Goal: Task Accomplishment & Management: Manage account settings

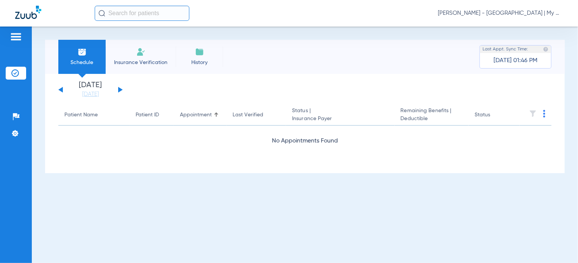
click at [485, 14] on span "Tiara Willis - Big Rapids | My Community Dental Centers" at bounding box center [500, 13] width 125 height 8
click at [526, 27] on span "Account Selection" at bounding box center [534, 26] width 42 height 5
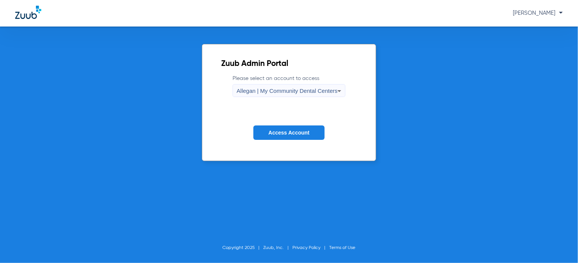
click at [301, 89] on span "Allegan | My Community Dental Centers" at bounding box center [287, 90] width 101 height 6
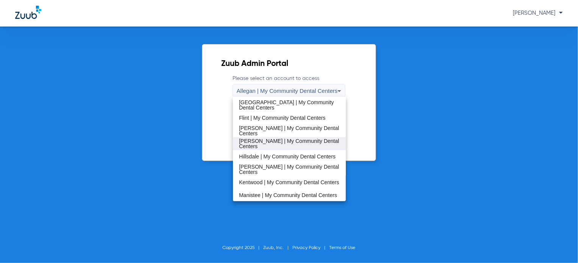
scroll to position [92, 0]
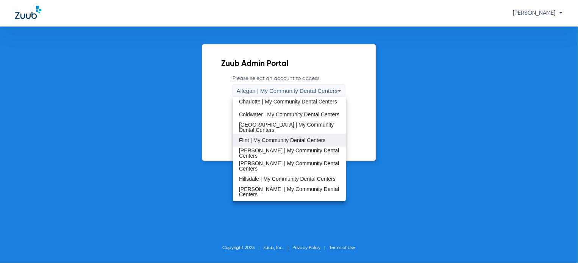
click at [278, 137] on span "Flint | My Community Dental Centers" at bounding box center [282, 139] width 86 height 5
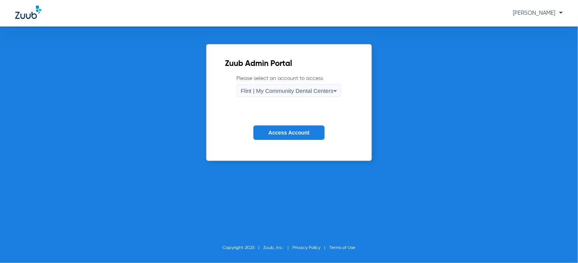
click at [281, 137] on button "Access Account" at bounding box center [288, 132] width 71 height 15
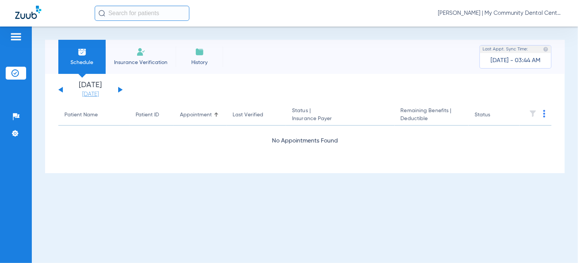
click at [102, 92] on link "[DATE]" at bounding box center [90, 94] width 45 height 8
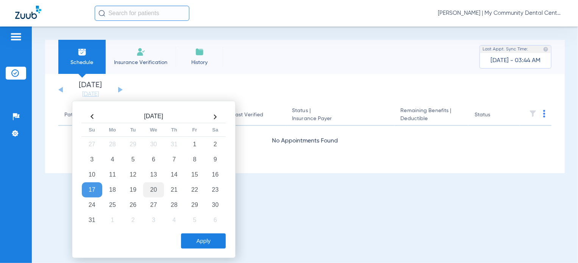
click at [154, 189] on td "20" at bounding box center [153, 189] width 20 height 15
click at [192, 239] on button "Apply" at bounding box center [203, 240] width 45 height 15
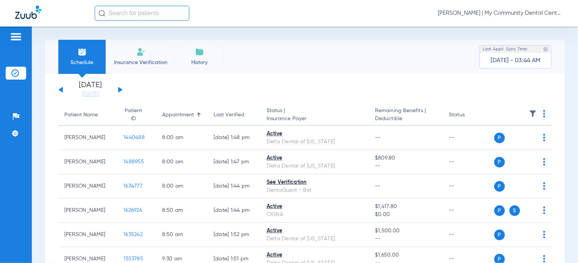
click at [529, 115] on img at bounding box center [533, 114] width 8 height 8
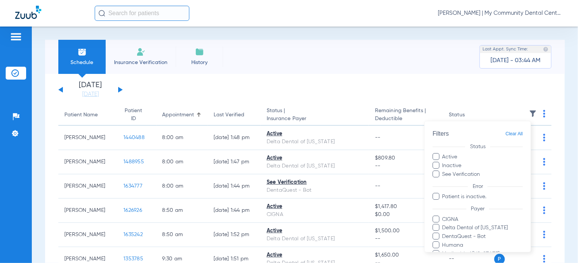
scroll to position [84, 0]
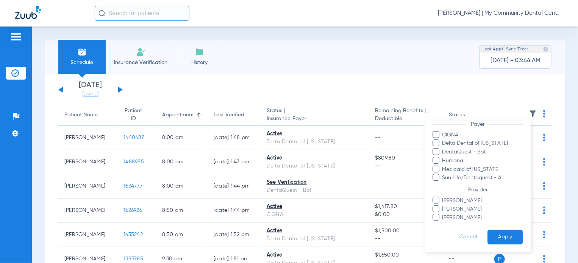
click at [456, 197] on span "Ashley Kalakay" at bounding box center [482, 200] width 81 height 8
click at [443, 205] on input "Ashley Kalakay" at bounding box center [443, 205] width 0 height 0
click at [499, 237] on button "Apply" at bounding box center [504, 236] width 35 height 15
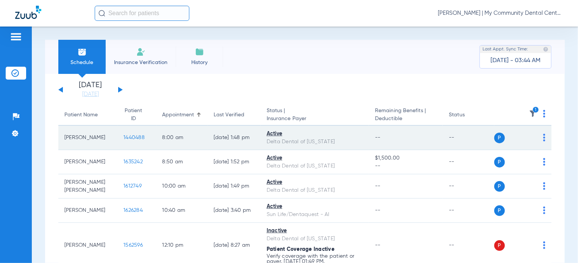
click at [127, 140] on span "1440488" at bounding box center [133, 137] width 21 height 5
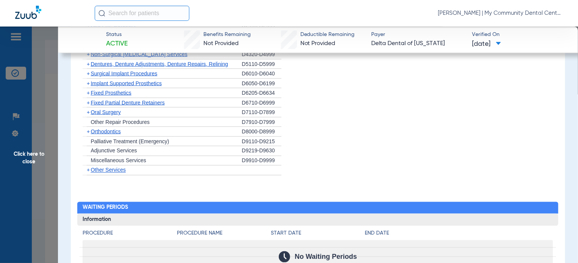
scroll to position [833, 0]
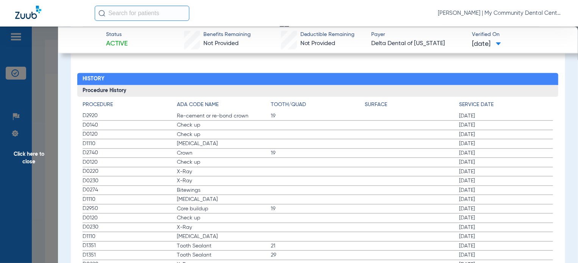
drag, startPoint x: 78, startPoint y: 130, endPoint x: 116, endPoint y: 127, distance: 38.0
drag, startPoint x: 92, startPoint y: 122, endPoint x: 194, endPoint y: 149, distance: 105.2
click at [395, 125] on label "D0140 Check up 07/01/2025" at bounding box center [318, 124] width 470 height 9
drag, startPoint x: 81, startPoint y: 133, endPoint x: 218, endPoint y: 147, distance: 138.1
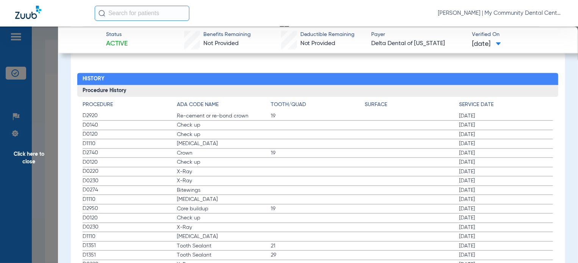
drag, startPoint x: 85, startPoint y: 160, endPoint x: 203, endPoint y: 192, distance: 122.2
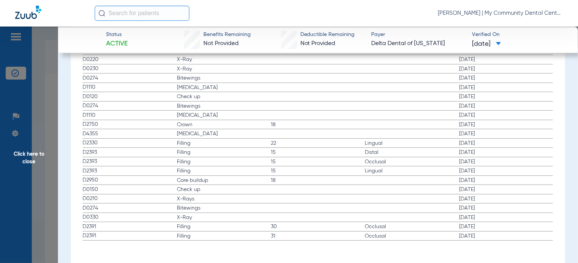
scroll to position [1518, 0]
drag, startPoint x: 118, startPoint y: 195, endPoint x: 364, endPoint y: 198, distance: 245.8
click at [364, 198] on label "D0210 X-Rays 03/02/2017" at bounding box center [318, 198] width 470 height 9
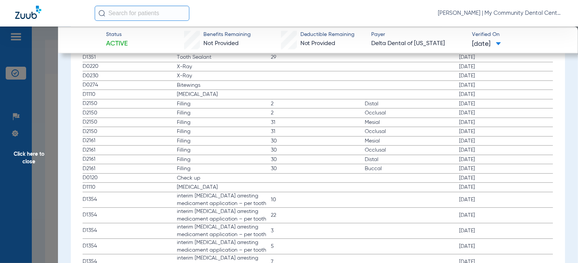
scroll to position [1025, 0]
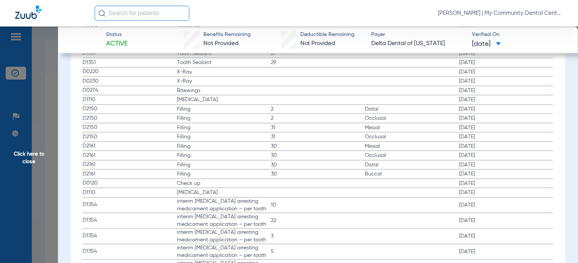
click at [37, 169] on span "Click here to close" at bounding box center [29, 158] width 58 height 263
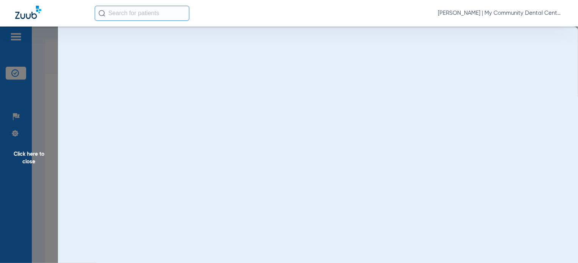
scroll to position [0, 0]
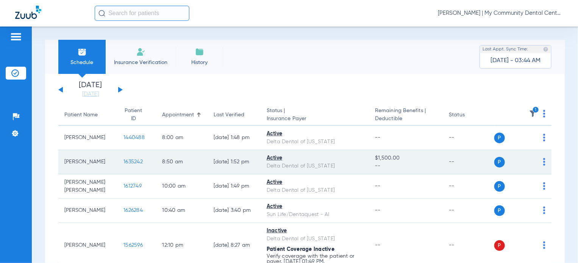
click at [132, 159] on span "1635242" at bounding box center [132, 161] width 19 height 5
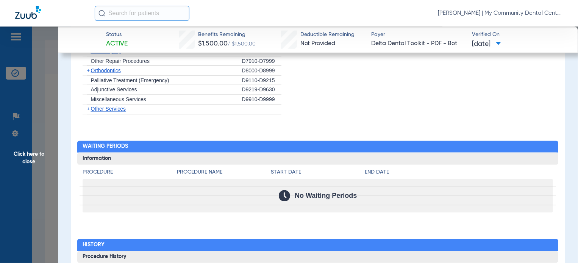
scroll to position [587, 0]
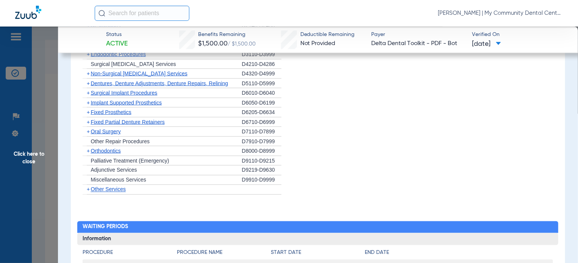
click at [55, 135] on span "Click here to close" at bounding box center [29, 158] width 58 height 263
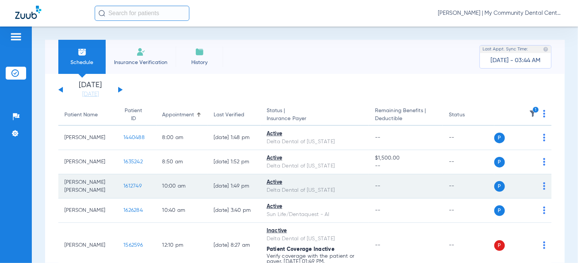
click at [132, 186] on span "1612749" at bounding box center [132, 185] width 18 height 5
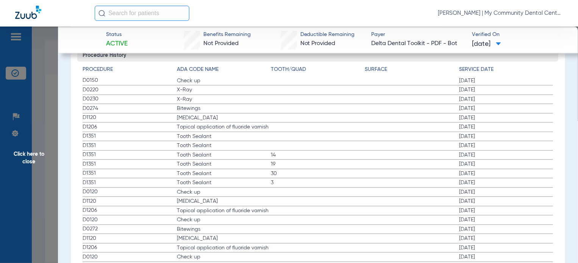
scroll to position [871, 0]
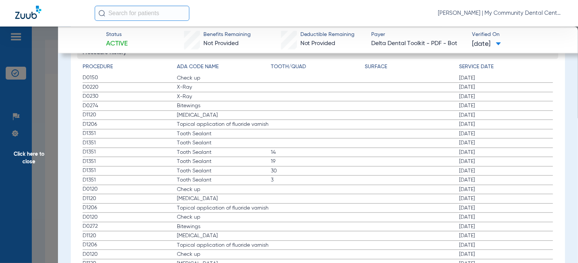
drag, startPoint x: 82, startPoint y: 75, endPoint x: 368, endPoint y: 131, distance: 291.7
click at [368, 131] on div "Procedure ADA Code Name Tooth/Quad Surface Service Date D0150 Check up 02/17/20…" at bounding box center [317, 265] width 481 height 413
click at [43, 193] on span "Click here to close" at bounding box center [29, 158] width 58 height 263
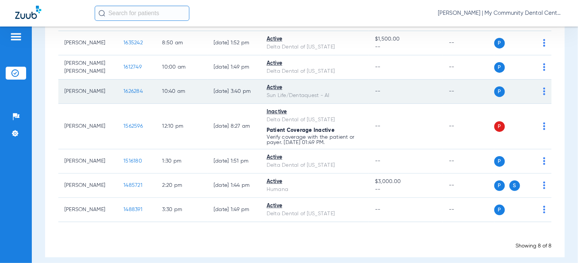
scroll to position [126, 0]
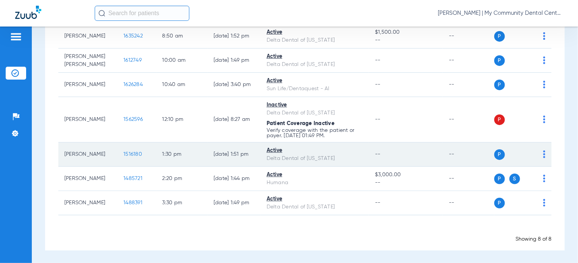
click at [132, 153] on span "1516180" at bounding box center [132, 153] width 19 height 5
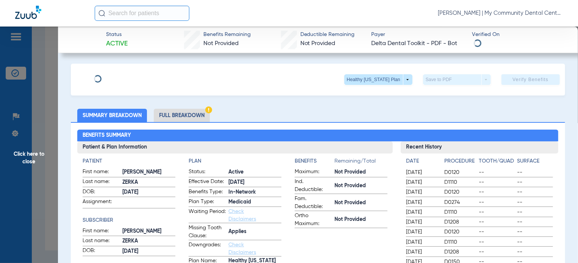
click at [41, 145] on span "Click here to close" at bounding box center [29, 158] width 58 height 263
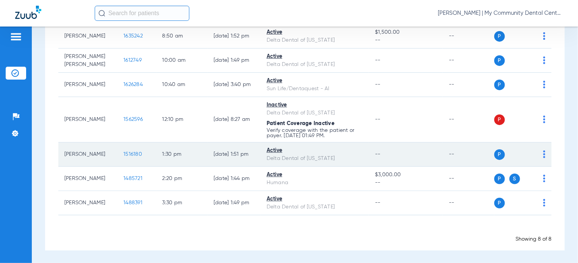
click at [127, 151] on span "1516180" at bounding box center [132, 153] width 19 height 5
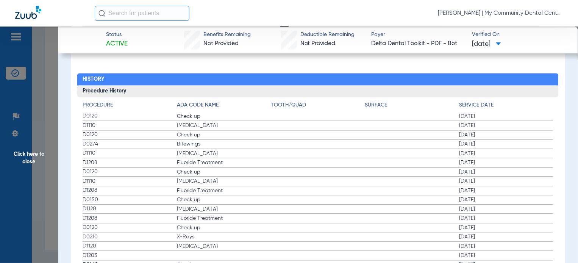
scroll to position [833, 0]
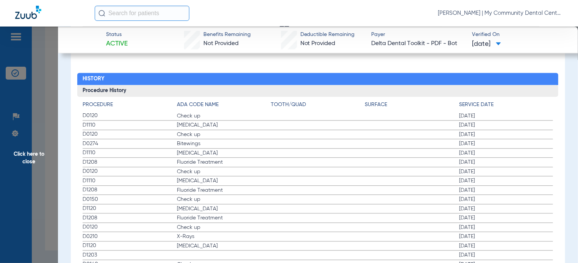
drag, startPoint x: 87, startPoint y: 114, endPoint x: 493, endPoint y: 123, distance: 405.6
click at [493, 123] on app-history-list "Procedure ADA Code Name Tooth/Quad Surface Service Date D0120 Check up 02/12/20…" at bounding box center [318, 259] width 470 height 317
drag, startPoint x: 81, startPoint y: 134, endPoint x: 223, endPoint y: 152, distance: 143.8
click at [223, 152] on div "Procedure ADA Code Name Tooth/Quad Surface Service Date D0120 Check up 02/12/20…" at bounding box center [317, 257] width 481 height 321
click at [33, 168] on span "Click here to close" at bounding box center [29, 158] width 58 height 263
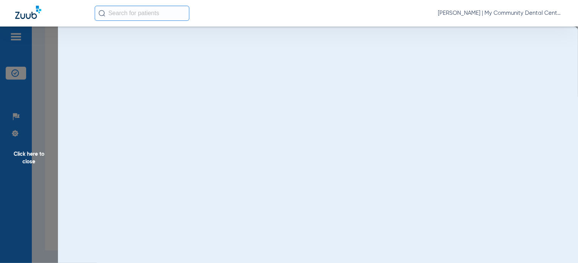
scroll to position [0, 0]
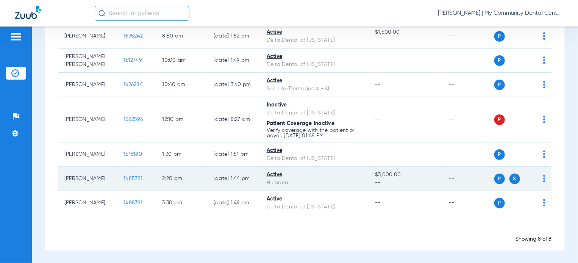
click at [129, 176] on span "1485721" at bounding box center [132, 178] width 19 height 5
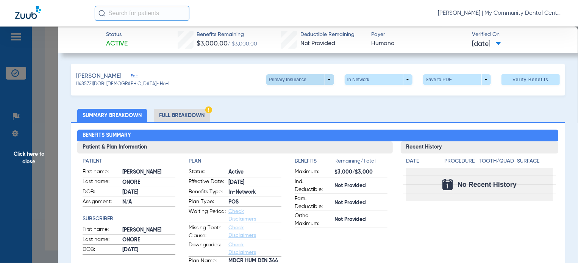
click at [298, 80] on span at bounding box center [300, 79] width 18 height 18
click at [303, 103] on button "Secondary Insurance" at bounding box center [292, 109] width 62 height 15
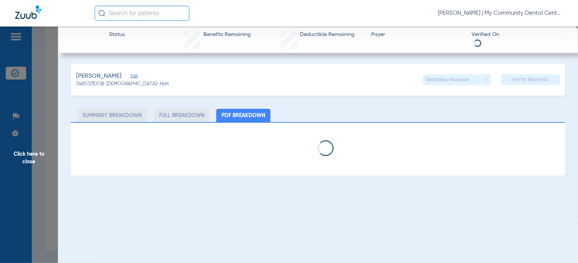
select select "page-width"
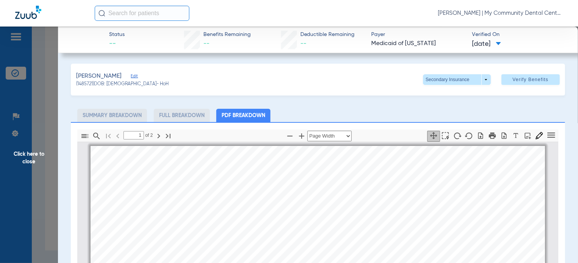
scroll to position [4, 0]
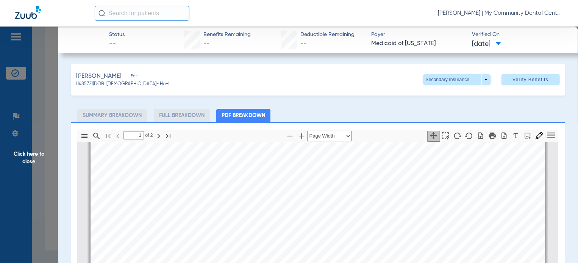
type input "2"
click at [53, 176] on span "Click here to close" at bounding box center [29, 158] width 58 height 263
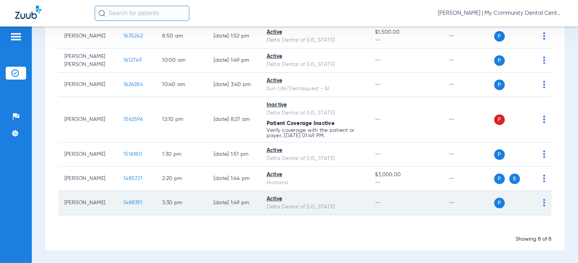
click at [127, 200] on span "1488391" at bounding box center [132, 202] width 19 height 5
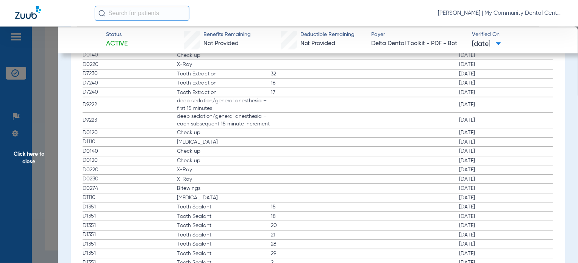
scroll to position [833, 0]
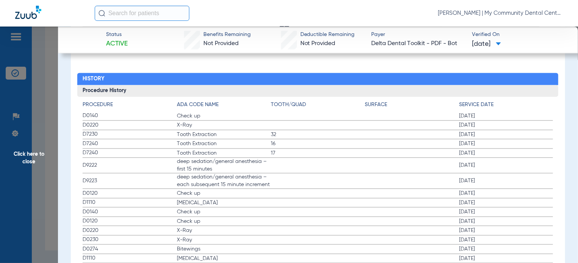
drag, startPoint x: 83, startPoint y: 113, endPoint x: 170, endPoint y: 130, distance: 88.4
click at [165, 145] on span "D7240" at bounding box center [130, 144] width 94 height 8
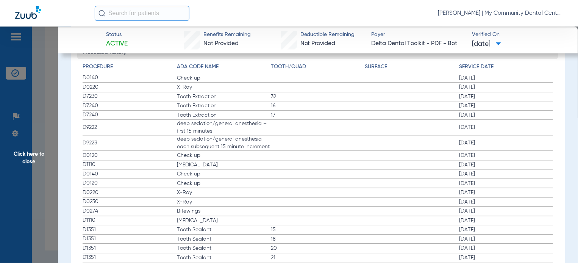
scroll to position [909, 0]
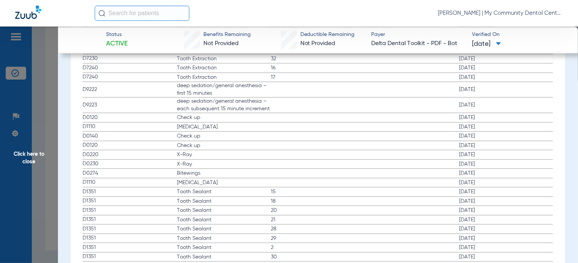
drag, startPoint x: 89, startPoint y: 114, endPoint x: 240, endPoint y: 127, distance: 151.3
click at [240, 127] on app-history-list "Procedure ADA Code Name Tooth/Quad Surface Service Date D0140 Check up 07/17/20…" at bounding box center [318, 267] width 470 height 484
click at [127, 132] on span "D0140" at bounding box center [130, 136] width 94 height 8
drag, startPoint x: 92, startPoint y: 134, endPoint x: 199, endPoint y: 143, distance: 107.1
click at [199, 143] on app-history-list "Procedure ADA Code Name Tooth/Quad Surface Service Date D0140 Check up 07/17/20…" at bounding box center [318, 267] width 470 height 484
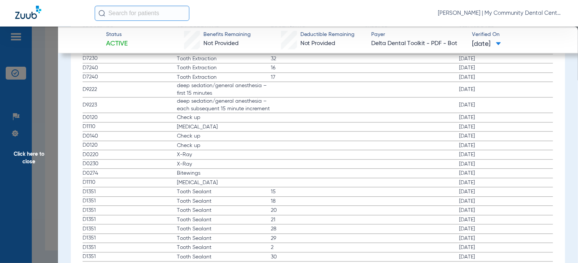
click at [199, 143] on span "Check up" at bounding box center [224, 146] width 94 height 8
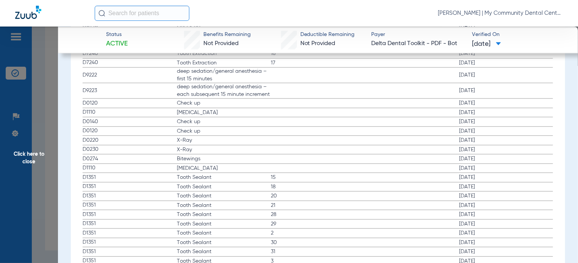
scroll to position [947, 0]
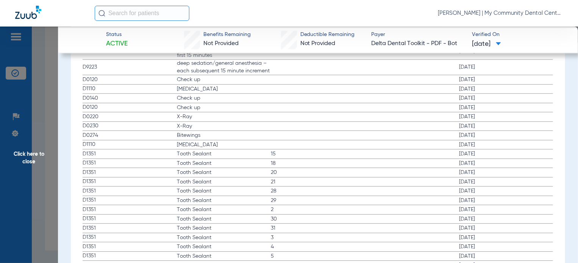
drag, startPoint x: 99, startPoint y: 105, endPoint x: 204, endPoint y: 139, distance: 110.6
click at [204, 139] on app-history-list "Procedure ADA Code Name Tooth/Quad Surface Service Date D0140 Check up 07/17/20…" at bounding box center [318, 229] width 470 height 484
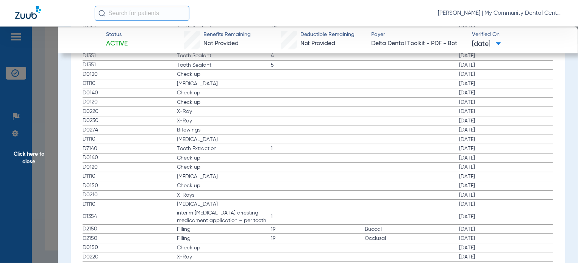
scroll to position [1174, 0]
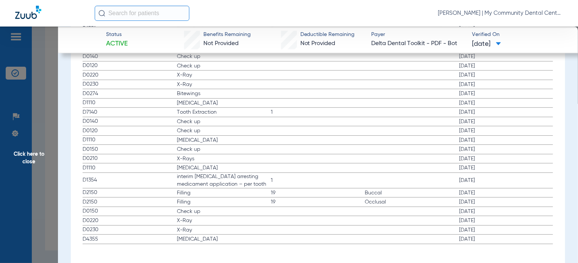
drag, startPoint x: 86, startPoint y: 154, endPoint x: 403, endPoint y: 168, distance: 317.2
click at [482, 155] on label "D0210 X-Rays 04/07/2022" at bounding box center [318, 158] width 470 height 9
click at [37, 206] on span "Click here to close" at bounding box center [29, 158] width 58 height 263
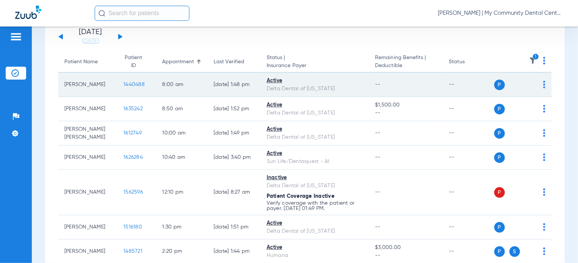
scroll to position [0, 0]
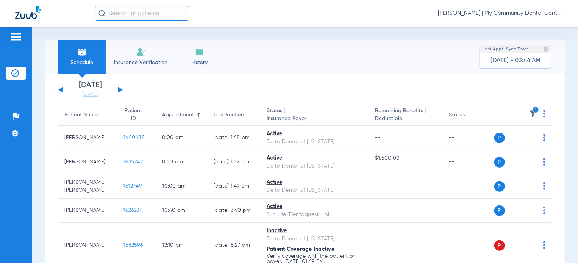
click at [529, 116] on img at bounding box center [533, 114] width 8 height 8
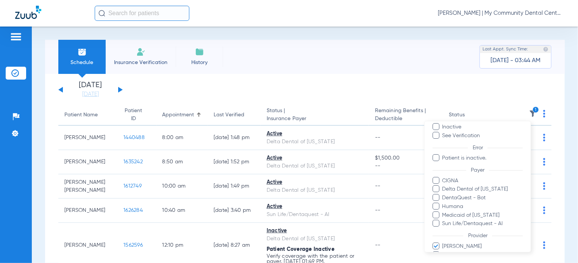
scroll to position [84, 0]
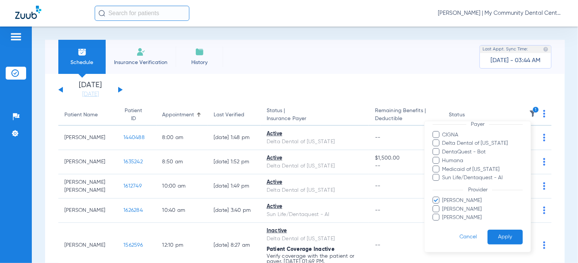
click at [454, 202] on span "Ashley Kalakay" at bounding box center [482, 200] width 81 height 8
click at [443, 205] on input "Ashley Kalakay" at bounding box center [443, 205] width 0 height 0
click at [462, 210] on span "Bryan Korona" at bounding box center [482, 209] width 81 height 8
click at [443, 214] on input "Bryan Korona" at bounding box center [443, 214] width 0 height 0
click at [494, 238] on button "Apply" at bounding box center [504, 236] width 35 height 15
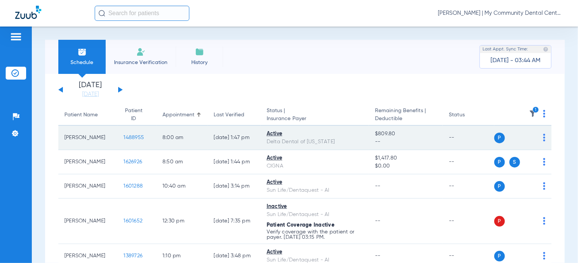
click at [126, 137] on span "1488955" at bounding box center [133, 137] width 20 height 5
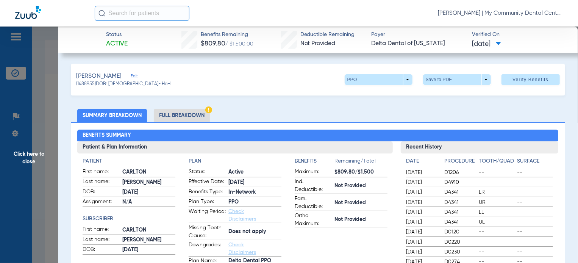
click at [182, 119] on li "Full Breakdown" at bounding box center [182, 115] width 56 height 13
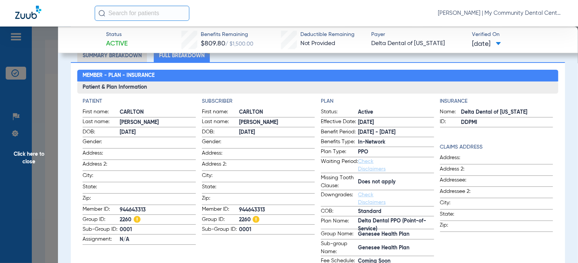
scroll to position [73, 0]
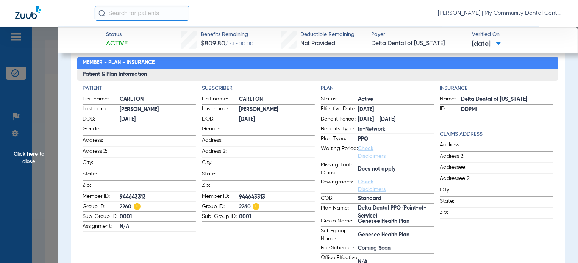
click at [45, 169] on span "Click here to close" at bounding box center [29, 158] width 58 height 263
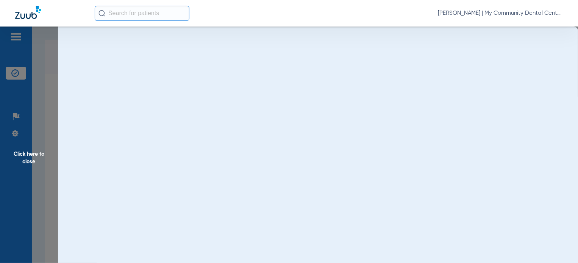
scroll to position [0, 0]
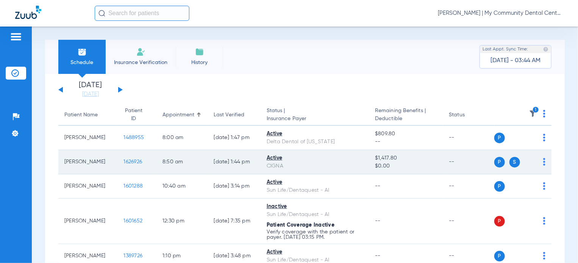
click at [127, 162] on span "1626926" at bounding box center [132, 161] width 19 height 5
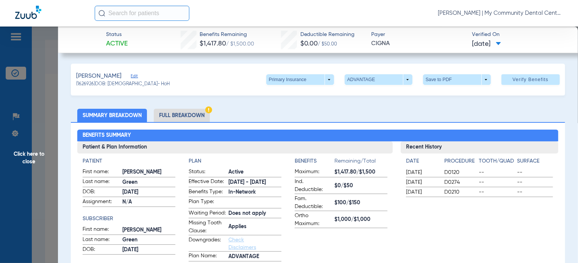
click at [185, 112] on li "Full Breakdown" at bounding box center [182, 115] width 56 height 13
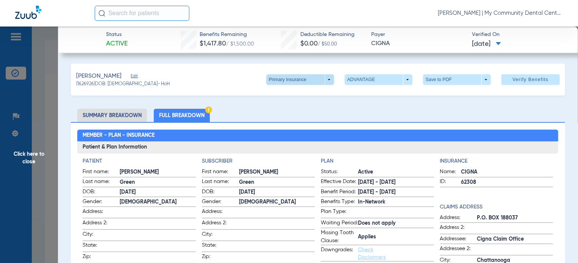
click at [303, 81] on span at bounding box center [300, 79] width 18 height 18
click at [289, 108] on span "Secondary Insurance" at bounding box center [292, 109] width 50 height 5
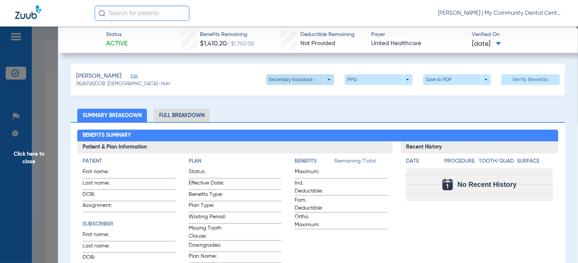
click at [317, 82] on span at bounding box center [300, 79] width 68 height 11
click at [233, 109] on div at bounding box center [289, 131] width 578 height 263
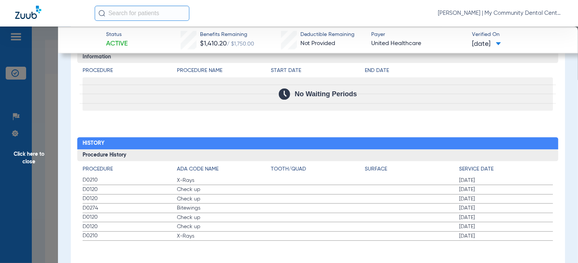
scroll to position [911, 0]
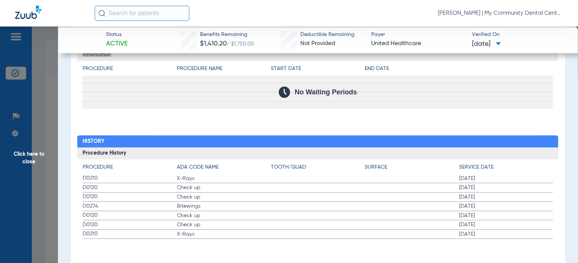
click at [27, 156] on span "Click here to close" at bounding box center [29, 158] width 58 height 263
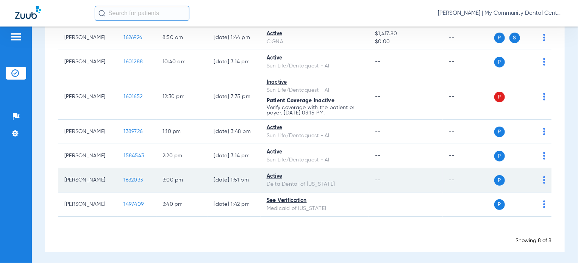
scroll to position [126, 0]
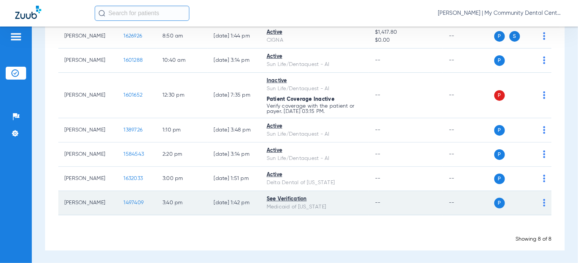
click at [134, 200] on span "1497409" at bounding box center [133, 202] width 20 height 5
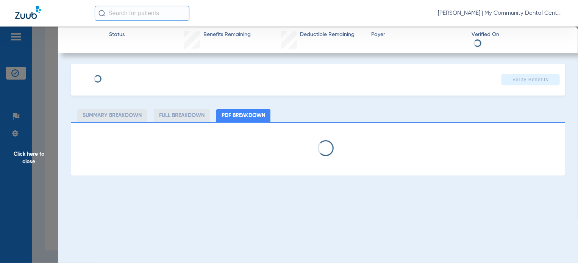
select select "page-width"
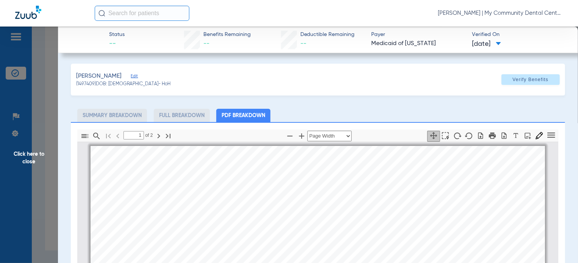
scroll to position [4, 0]
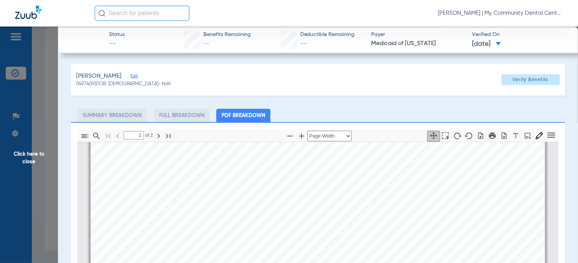
type input "2"
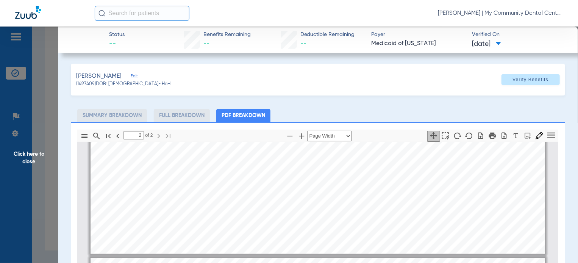
scroll to position [761, 0]
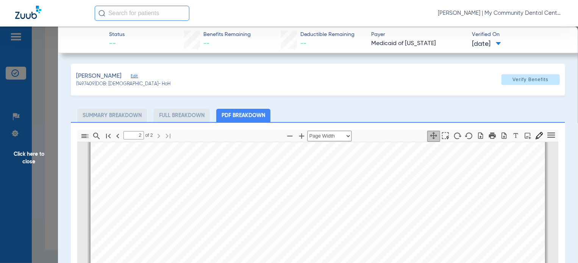
click at [22, 197] on span "Click here to close" at bounding box center [29, 158] width 58 height 263
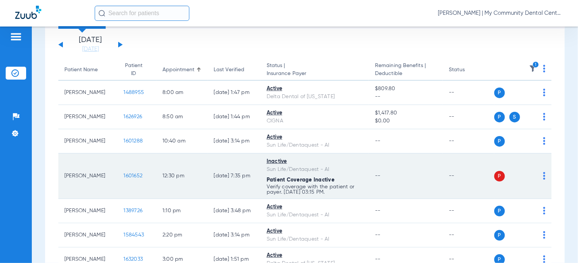
scroll to position [0, 0]
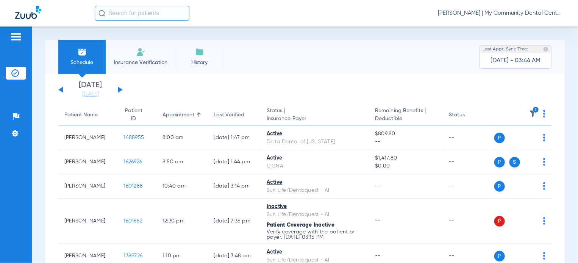
click at [535, 110] on th "1" at bounding box center [523, 115] width 58 height 21
click at [529, 114] on img at bounding box center [533, 114] width 8 height 8
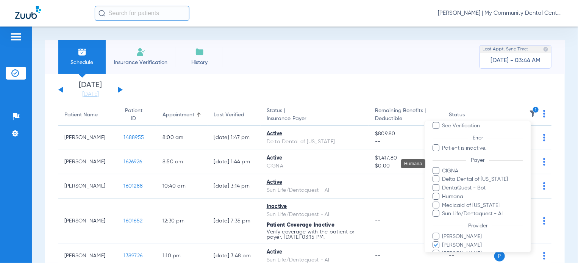
scroll to position [84, 0]
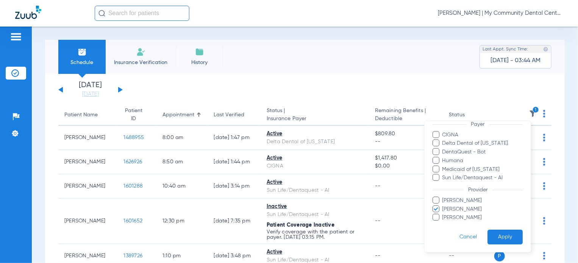
click at [452, 211] on span "Bryan Korona" at bounding box center [482, 209] width 81 height 8
click at [443, 214] on input "Bryan Korona" at bounding box center [443, 214] width 0 height 0
drag, startPoint x: 452, startPoint y: 216, endPoint x: 485, endPoint y: 225, distance: 34.1
click at [452, 216] on span "Sherry Pringle" at bounding box center [482, 218] width 81 height 8
click at [443, 223] on input "Sherry Pringle" at bounding box center [443, 223] width 0 height 0
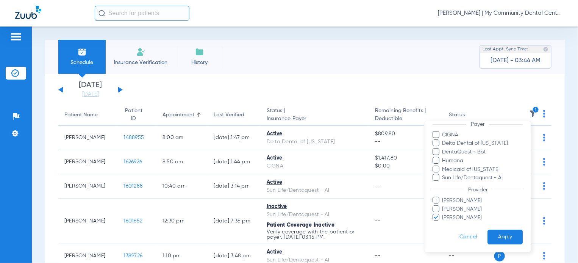
click at [496, 234] on button "Apply" at bounding box center [504, 236] width 35 height 15
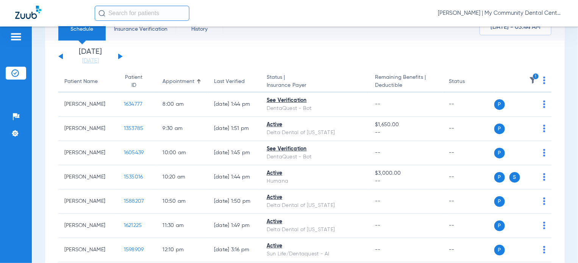
scroll to position [29, 0]
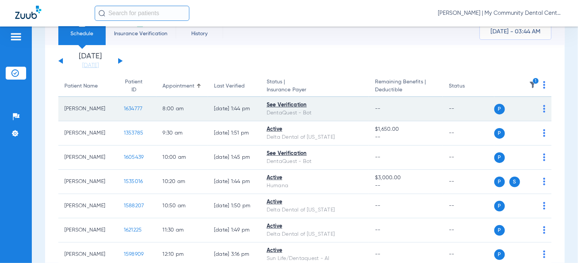
click at [124, 111] on span "1634777" at bounding box center [133, 108] width 19 height 5
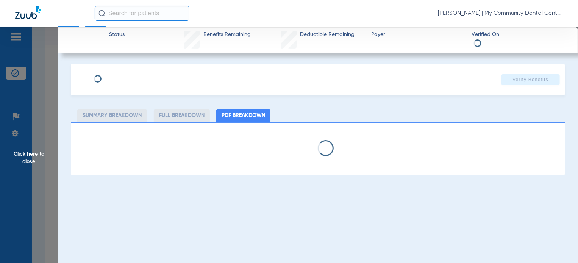
select select "page-width"
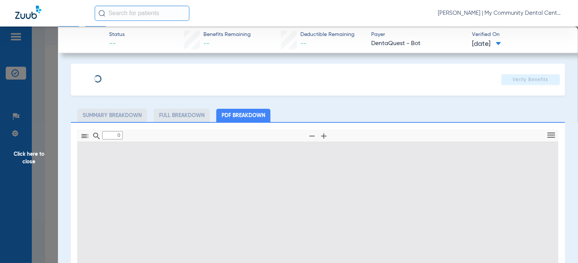
type input "1"
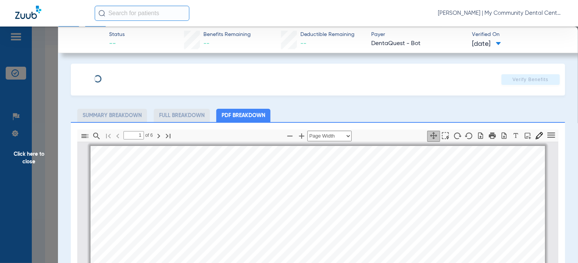
scroll to position [4, 0]
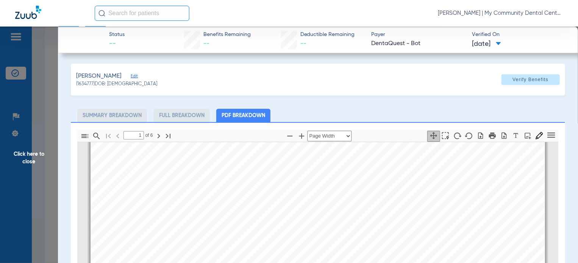
click at [48, 182] on span "Click here to close" at bounding box center [29, 158] width 58 height 263
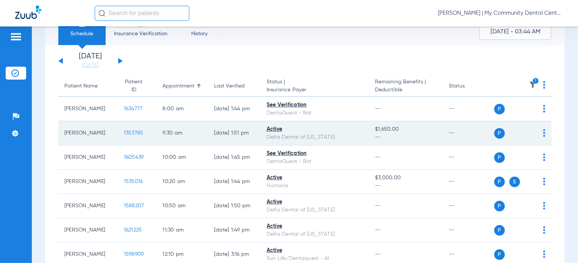
click at [126, 133] on span "1353785" at bounding box center [134, 132] width 20 height 5
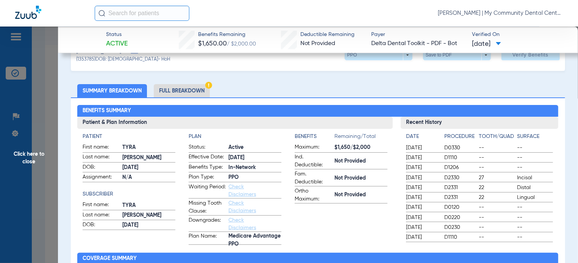
scroll to position [38, 0]
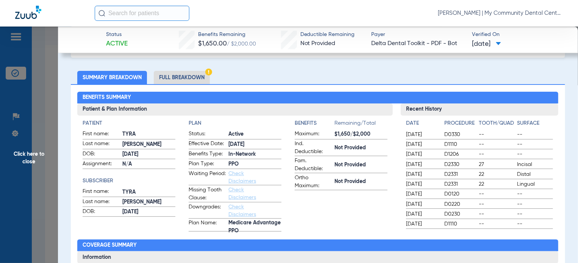
click at [176, 80] on li "Full Breakdown" at bounding box center [182, 77] width 56 height 13
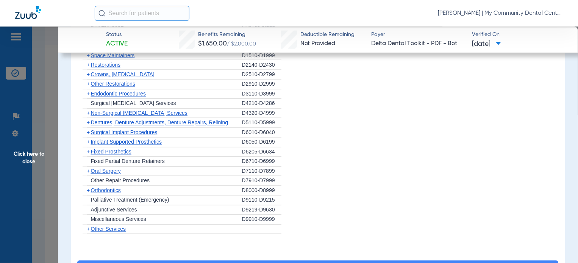
scroll to position [909, 0]
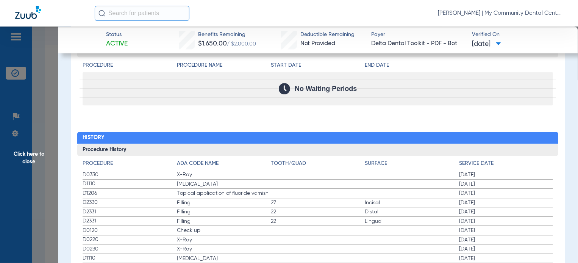
click at [33, 134] on span "Click here to close" at bounding box center [29, 158] width 58 height 263
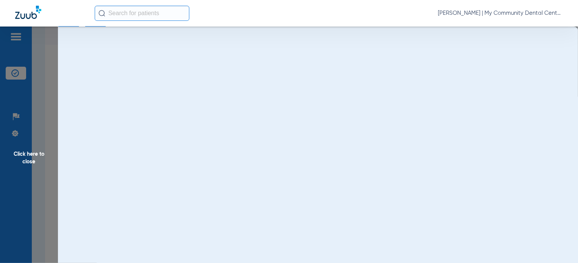
scroll to position [0, 0]
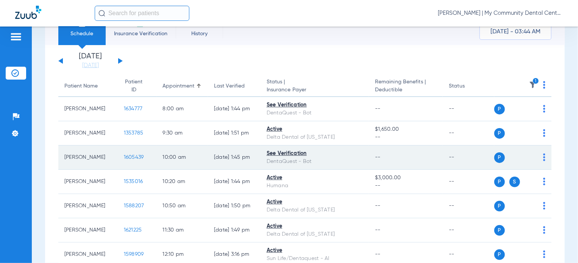
click at [135, 159] on td "1605439" at bounding box center [137, 157] width 39 height 24
click at [130, 159] on span "1605439" at bounding box center [134, 156] width 20 height 5
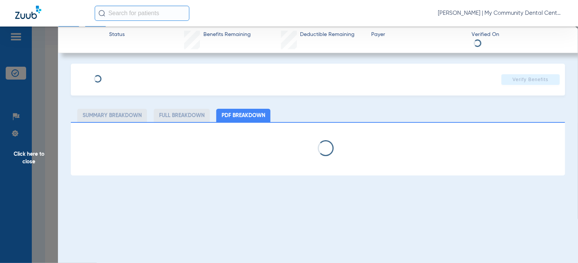
select select "page-width"
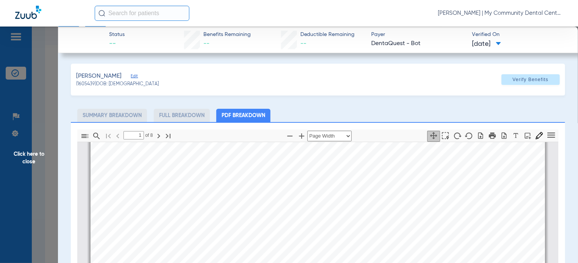
scroll to position [42, 0]
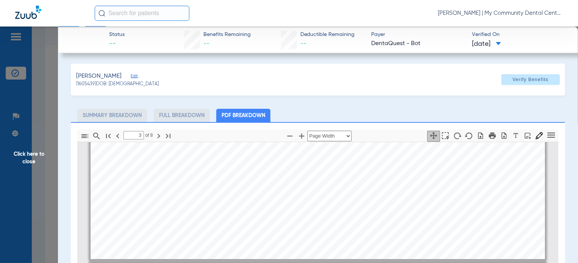
type input "2"
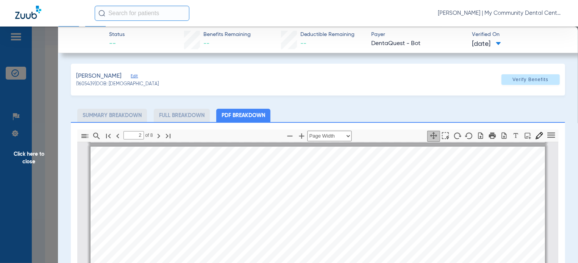
scroll to position [269, 0]
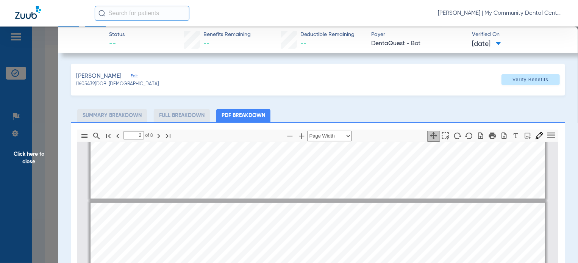
click at [45, 188] on span "Click here to close" at bounding box center [29, 158] width 58 height 263
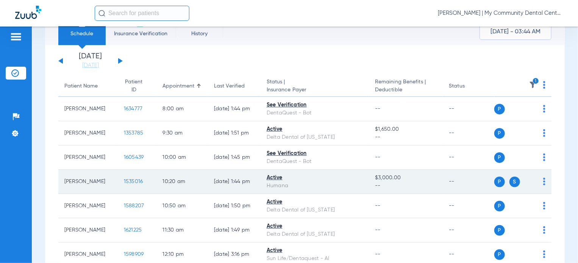
click at [124, 179] on span "1535016" at bounding box center [133, 181] width 19 height 5
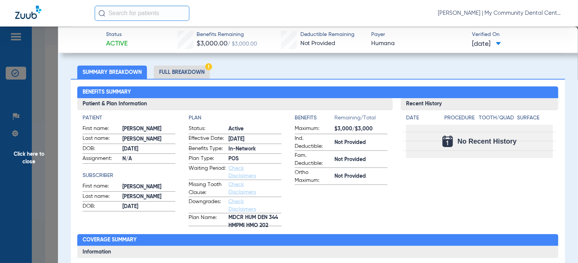
scroll to position [0, 0]
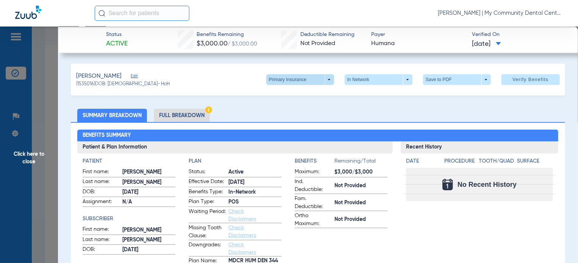
click at [307, 81] on span at bounding box center [300, 79] width 68 height 11
click at [295, 108] on span "Secondary Insurance" at bounding box center [292, 109] width 50 height 5
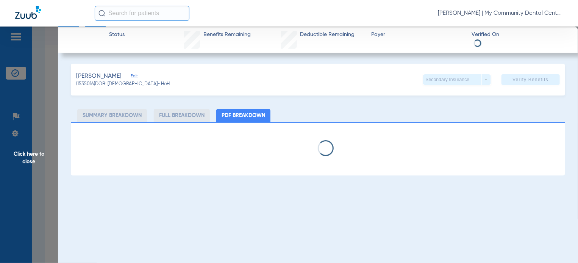
select select "page-width"
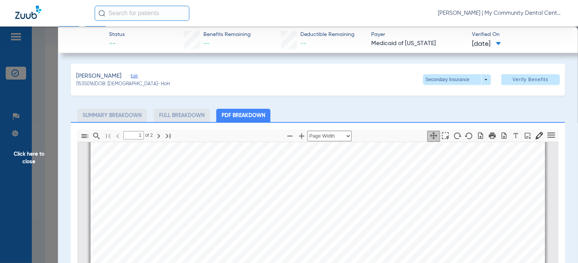
scroll to position [269, 0]
type input "2"
click at [41, 212] on span "Click here to close" at bounding box center [29, 158] width 58 height 263
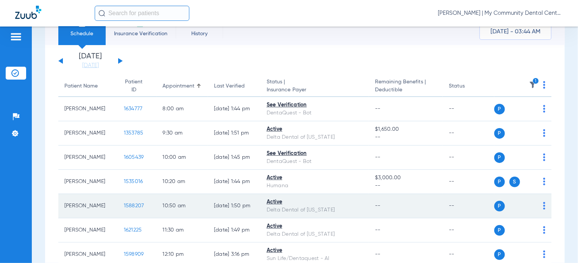
click at [128, 206] on span "1588207" at bounding box center [134, 205] width 20 height 5
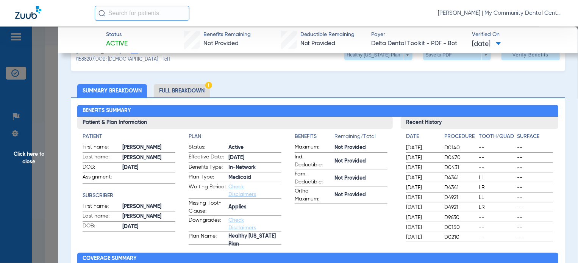
scroll to position [38, 0]
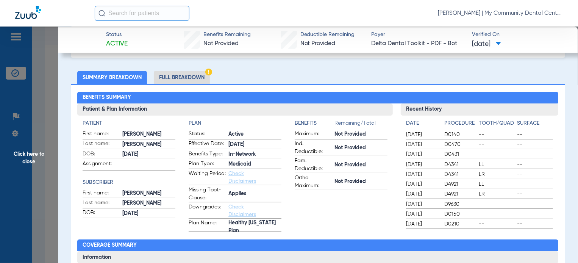
click at [177, 74] on li "Full Breakdown" at bounding box center [182, 77] width 56 height 13
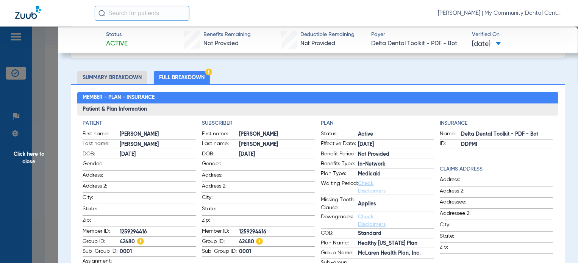
click at [38, 192] on span "Click here to close" at bounding box center [29, 158] width 58 height 263
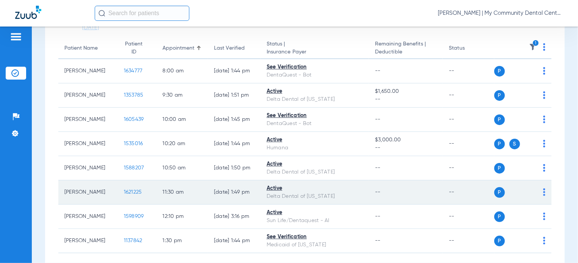
scroll to position [105, 0]
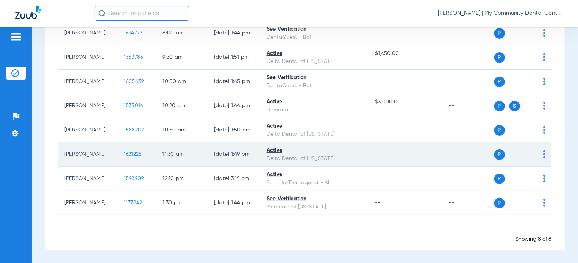
click at [126, 153] on span "1621225" at bounding box center [133, 153] width 18 height 5
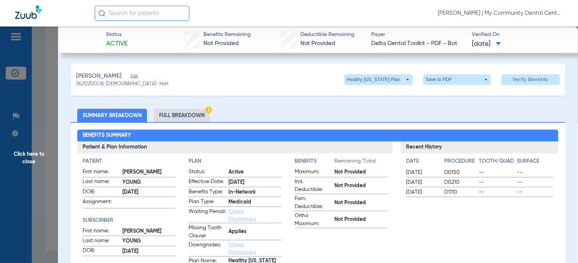
click at [162, 119] on li "Full Breakdown" at bounding box center [182, 115] width 56 height 13
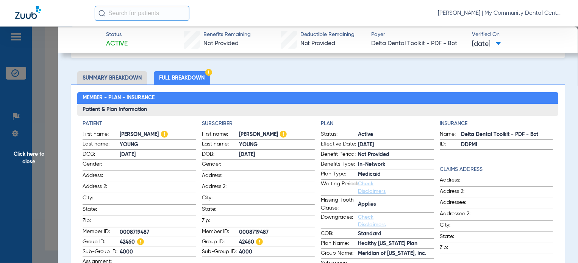
scroll to position [38, 0]
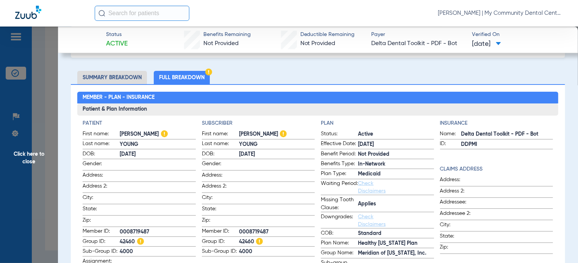
click at [53, 179] on span "Click here to close" at bounding box center [29, 158] width 58 height 263
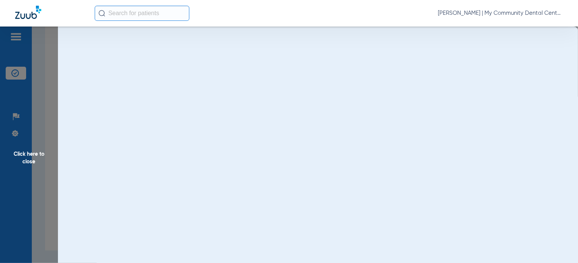
scroll to position [0, 0]
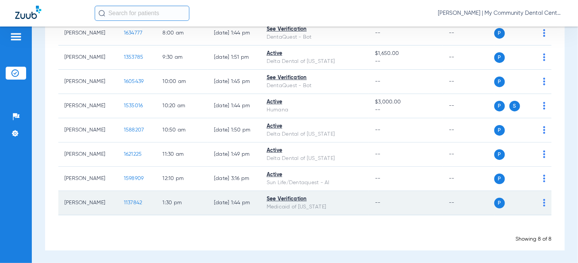
click at [124, 204] on span "1137842" at bounding box center [133, 202] width 19 height 5
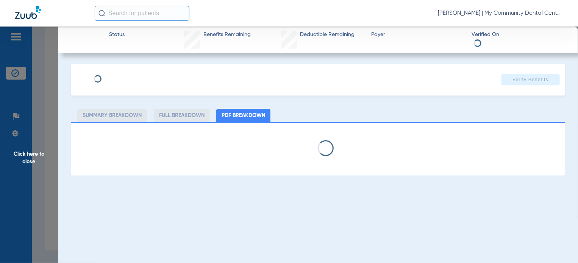
select select "page-width"
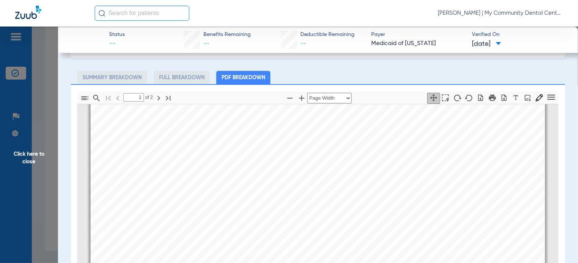
scroll to position [4, 0]
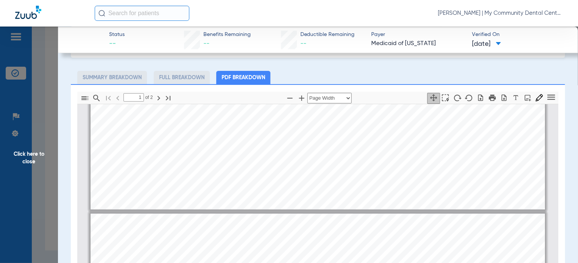
type input "2"
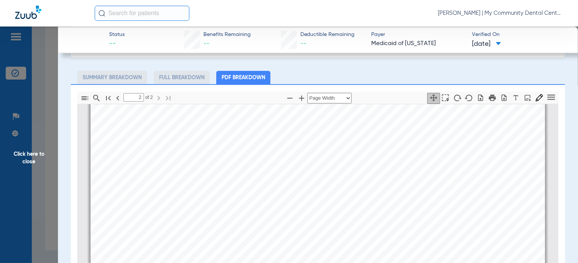
scroll to position [837, 0]
drag, startPoint x: 47, startPoint y: 142, endPoint x: 91, endPoint y: 140, distance: 44.4
click at [47, 142] on span "Click here to close" at bounding box center [29, 158] width 58 height 263
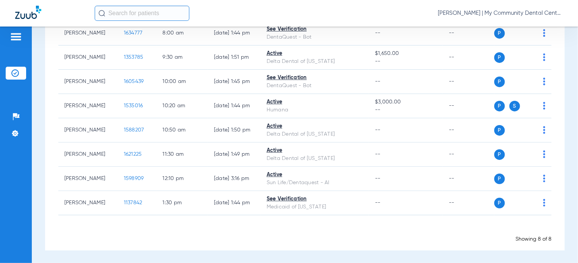
scroll to position [0, 0]
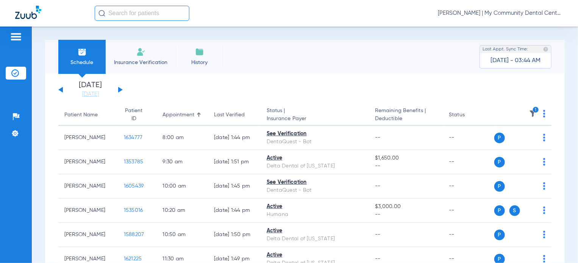
click at [529, 114] on img at bounding box center [533, 114] width 8 height 8
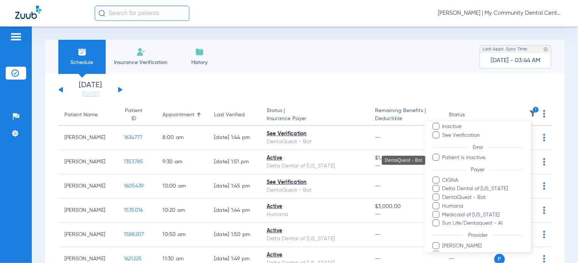
scroll to position [84, 0]
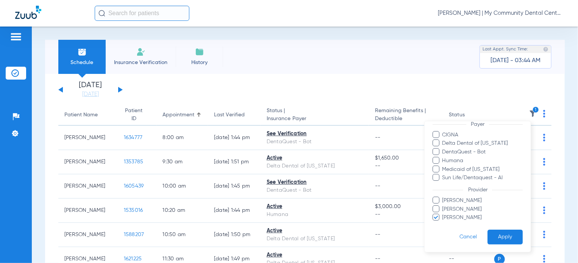
click at [448, 218] on span "Sherry Pringle" at bounding box center [482, 218] width 81 height 8
click at [443, 223] on input "Sherry Pringle" at bounding box center [443, 223] width 0 height 0
click at [507, 236] on button "Apply" at bounding box center [504, 236] width 35 height 15
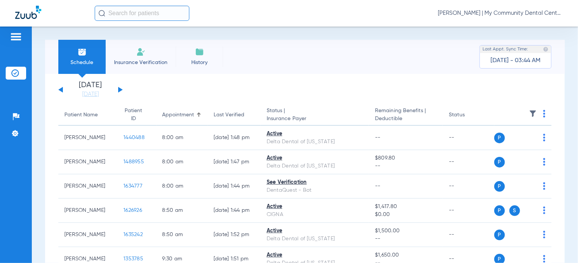
click at [120, 90] on button at bounding box center [120, 90] width 5 height 6
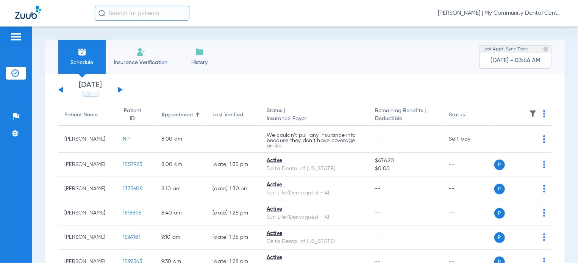
click at [536, 112] on th at bounding box center [523, 115] width 58 height 21
click at [540, 113] on th at bounding box center [523, 115] width 58 height 21
click at [543, 114] on img at bounding box center [544, 114] width 2 height 8
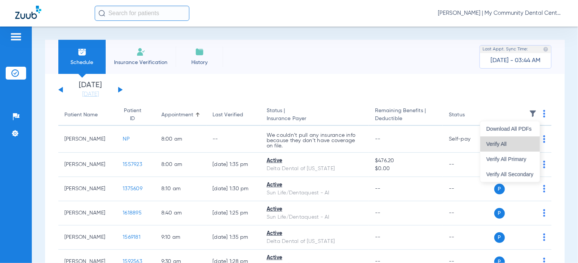
click at [516, 142] on span "Verify All" at bounding box center [509, 143] width 47 height 5
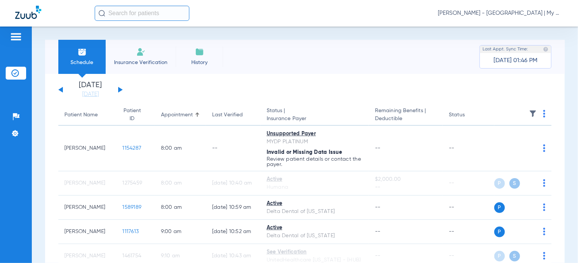
click at [62, 89] on button at bounding box center [60, 90] width 5 height 6
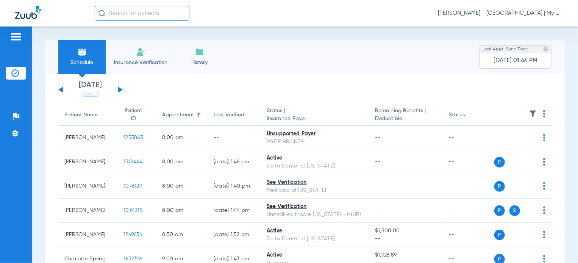
click at [543, 115] on img at bounding box center [544, 114] width 2 height 8
click at [527, 113] on div at bounding box center [289, 131] width 578 height 263
click at [529, 113] on img at bounding box center [533, 114] width 8 height 8
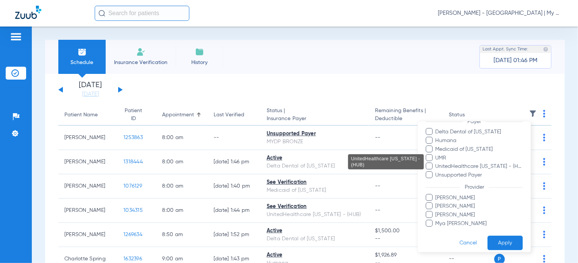
scroll to position [101, 0]
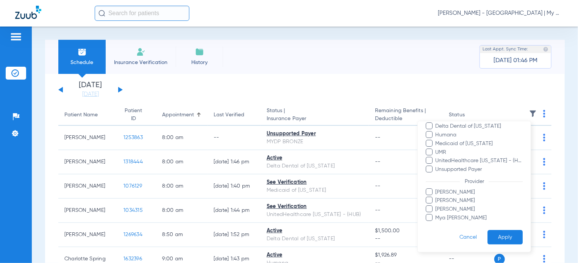
click at [459, 211] on span "Mike Jaafar" at bounding box center [479, 209] width 88 height 8
click at [436, 214] on input "Mike Jaafar" at bounding box center [436, 214] width 0 height 0
click at [492, 234] on button "Apply" at bounding box center [504, 236] width 35 height 15
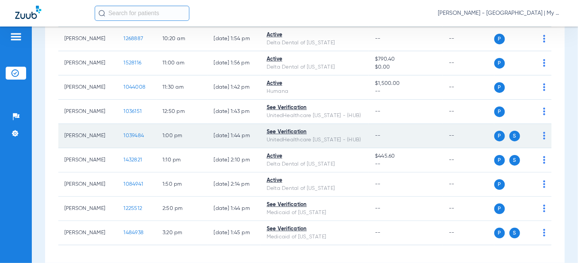
scroll to position [265, 0]
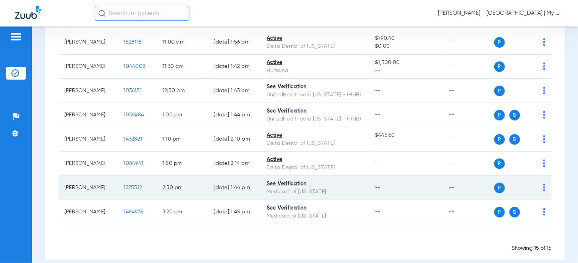
click at [123, 186] on span "1225512" at bounding box center [132, 187] width 19 height 5
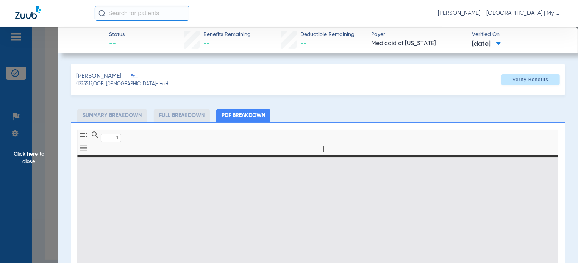
type input "0"
select select "page-width"
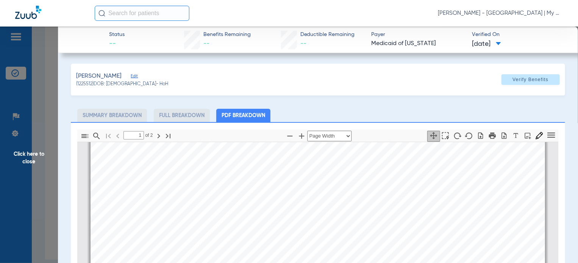
scroll to position [0, 0]
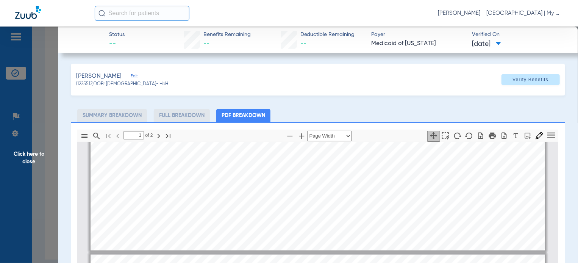
type input "2"
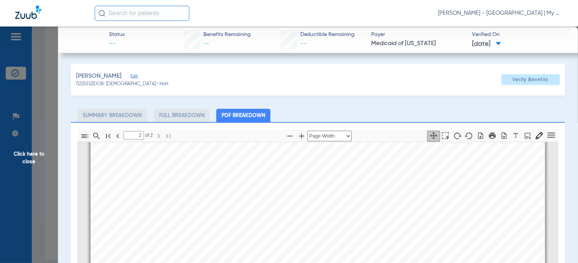
scroll to position [947, 0]
click at [87, 186] on div "DIAGNOSIS CODES LIST No Records Found ! Diagnosis Code Sequence Created Date Tr…" at bounding box center [317, 166] width 461 height 649
click at [36, 196] on span "Click here to close" at bounding box center [29, 158] width 58 height 263
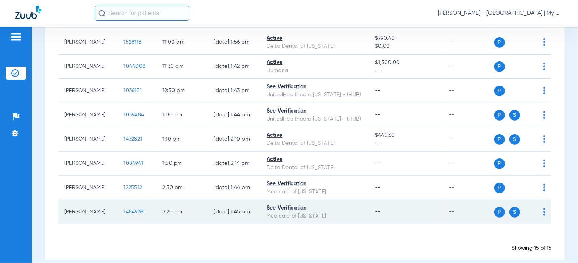
click at [126, 213] on span "1484938" at bounding box center [133, 211] width 20 height 5
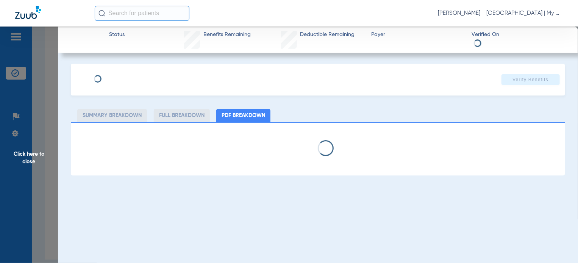
select select "page-width"
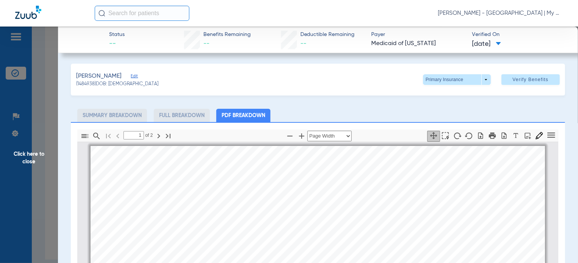
scroll to position [4, 0]
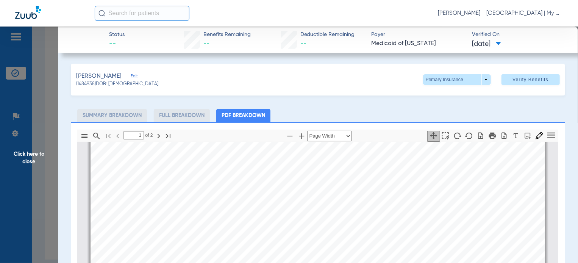
type input "2"
click at [56, 113] on span "Click here to close" at bounding box center [29, 158] width 58 height 263
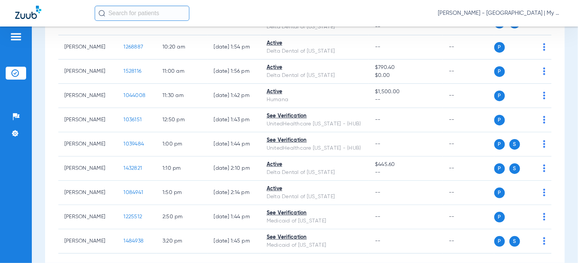
scroll to position [189, 0]
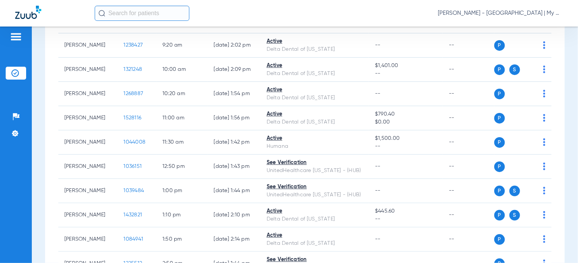
click at [511, 12] on span "Tiara Willis - Big Rapids | My Community Dental Centers" at bounding box center [500, 13] width 125 height 8
click at [530, 25] on span "Account Selection" at bounding box center [534, 26] width 42 height 5
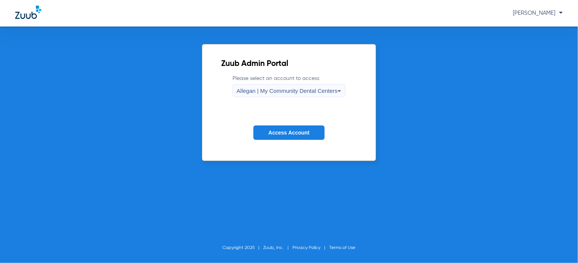
click at [293, 87] on div "Allegan | My Community Dental Centers" at bounding box center [287, 90] width 101 height 13
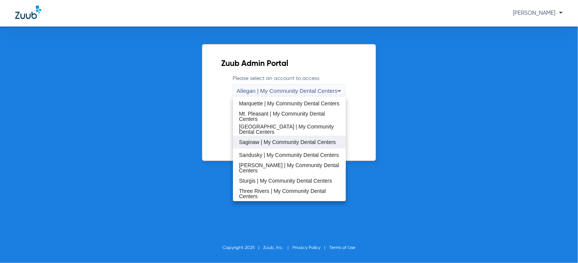
scroll to position [206, 0]
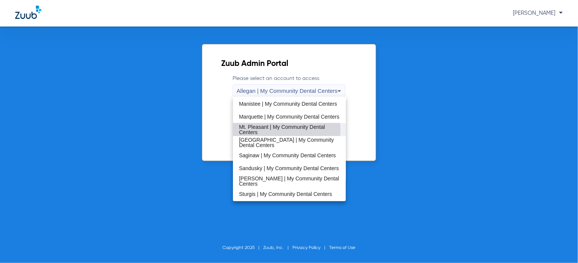
click at [269, 130] on span "Mt. Pleasant | My Community Dental Centers" at bounding box center [289, 129] width 101 height 11
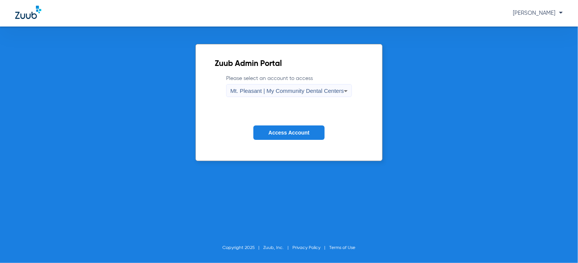
click at [283, 130] on span "Access Account" at bounding box center [288, 132] width 41 height 6
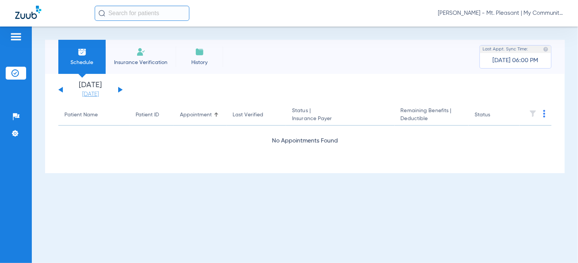
click at [108, 94] on link "[DATE]" at bounding box center [90, 94] width 45 height 8
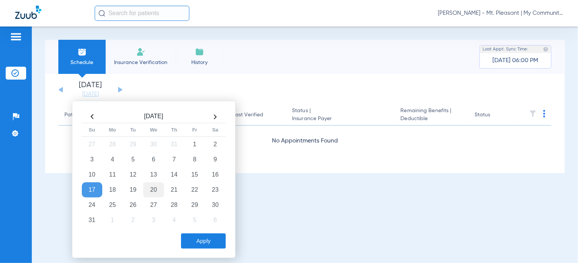
click at [159, 190] on td "20" at bounding box center [153, 189] width 20 height 15
click at [201, 243] on button "Apply" at bounding box center [203, 240] width 45 height 15
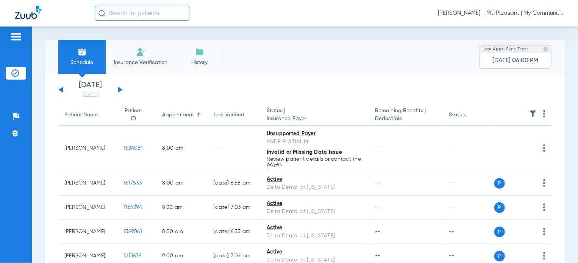
click at [529, 112] on img at bounding box center [533, 114] width 8 height 8
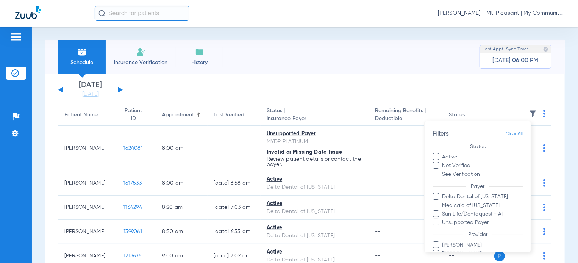
click at [333, 106] on div at bounding box center [289, 131] width 578 height 263
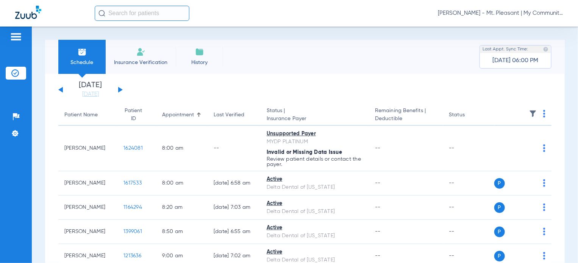
click at [529, 115] on img at bounding box center [533, 114] width 8 height 8
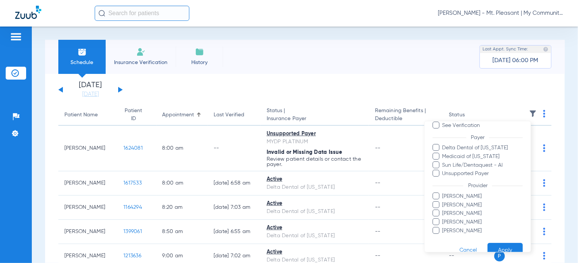
scroll to position [62, 0]
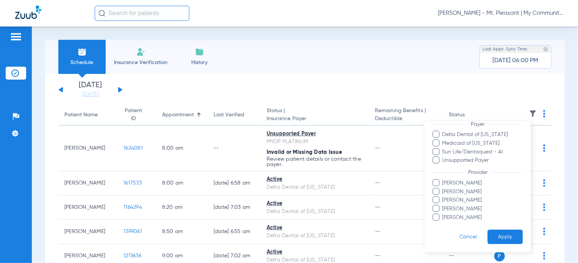
drag, startPoint x: 461, startPoint y: 209, endPoint x: 489, endPoint y: 226, distance: 33.3
click at [462, 209] on span "Kelly Fancon" at bounding box center [482, 209] width 81 height 8
click at [443, 214] on input "Kelly Fancon" at bounding box center [443, 214] width 0 height 0
click at [498, 238] on button "Apply" at bounding box center [504, 236] width 35 height 15
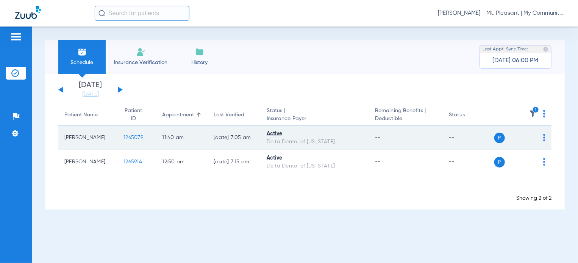
click at [126, 133] on td "1265079" at bounding box center [136, 138] width 39 height 24
click at [127, 136] on span "1265079" at bounding box center [133, 137] width 20 height 5
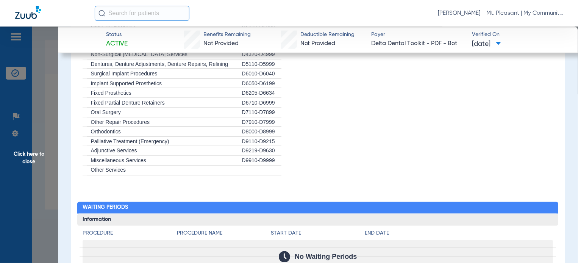
scroll to position [795, 0]
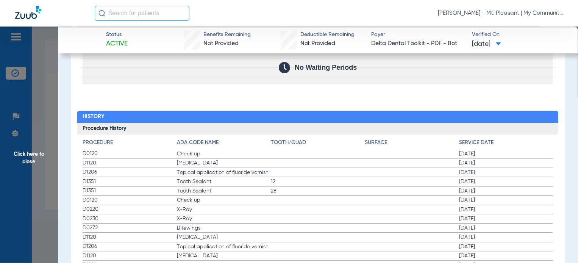
drag, startPoint x: 83, startPoint y: 153, endPoint x: 137, endPoint y: 169, distance: 56.7
click at [150, 178] on span "D1351" at bounding box center [130, 182] width 94 height 8
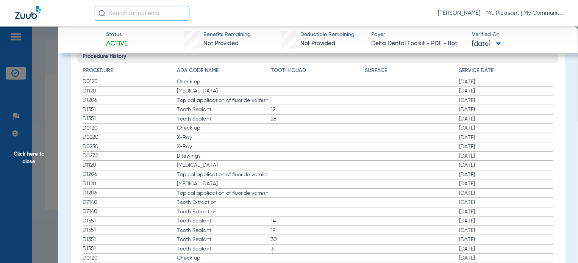
scroll to position [871, 0]
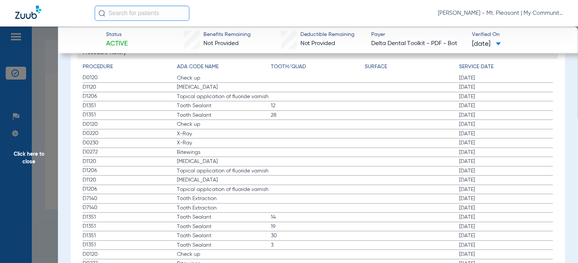
drag, startPoint x: 83, startPoint y: 120, endPoint x: 209, endPoint y: 156, distance: 131.1
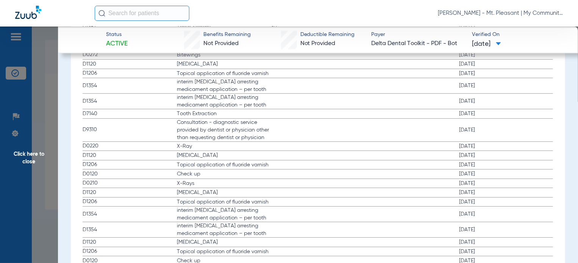
scroll to position [1098, 0]
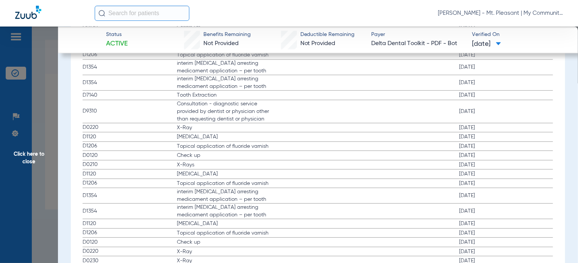
drag, startPoint x: 85, startPoint y: 164, endPoint x: 329, endPoint y: 174, distance: 244.1
click at [329, 174] on app-history-list "Procedure ADA Code Name Tooth/Quad Surface Service Date D0120 Check up 02/17/20…" at bounding box center [318, 157] width 470 height 643
click at [46, 173] on span "Click here to close" at bounding box center [29, 158] width 58 height 263
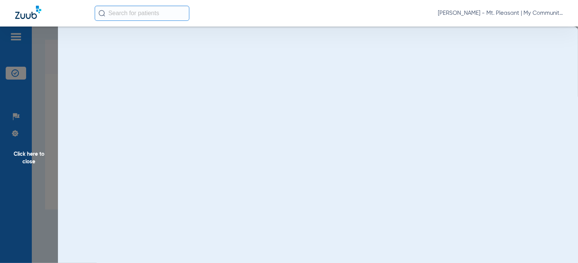
scroll to position [0, 0]
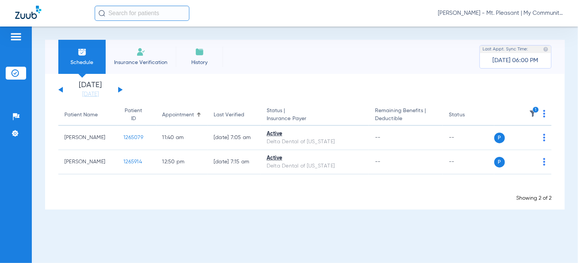
click at [531, 112] on img at bounding box center [533, 114] width 8 height 8
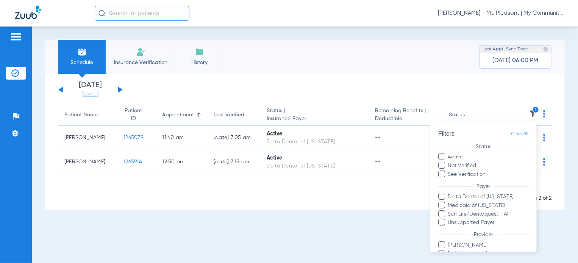
scroll to position [62, 0]
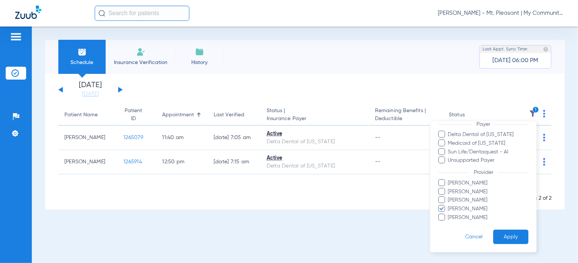
click at [464, 206] on span "Kelly Fancon" at bounding box center [487, 209] width 81 height 8
click at [449, 214] on input "Kelly Fancon" at bounding box center [449, 214] width 0 height 0
click at [468, 198] on span "Kathryn Bicknell" at bounding box center [487, 200] width 81 height 8
click at [449, 205] on input "Kathryn Bicknell" at bounding box center [449, 205] width 0 height 0
click at [509, 240] on button "Apply" at bounding box center [510, 236] width 35 height 15
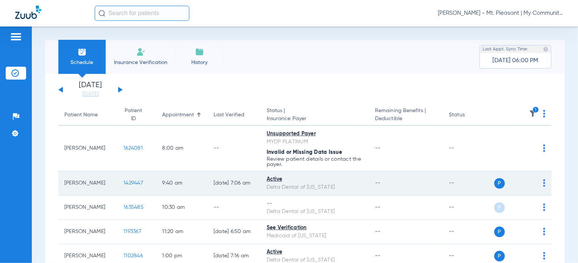
click at [125, 184] on span "1429447" at bounding box center [133, 182] width 20 height 5
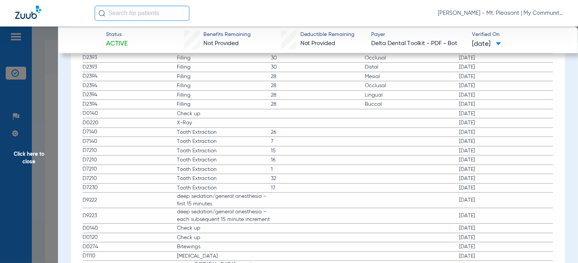
scroll to position [871, 0]
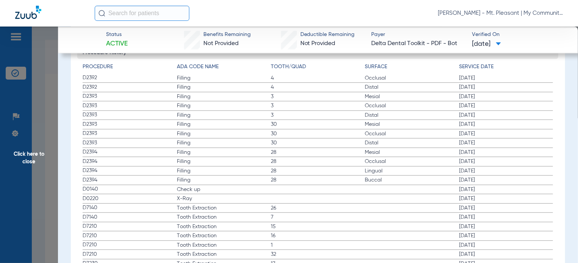
drag, startPoint x: 82, startPoint y: 184, endPoint x: 192, endPoint y: 198, distance: 110.7
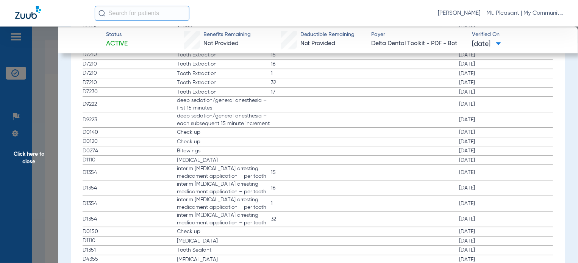
scroll to position [1060, 0]
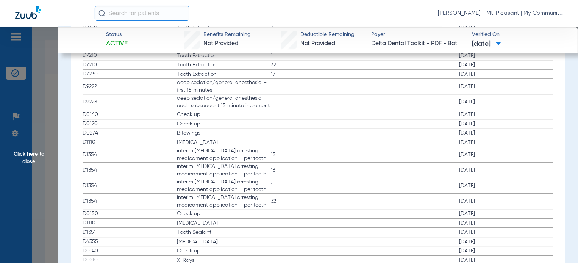
drag, startPoint x: 82, startPoint y: 117, endPoint x: 228, endPoint y: 136, distance: 147.3
click at [228, 136] on div "Procedure ADA Code Name Tooth/Quad Surface Service Date D2392 Filling 4 Occlusa…" at bounding box center [317, 141] width 481 height 544
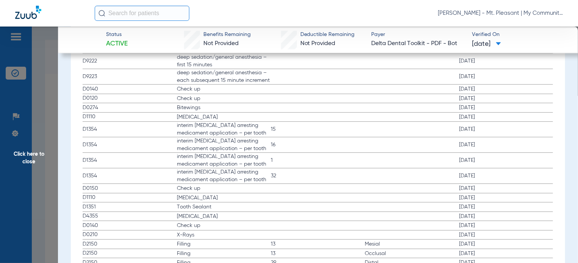
scroll to position [1098, 0]
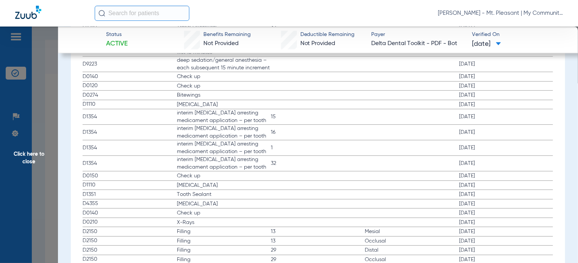
drag, startPoint x: 137, startPoint y: 217, endPoint x: 448, endPoint y: 232, distance: 311.6
click at [448, 232] on app-history-list "Procedure ADA Code Name Tooth/Quad Surface Service Date D2392 Filling 4 Occlusa…" at bounding box center [318, 106] width 470 height 540
click at [294, 208] on label "D0140 Check up 04/04/2023" at bounding box center [318, 212] width 470 height 9
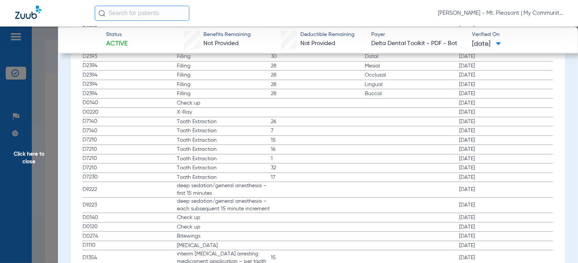
scroll to position [947, 0]
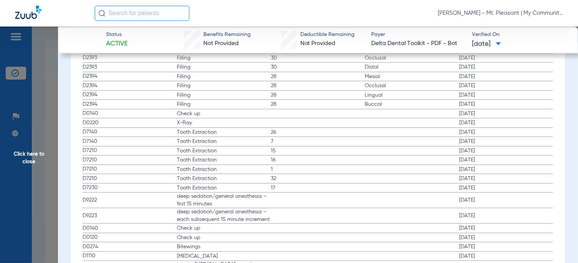
click at [45, 108] on span "Click here to close" at bounding box center [29, 158] width 58 height 263
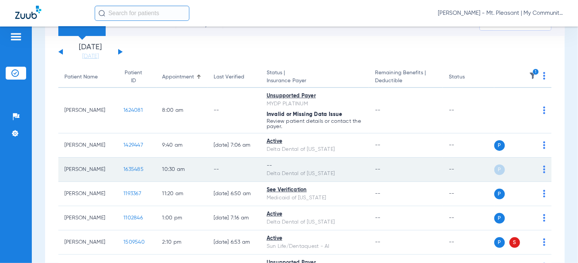
scroll to position [76, 0]
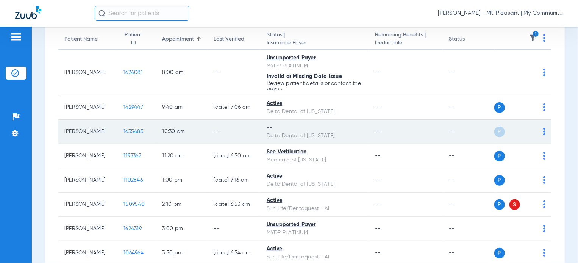
click at [128, 133] on span "1635485" at bounding box center [133, 131] width 20 height 5
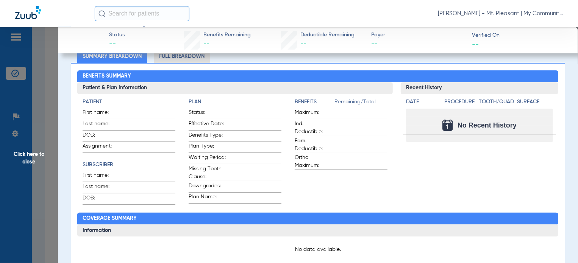
scroll to position [0, 0]
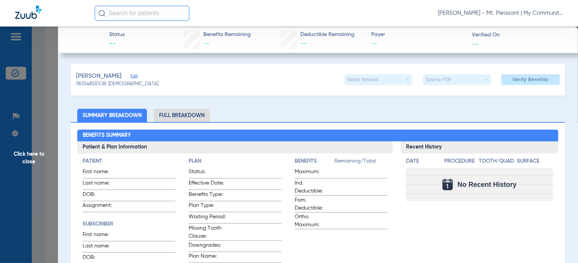
click at [31, 153] on span "Click here to close" at bounding box center [29, 158] width 58 height 263
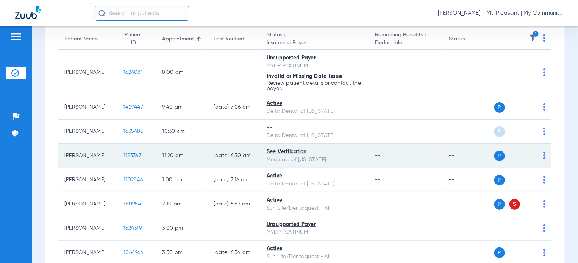
click at [128, 156] on span "1193367" at bounding box center [132, 155] width 18 height 5
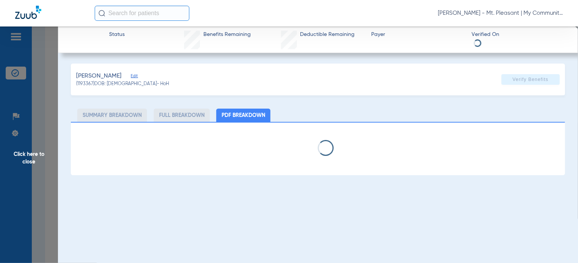
select select "page-width"
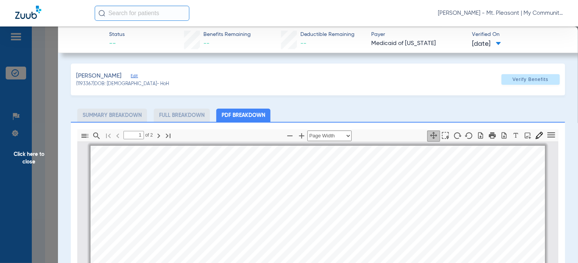
scroll to position [4, 0]
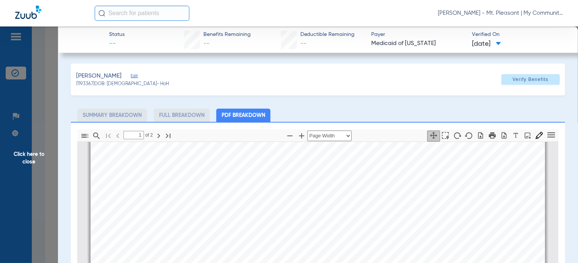
type input "2"
click at [40, 169] on span "Click here to close" at bounding box center [29, 158] width 58 height 263
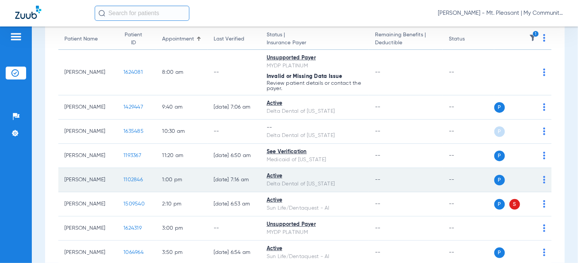
click at [133, 181] on span "1102846" at bounding box center [132, 179] width 19 height 5
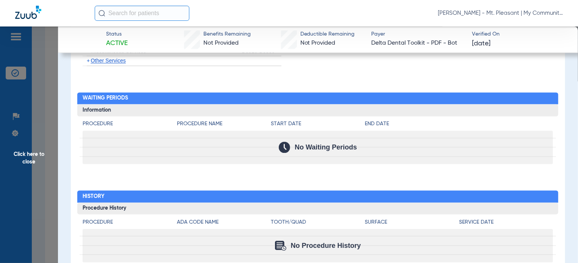
scroll to position [738, 0]
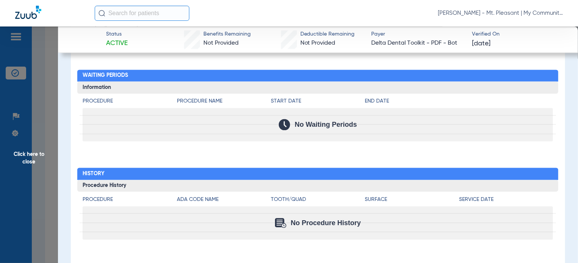
click at [53, 138] on span "Click here to close" at bounding box center [29, 158] width 58 height 263
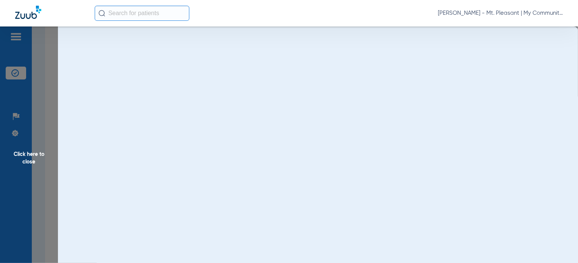
scroll to position [0, 0]
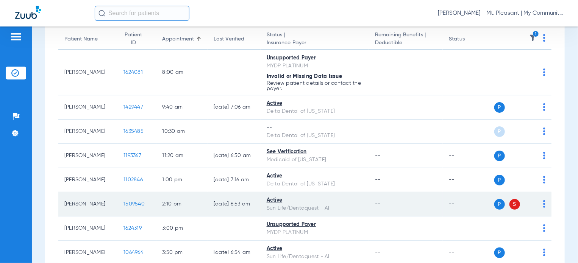
click at [124, 204] on span "1509540" at bounding box center [133, 203] width 21 height 5
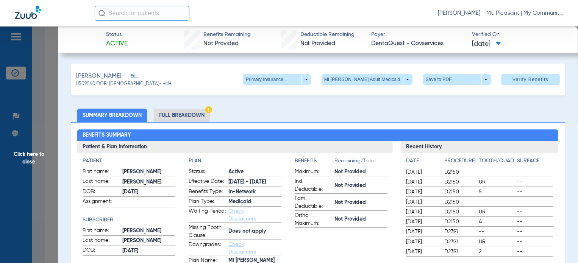
click at [187, 120] on li "Full Breakdown" at bounding box center [182, 115] width 56 height 13
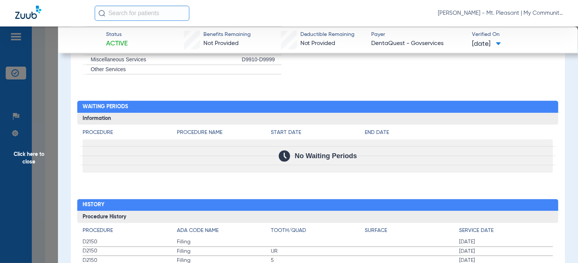
scroll to position [921, 0]
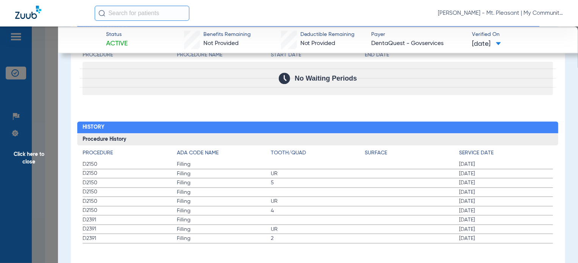
click at [55, 147] on span "Click here to close" at bounding box center [29, 158] width 58 height 263
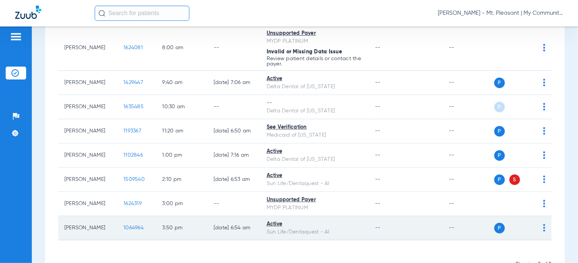
scroll to position [114, 0]
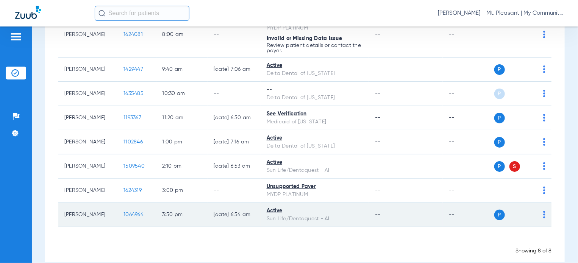
click at [128, 215] on span "1064964" at bounding box center [133, 214] width 20 height 5
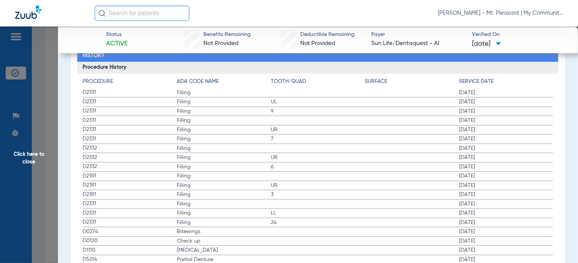
scroll to position [946, 0]
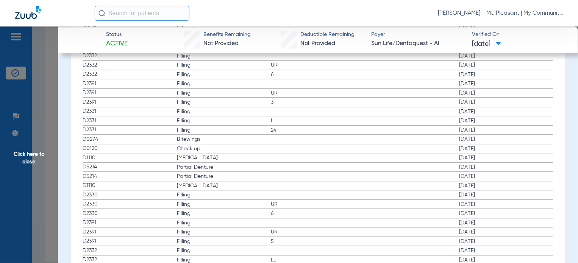
drag, startPoint x: 80, startPoint y: 134, endPoint x: 247, endPoint y: 182, distance: 173.8
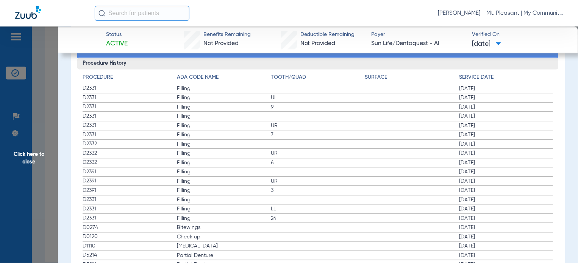
scroll to position [832, 0]
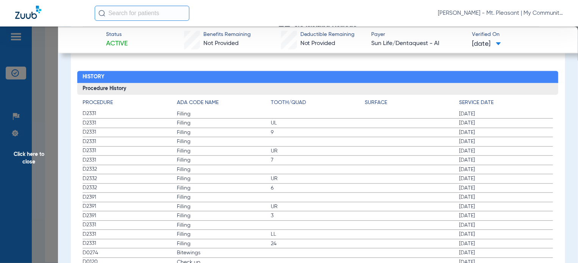
click at [250, 179] on span "Filling" at bounding box center [224, 179] width 94 height 8
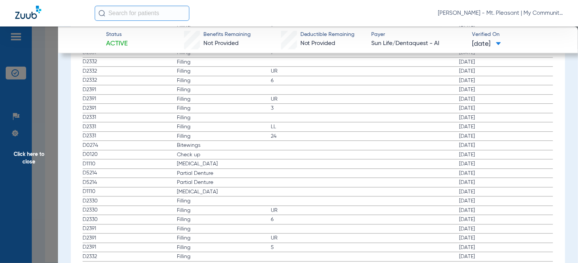
scroll to position [946, 0]
drag, startPoint x: 82, startPoint y: 138, endPoint x: 206, endPoint y: 159, distance: 125.9
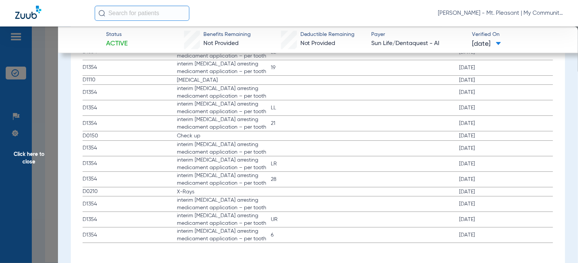
scroll to position [1304, 0]
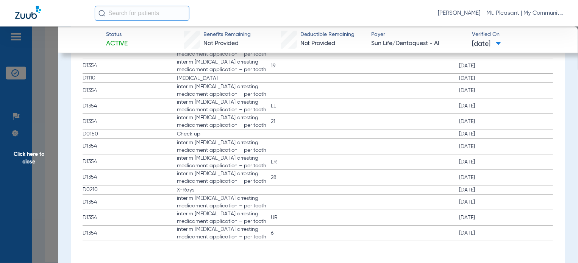
drag, startPoint x: 85, startPoint y: 185, endPoint x: 372, endPoint y: 193, distance: 287.1
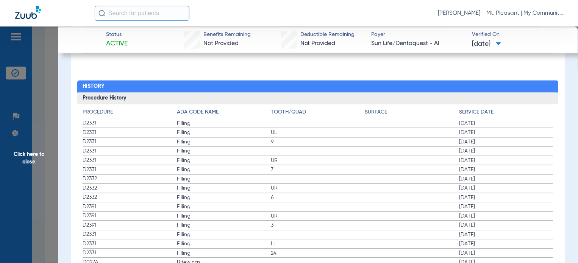
scroll to position [698, 0]
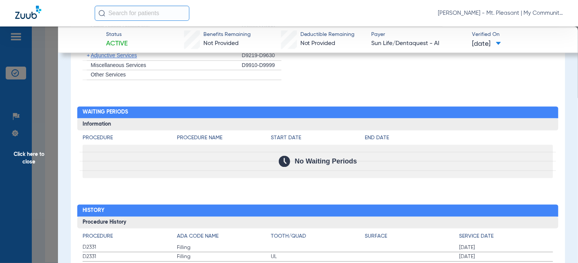
click at [32, 109] on span "Click here to close" at bounding box center [29, 158] width 58 height 263
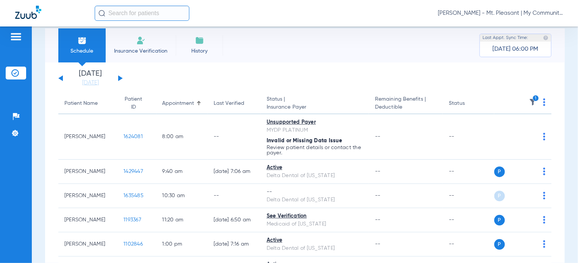
scroll to position [0, 0]
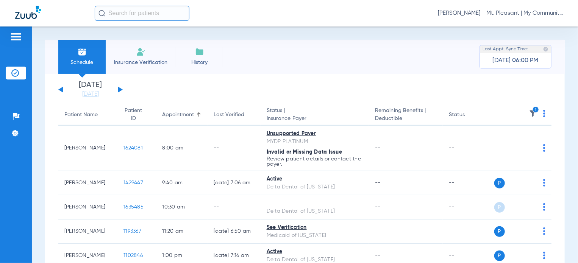
click at [529, 114] on img at bounding box center [533, 114] width 8 height 8
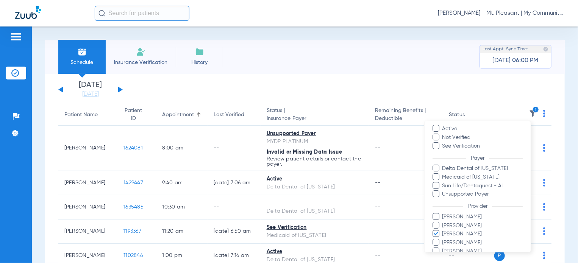
scroll to position [62, 0]
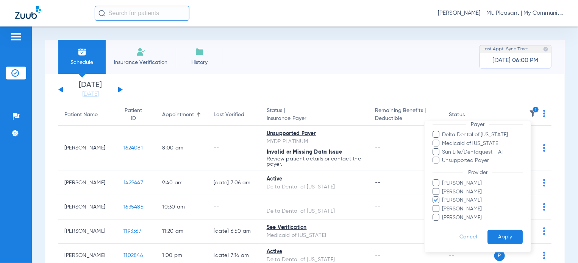
click at [456, 202] on span "Kathryn Bicknell" at bounding box center [482, 201] width 81 height 8
click at [443, 206] on input "Kathryn Bicknell" at bounding box center [443, 206] width 0 height 0
click at [456, 219] on span "Pam Dilno" at bounding box center [482, 218] width 81 height 8
click at [443, 223] on input "Pam Dilno" at bounding box center [443, 223] width 0 height 0
click at [497, 234] on button "Apply" at bounding box center [504, 236] width 35 height 15
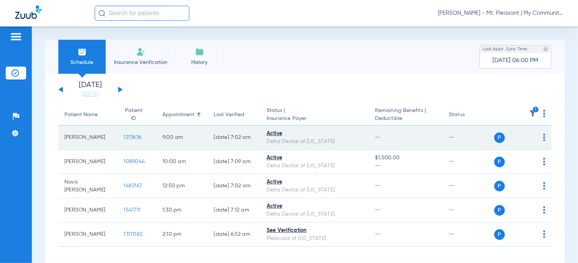
scroll to position [31, 0]
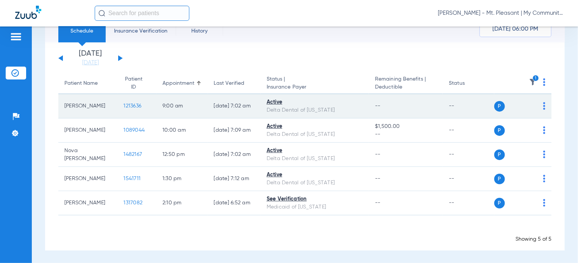
click at [124, 109] on td "1213636" at bounding box center [136, 106] width 39 height 24
click at [126, 106] on span "1213636" at bounding box center [132, 105] width 18 height 5
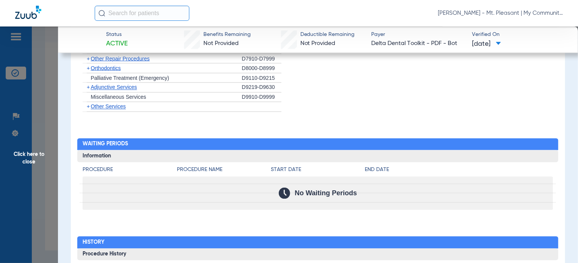
scroll to position [732, 0]
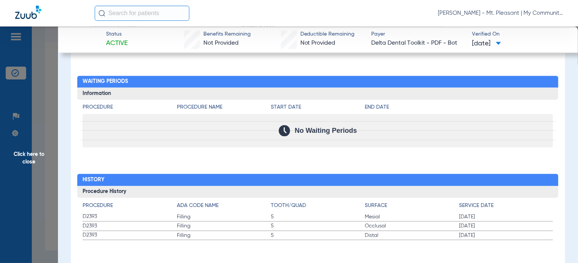
click at [44, 227] on span "Click here to close" at bounding box center [29, 158] width 58 height 263
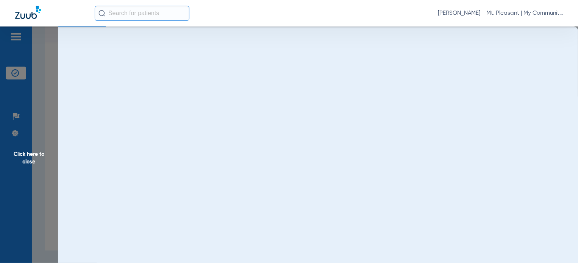
scroll to position [0, 0]
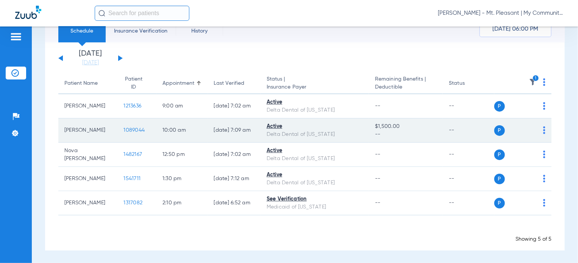
click at [128, 129] on span "1089044" at bounding box center [133, 130] width 21 height 5
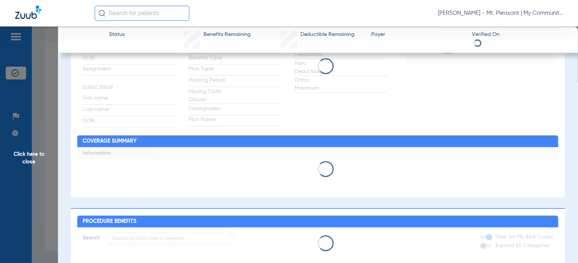
scroll to position [76, 0]
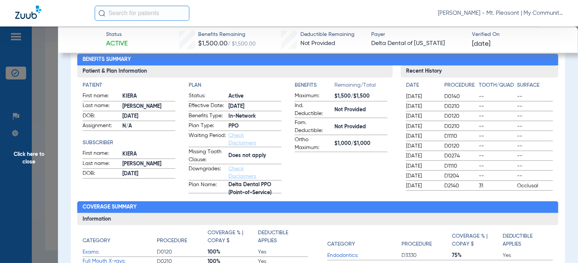
click at [34, 118] on span "Click here to close" at bounding box center [29, 158] width 58 height 263
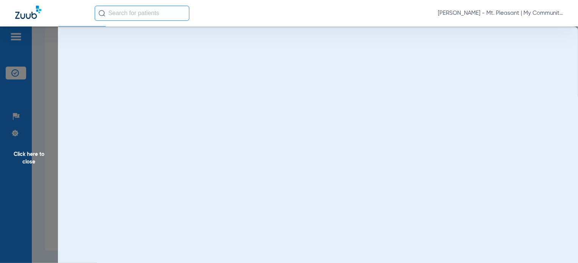
scroll to position [0, 0]
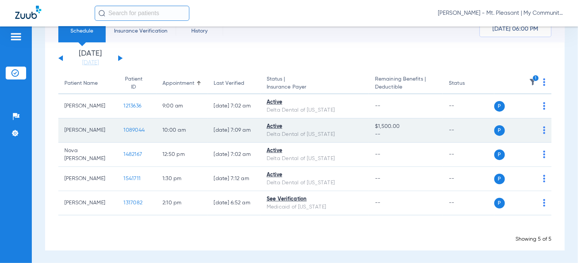
click at [125, 129] on span "1089044" at bounding box center [133, 130] width 21 height 5
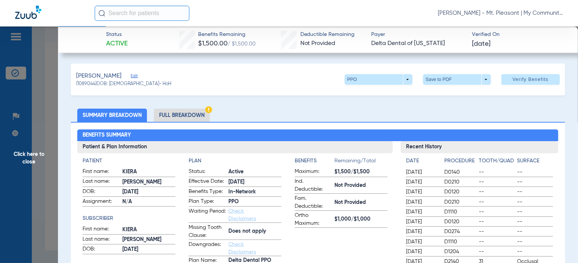
click at [34, 178] on span "Click here to close" at bounding box center [29, 158] width 58 height 263
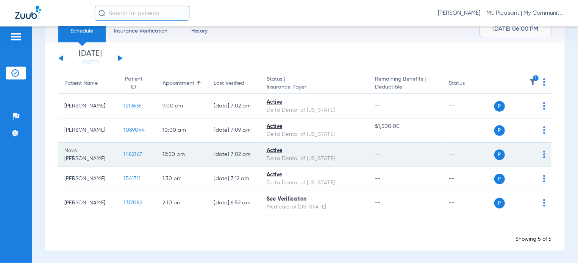
click at [123, 154] on span "1482167" at bounding box center [132, 154] width 19 height 5
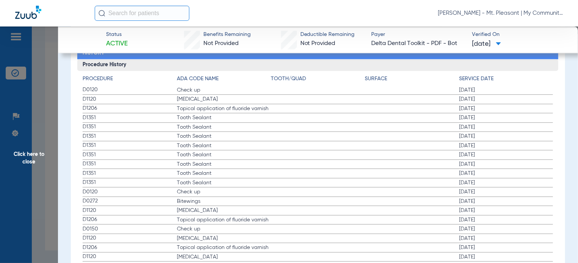
scroll to position [871, 0]
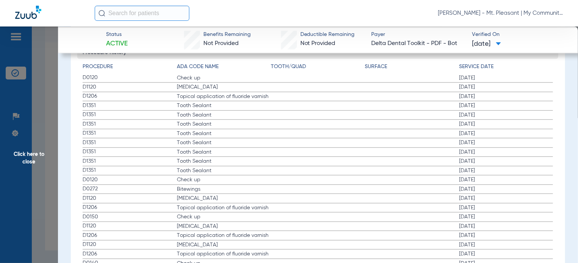
drag, startPoint x: 86, startPoint y: 74, endPoint x: 163, endPoint y: 94, distance: 79.4
click at [163, 94] on app-history-list "Procedure ADA Code Name Tooth/Quad Surface Service Date D0120 Check up 01/31/20…" at bounding box center [318, 170] width 470 height 215
drag, startPoint x: 123, startPoint y: 86, endPoint x: 109, endPoint y: 84, distance: 14.1
click at [123, 86] on span "D1120" at bounding box center [130, 87] width 94 height 8
click at [87, 76] on span "D0120" at bounding box center [130, 78] width 94 height 8
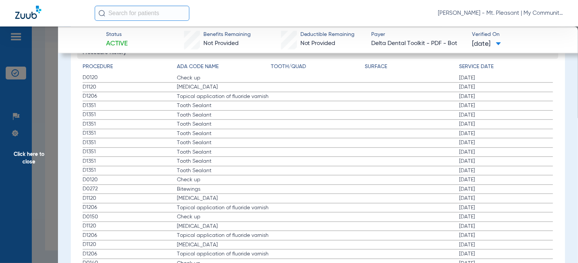
click at [80, 72] on div "Procedure ADA Code Name Tooth/Quad Surface Service Date D0120 Check up 01/31/20…" at bounding box center [317, 168] width 481 height 219
drag, startPoint x: 83, startPoint y: 73, endPoint x: 495, endPoint y: 95, distance: 411.8
click at [495, 95] on app-history-list "Procedure ADA Code Name Tooth/Quad Surface Service Date D0120 Check up 01/31/20…" at bounding box center [318, 170] width 470 height 215
click at [183, 133] on span "Tooth Sealant" at bounding box center [224, 134] width 94 height 8
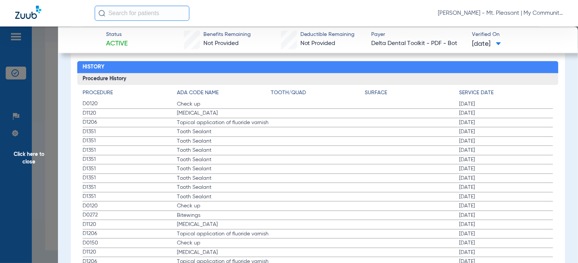
scroll to position [832, 0]
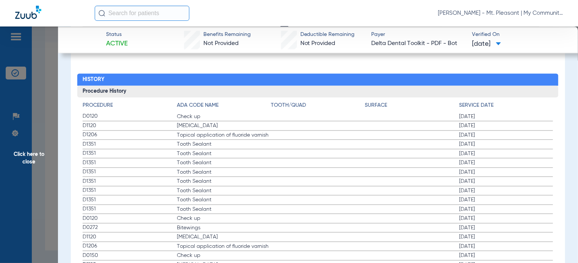
click at [53, 209] on span "Click here to close" at bounding box center [29, 158] width 58 height 263
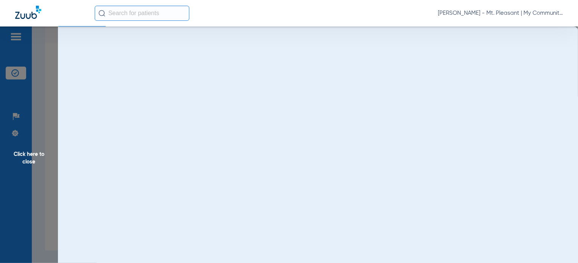
scroll to position [0, 0]
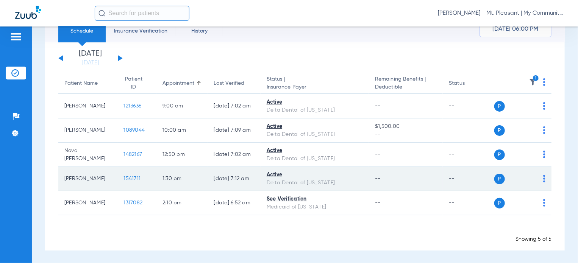
click at [123, 178] on span "1541711" at bounding box center [131, 178] width 17 height 5
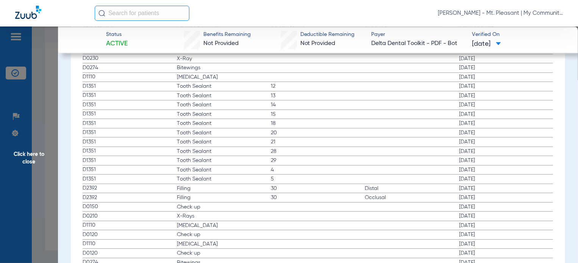
scroll to position [871, 0]
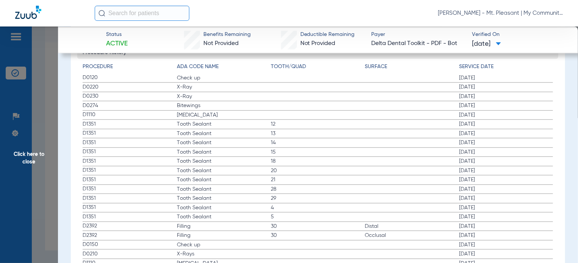
drag, startPoint x: 84, startPoint y: 75, endPoint x: 267, endPoint y: 110, distance: 186.9
click at [108, 83] on span "D0220" at bounding box center [130, 87] width 94 height 8
drag, startPoint x: 81, startPoint y: 74, endPoint x: 491, endPoint y: 100, distance: 410.2
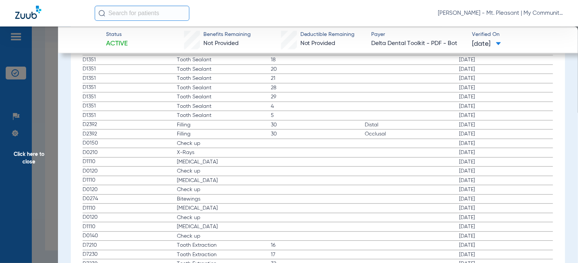
scroll to position [984, 0]
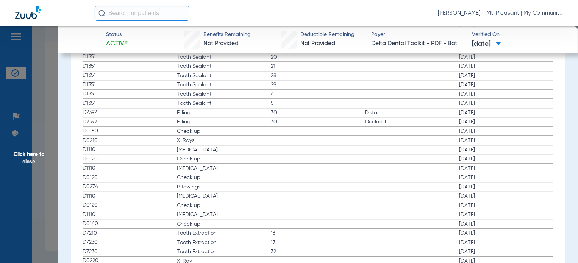
drag, startPoint x: 84, startPoint y: 128, endPoint x: 313, endPoint y: 122, distance: 228.8
click at [280, 123] on span "30" at bounding box center [318, 122] width 94 height 8
drag, startPoint x: 83, startPoint y: 129, endPoint x: 491, endPoint y: 150, distance: 408.4
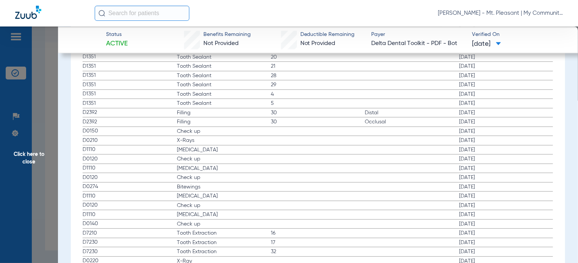
click at [491, 150] on span "[DATE]" at bounding box center [506, 150] width 94 height 8
click at [142, 114] on span "D2392" at bounding box center [130, 113] width 94 height 8
drag, startPoint x: 78, startPoint y: 139, endPoint x: 492, endPoint y: 147, distance: 413.9
click at [49, 181] on span "Click here to close" at bounding box center [29, 158] width 58 height 263
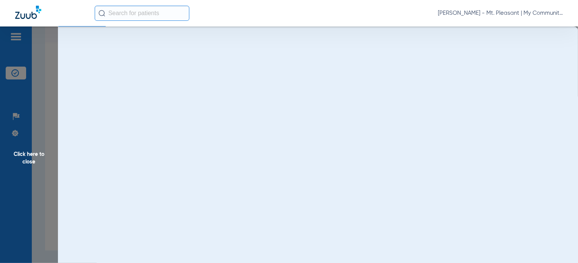
scroll to position [0, 0]
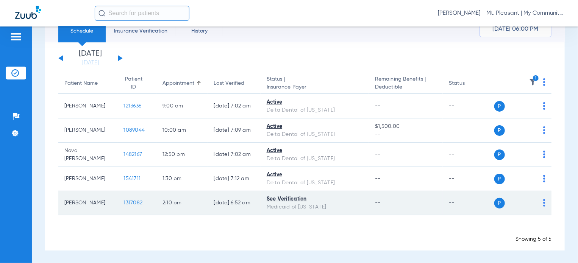
click at [128, 200] on span "1317082" at bounding box center [132, 202] width 19 height 5
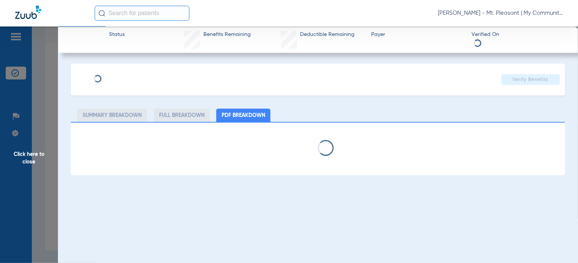
select select "page-width"
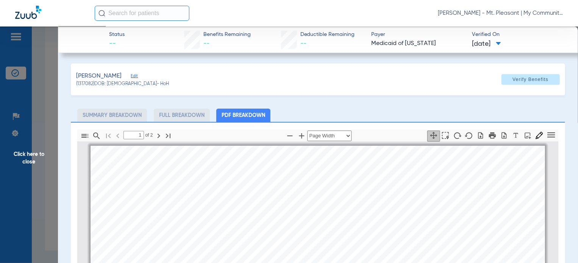
scroll to position [4, 0]
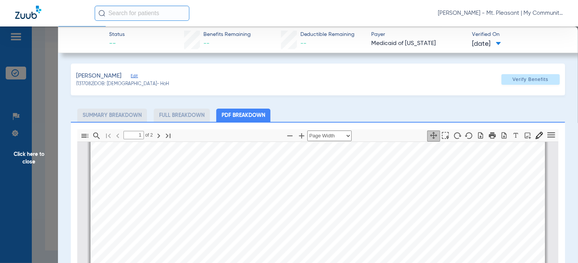
type input "2"
click at [46, 186] on span "Click here to close" at bounding box center [29, 158] width 58 height 263
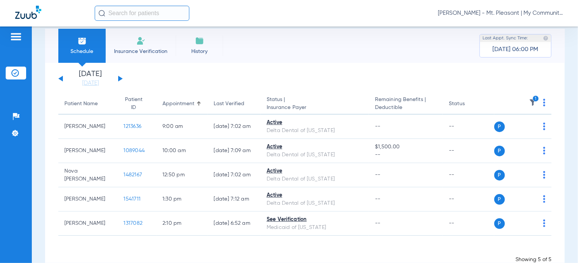
scroll to position [0, 0]
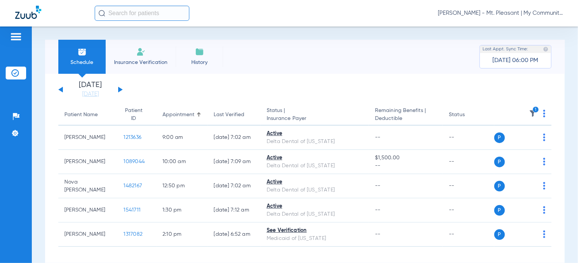
click at [529, 114] on img at bounding box center [533, 114] width 8 height 8
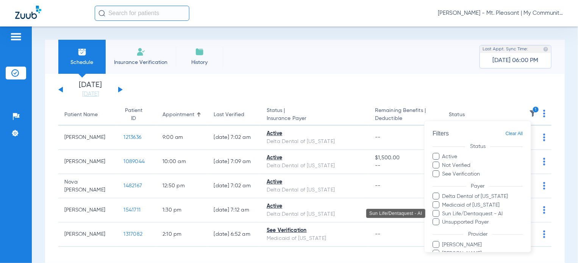
scroll to position [62, 0]
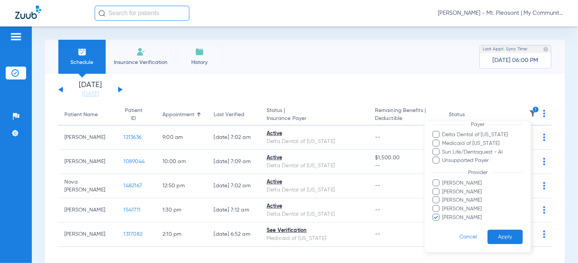
click at [457, 216] on span "Pam Dilno" at bounding box center [482, 218] width 81 height 8
click at [443, 223] on input "Pam Dilno" at bounding box center [443, 223] width 0 height 0
click at [463, 193] on span "Josiah Most" at bounding box center [482, 192] width 81 height 8
click at [443, 197] on input "Josiah Most" at bounding box center [443, 197] width 0 height 0
click at [497, 237] on button "Apply" at bounding box center [504, 236] width 35 height 15
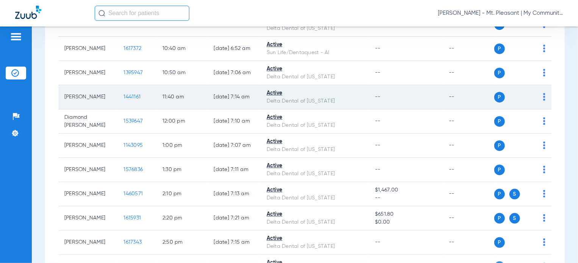
scroll to position [197, 0]
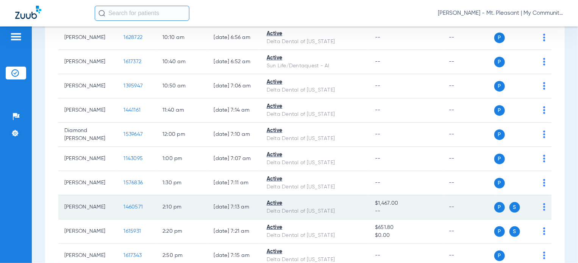
click at [123, 206] on span "1460571" at bounding box center [132, 206] width 19 height 5
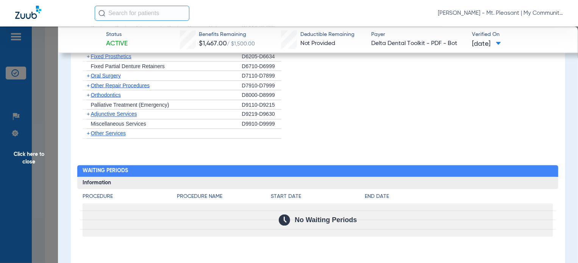
scroll to position [843, 0]
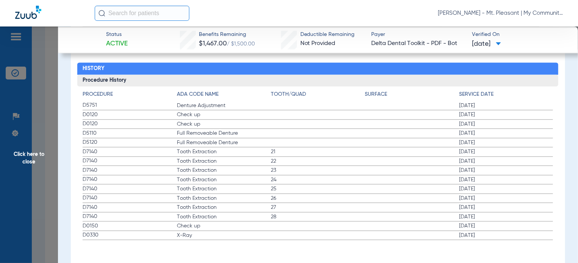
drag, startPoint x: 89, startPoint y: 226, endPoint x: 532, endPoint y: 207, distance: 443.8
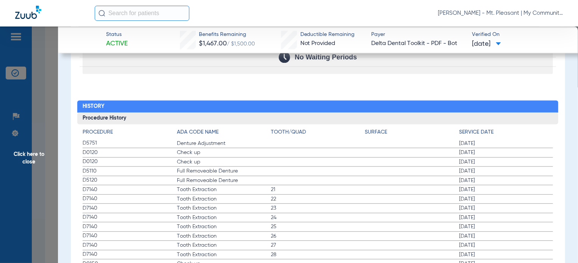
click at [479, 39] on span "[DATE]" at bounding box center [486, 43] width 29 height 9
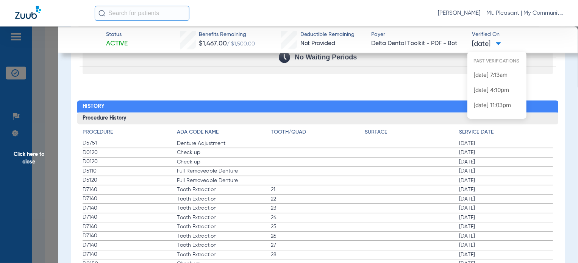
click at [415, 89] on div at bounding box center [289, 131] width 578 height 263
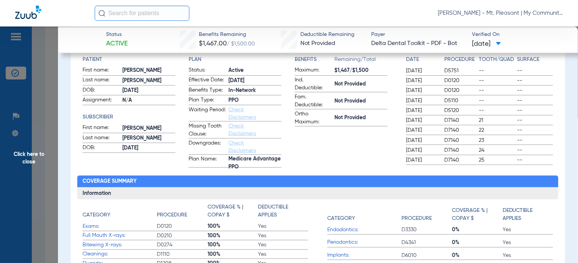
scroll to position [0, 0]
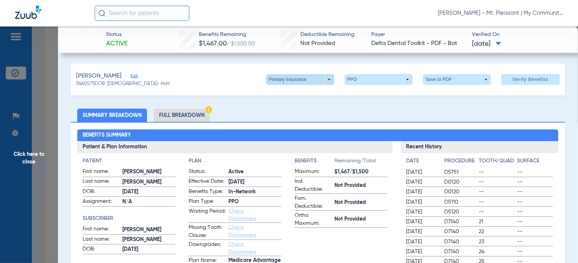
click at [302, 78] on span at bounding box center [300, 79] width 18 height 18
drag, startPoint x: 298, startPoint y: 98, endPoint x: 301, endPoint y: 107, distance: 9.2
click at [301, 107] on div "Primary Insurance Secondary Insurance" at bounding box center [292, 102] width 62 height 30
click at [189, 117] on li "Full Breakdown" at bounding box center [182, 115] width 56 height 13
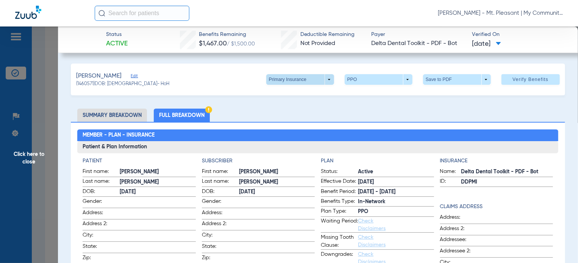
click at [293, 80] on span at bounding box center [300, 79] width 18 height 18
click at [288, 109] on span "Secondary Insurance" at bounding box center [292, 109] width 50 height 5
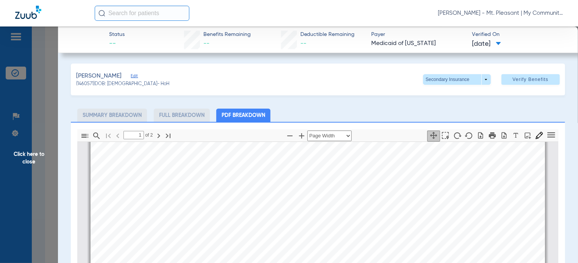
scroll to position [109, 0]
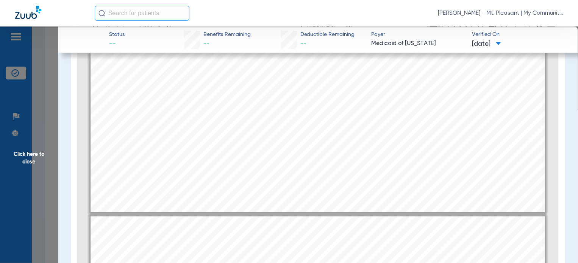
type input "2"
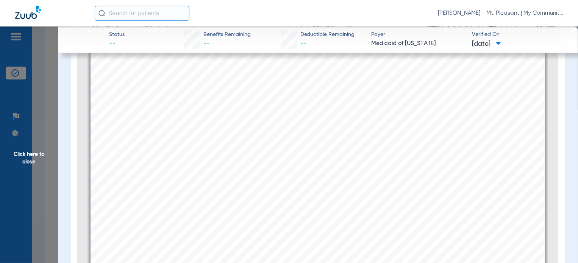
scroll to position [913, 0]
click at [56, 156] on span "Click here to close" at bounding box center [29, 158] width 58 height 263
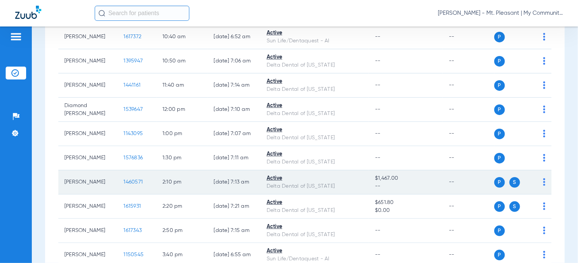
scroll to position [235, 0]
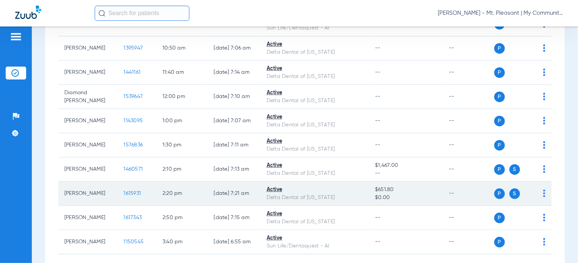
click at [127, 191] on span "1615931" at bounding box center [131, 193] width 17 height 5
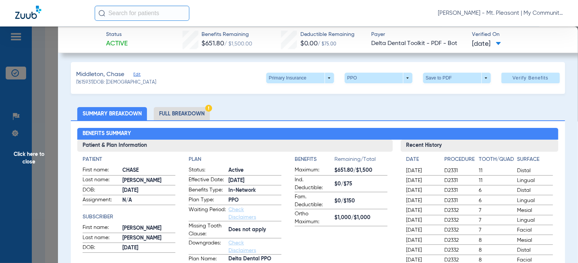
scroll to position [0, 0]
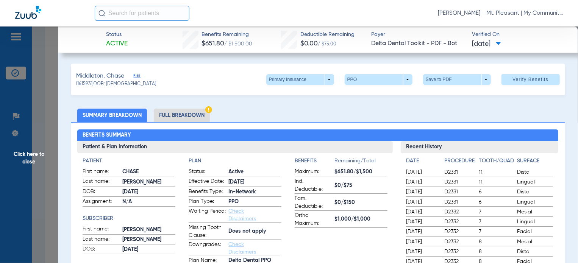
click at [191, 115] on li "Full Breakdown" at bounding box center [182, 115] width 56 height 13
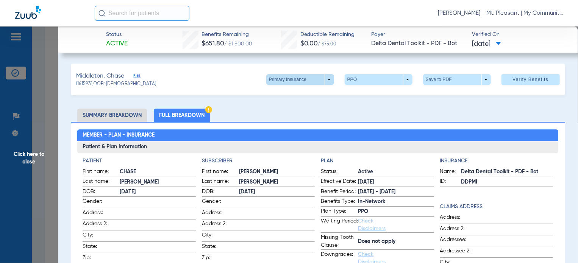
click at [283, 80] on span at bounding box center [300, 79] width 68 height 11
click at [271, 107] on span "Secondary Insurance" at bounding box center [292, 109] width 50 height 5
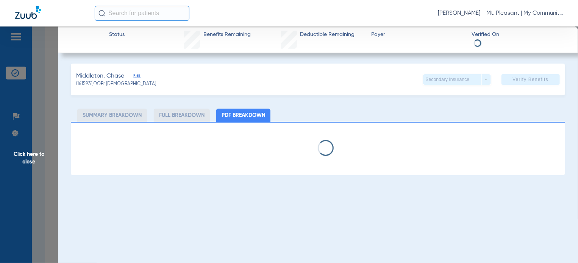
select select "page-width"
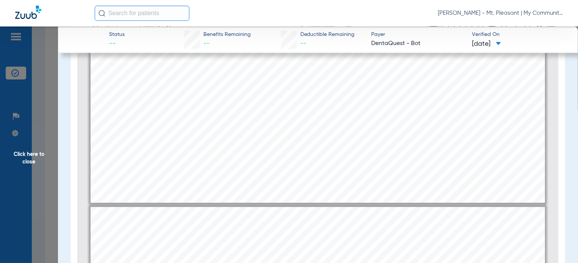
scroll to position [345, 0]
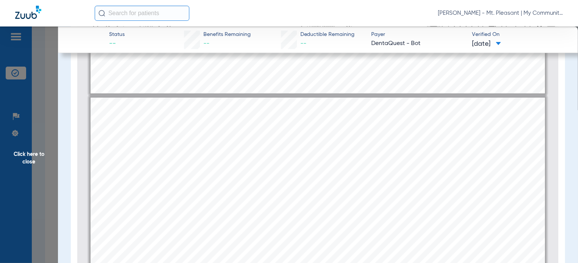
type input "1"
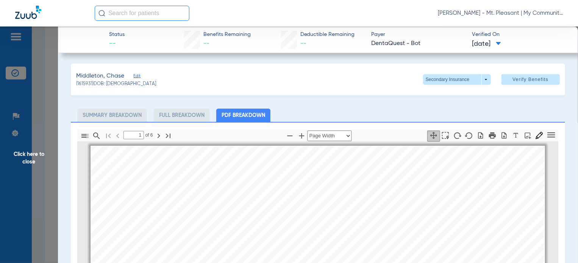
scroll to position [0, 0]
click at [432, 80] on span at bounding box center [457, 79] width 68 height 11
click at [440, 94] on span "Primary Insurance" at bounding box center [449, 94] width 50 height 5
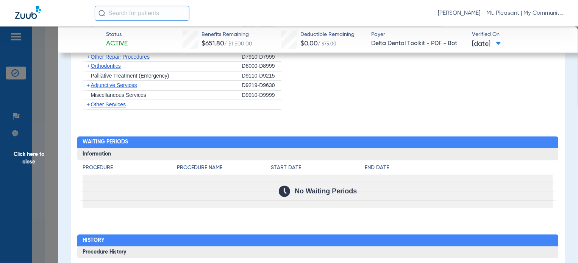
scroll to position [689, 0]
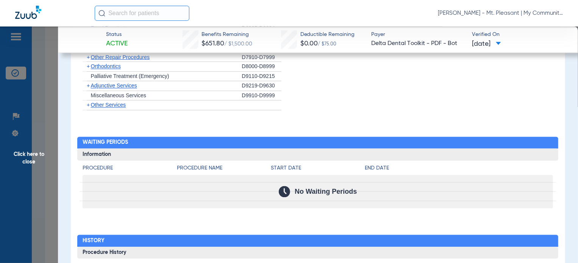
click at [26, 165] on span "Click here to close" at bounding box center [29, 158] width 58 height 263
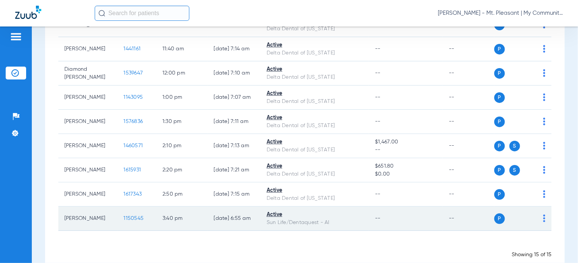
scroll to position [273, 0]
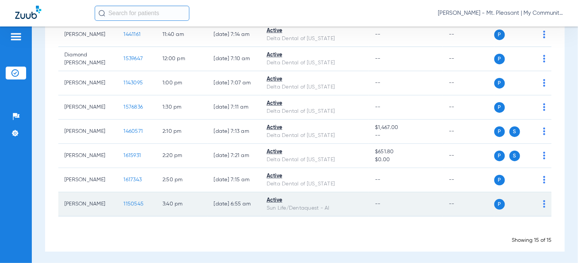
click at [123, 206] on span "1150545" at bounding box center [133, 203] width 20 height 5
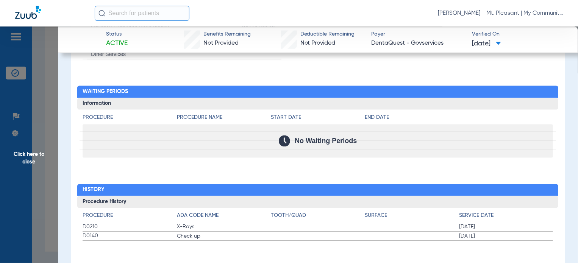
scroll to position [724, 0]
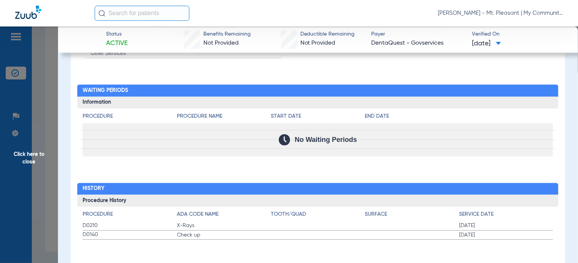
click at [49, 159] on span "Click here to close" at bounding box center [29, 158] width 58 height 263
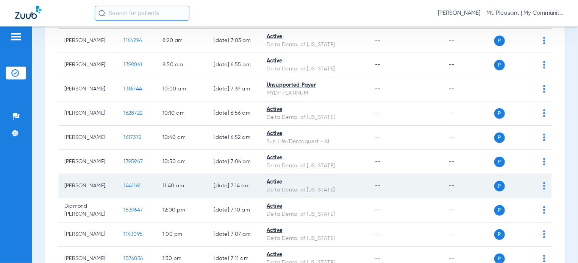
scroll to position [0, 0]
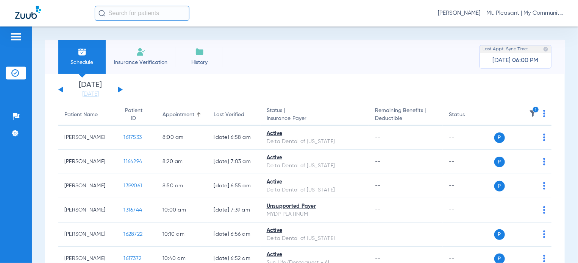
click at [529, 111] on img at bounding box center [533, 114] width 8 height 8
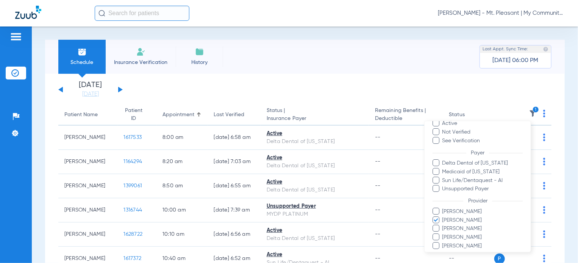
scroll to position [62, 0]
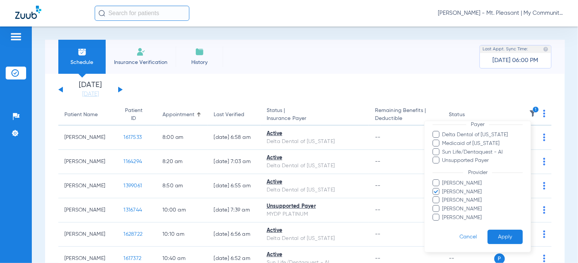
click at [454, 190] on span "Josiah Most" at bounding box center [482, 192] width 81 height 8
click at [443, 197] on input "Josiah Most" at bounding box center [443, 197] width 0 height 0
click at [501, 232] on button "Apply" at bounding box center [504, 236] width 35 height 15
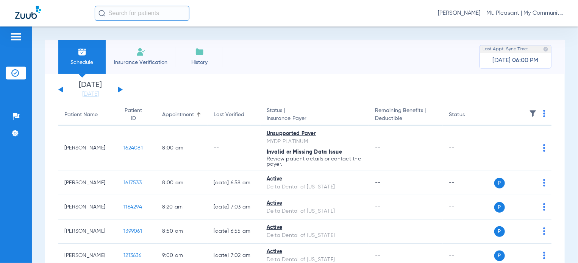
click at [119, 87] on button at bounding box center [120, 90] width 5 height 6
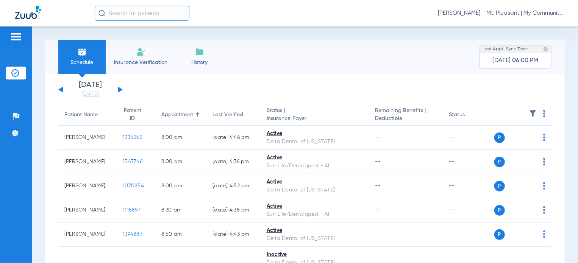
click at [543, 116] on img at bounding box center [544, 114] width 2 height 8
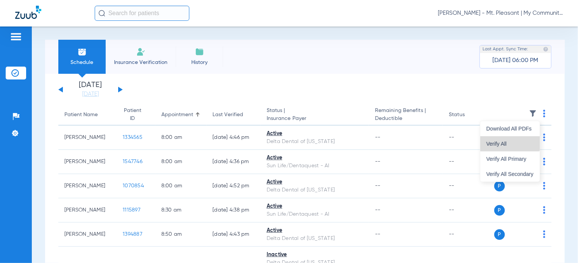
click at [507, 139] on button "Verify All" at bounding box center [509, 143] width 59 height 15
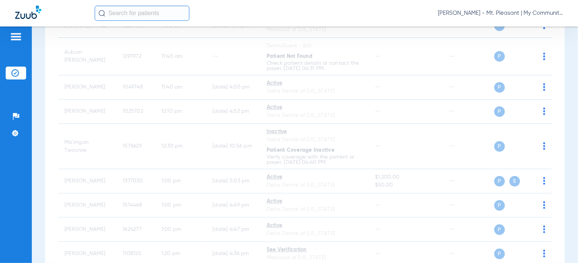
scroll to position [557, 0]
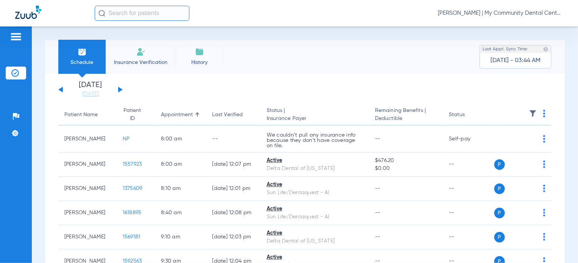
click at [487, 13] on span "[PERSON_NAME] | My Community Dental Centers" at bounding box center [500, 13] width 125 height 8
click at [520, 24] on span "Account Selection" at bounding box center [534, 26] width 42 height 5
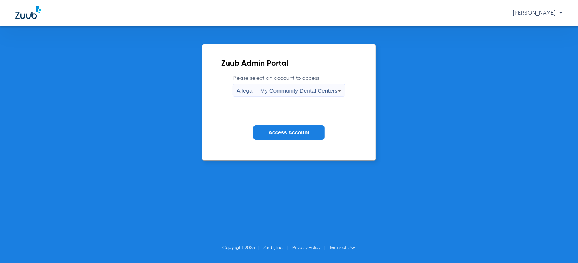
click at [302, 92] on span "Allegan | My Community Dental Centers" at bounding box center [287, 90] width 101 height 6
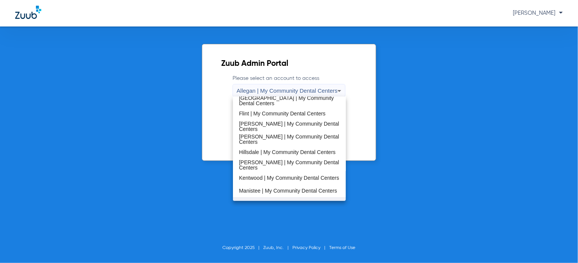
scroll to position [189, 0]
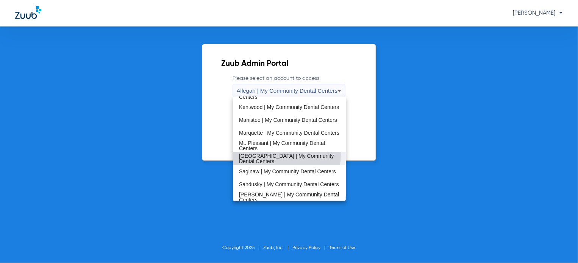
click at [274, 155] on span "[GEOGRAPHIC_DATA] | My Community Dental Centers" at bounding box center [289, 158] width 101 height 11
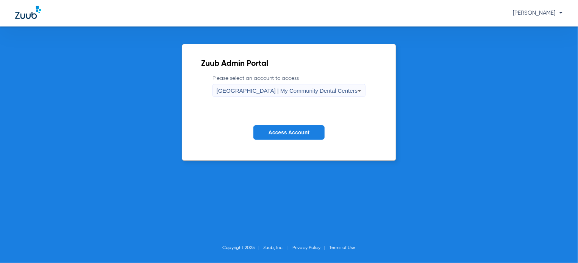
click at [286, 135] on span "Access Account" at bounding box center [288, 132] width 41 height 6
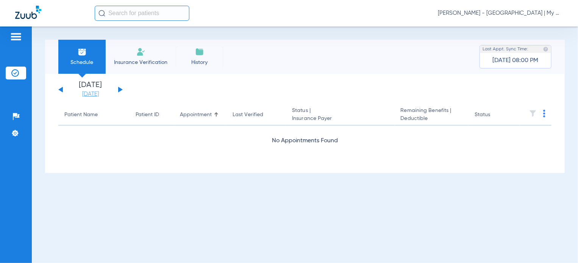
click at [98, 97] on link "[DATE]" at bounding box center [90, 94] width 45 height 8
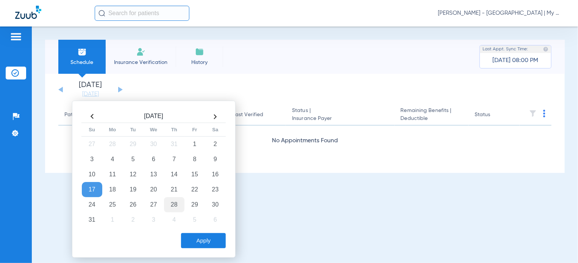
drag, startPoint x: 153, startPoint y: 186, endPoint x: 170, endPoint y: 210, distance: 29.1
click at [153, 186] on td "20" at bounding box center [153, 189] width 20 height 15
click at [189, 234] on button "Apply" at bounding box center [203, 240] width 45 height 15
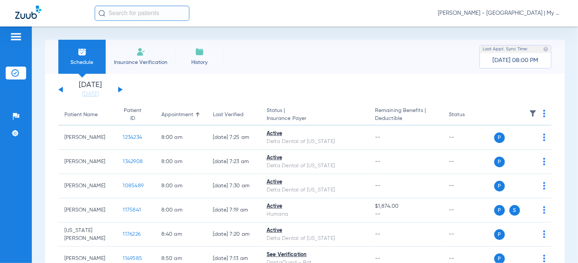
click at [529, 112] on img at bounding box center [533, 114] width 8 height 8
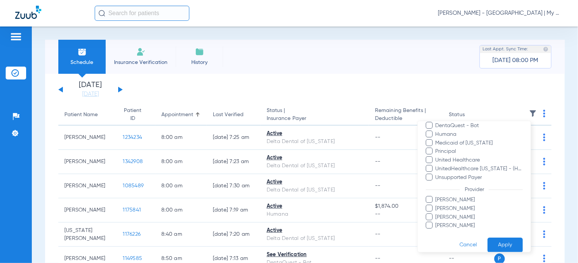
scroll to position [114, 0]
click at [466, 200] on span "Mandy Rourke-Bowman" at bounding box center [479, 197] width 88 height 8
click at [436, 202] on input "Mandy Rourke-Bowman" at bounding box center [436, 202] width 0 height 0
click at [493, 235] on form "Filters Clear All Status Active Not Verified See Verification Error Patient not…" at bounding box center [474, 133] width 113 height 250
click at [495, 237] on button "Apply" at bounding box center [504, 242] width 35 height 15
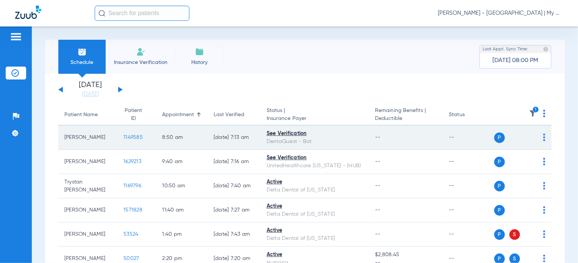
click at [123, 136] on span "1149585" at bounding box center [132, 137] width 19 height 5
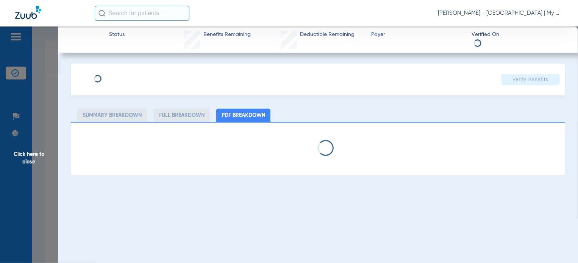
select select "page-width"
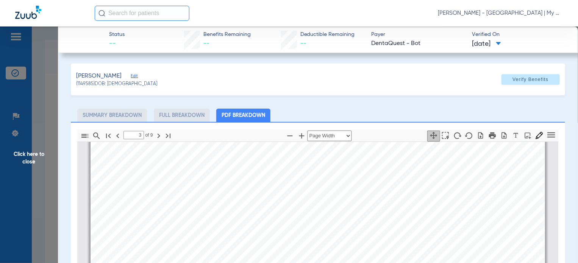
scroll to position [685, 0]
type input "4"
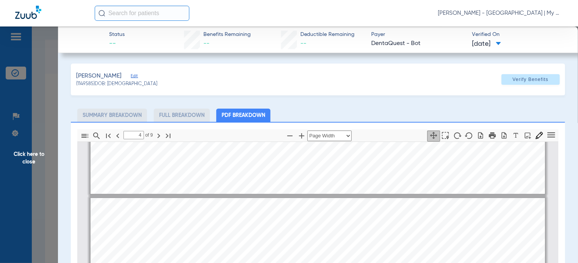
scroll to position [1026, 0]
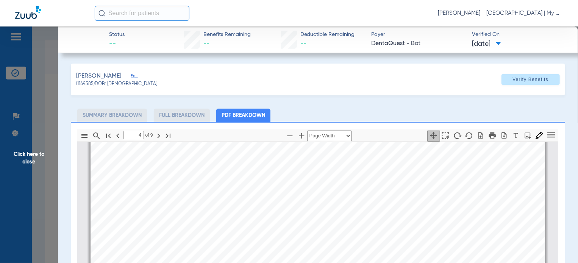
click at [56, 138] on span "Click here to close" at bounding box center [29, 158] width 58 height 263
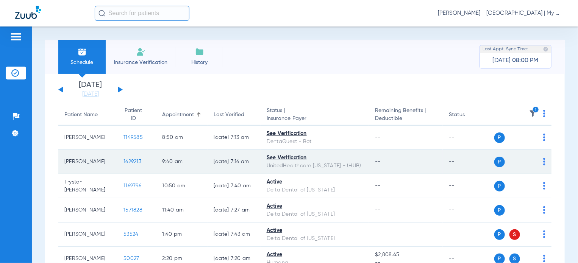
click at [126, 160] on span "1629213" at bounding box center [132, 161] width 18 height 5
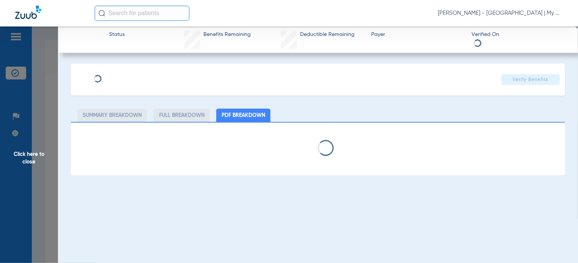
select select "page-width"
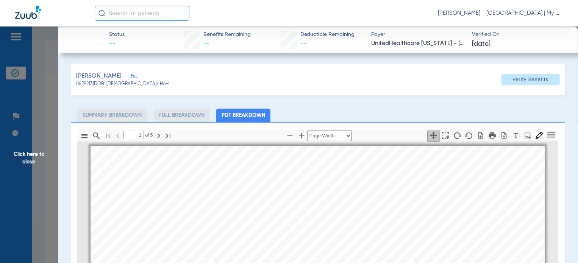
scroll to position [4, 0]
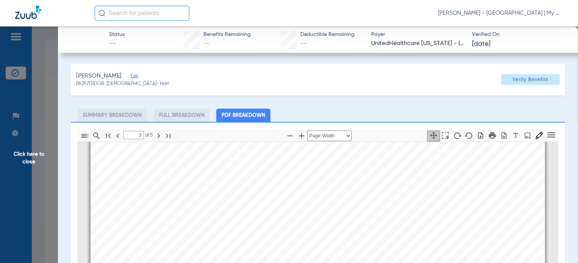
type input "4"
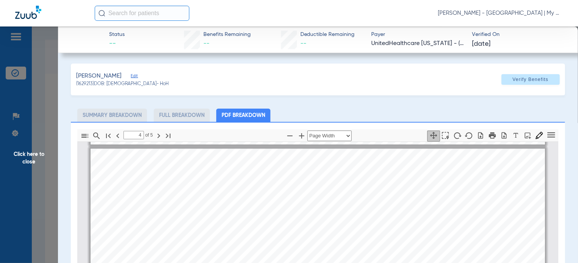
click at [42, 179] on span "Click here to close" at bounding box center [29, 158] width 58 height 263
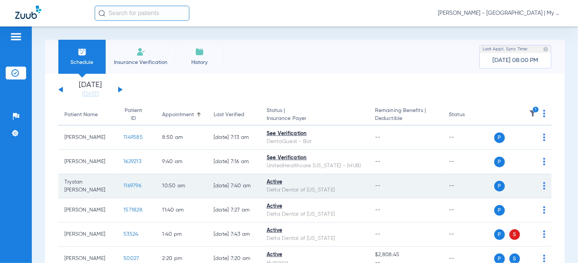
click at [126, 184] on span "1169796" at bounding box center [132, 185] width 18 height 5
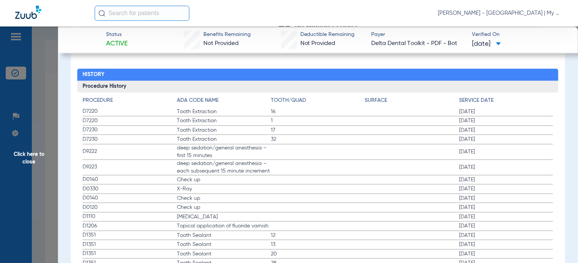
scroll to position [909, 0]
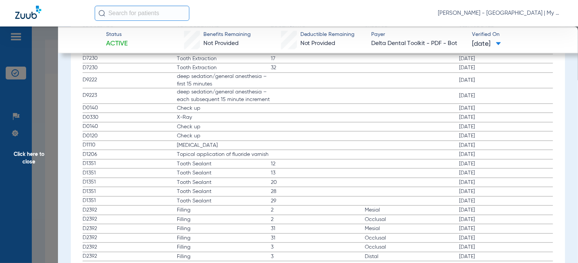
drag, startPoint x: 79, startPoint y: 103, endPoint x: 169, endPoint y: 126, distance: 92.5
click at [159, 141] on span "D1110" at bounding box center [130, 145] width 94 height 8
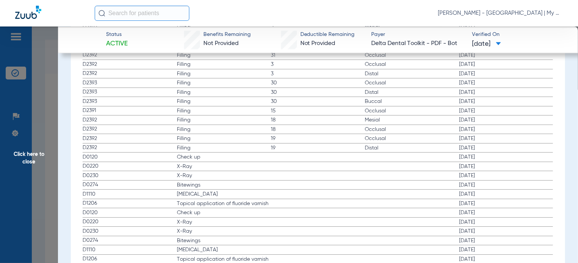
scroll to position [1098, 0]
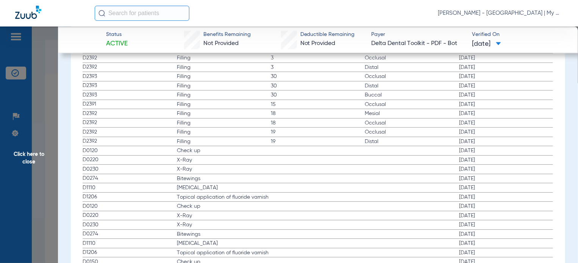
drag, startPoint x: 82, startPoint y: 147, endPoint x: 212, endPoint y: 185, distance: 135.2
click at [212, 185] on div "Procedure ADA Code Name Tooth/Quad Surface Service Date D7220 Tooth Extraction …" at bounding box center [317, 257] width 481 height 853
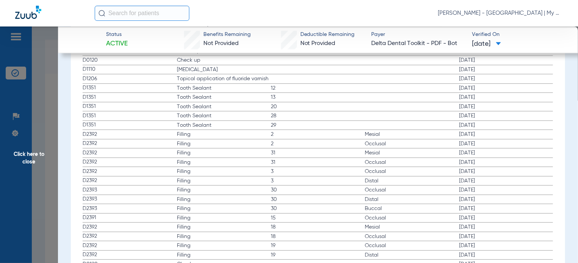
scroll to position [947, 0]
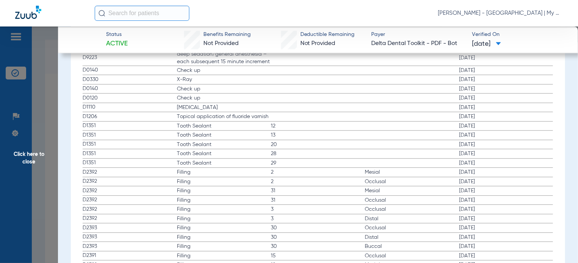
drag, startPoint x: 154, startPoint y: 100, endPoint x: 275, endPoint y: 124, distance: 123.4
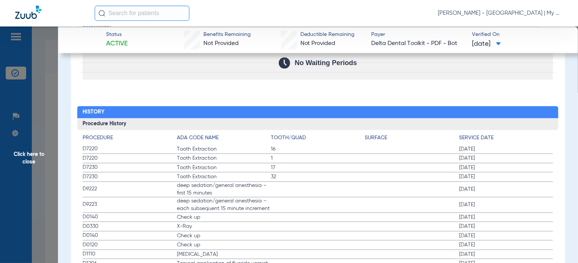
scroll to position [795, 0]
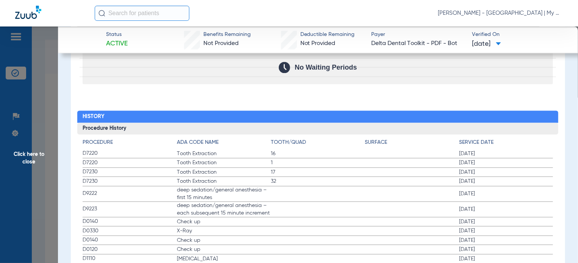
click at [38, 147] on span "Click here to close" at bounding box center [29, 158] width 58 height 263
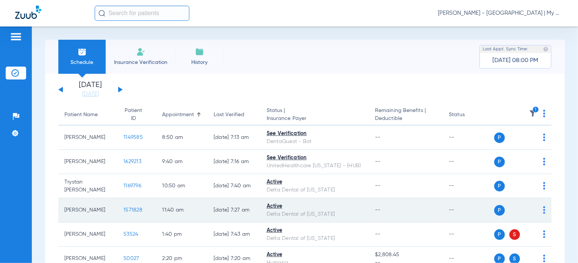
click at [123, 212] on span "1571828" at bounding box center [132, 210] width 19 height 5
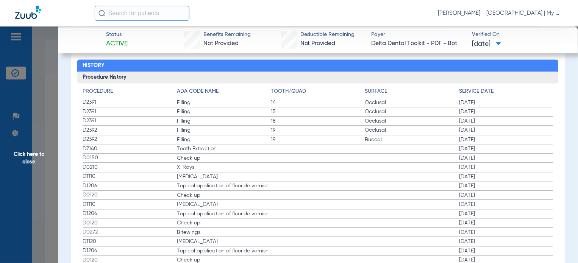
scroll to position [833, 0]
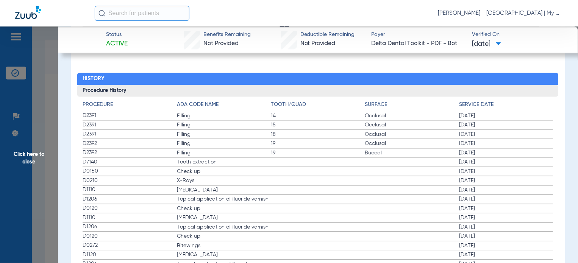
drag, startPoint x: 83, startPoint y: 168, endPoint x: 211, endPoint y: 186, distance: 128.5
click at [31, 162] on span "Click here to close" at bounding box center [29, 158] width 58 height 263
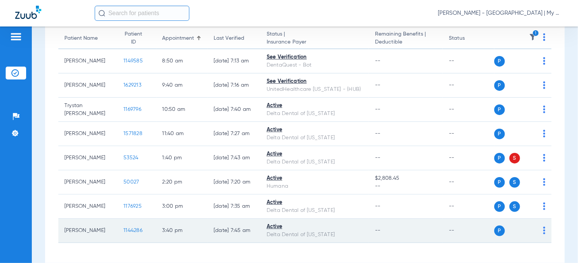
scroll to position [104, 0]
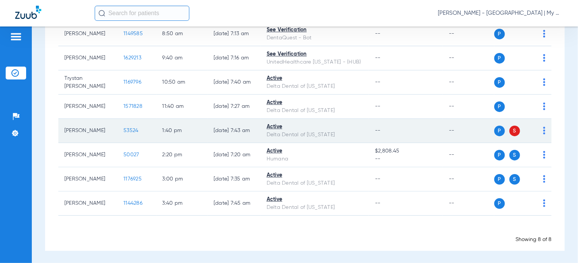
click at [123, 130] on span "53524" at bounding box center [130, 130] width 15 height 5
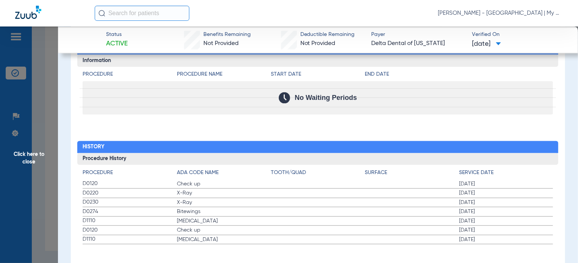
scroll to position [769, 0]
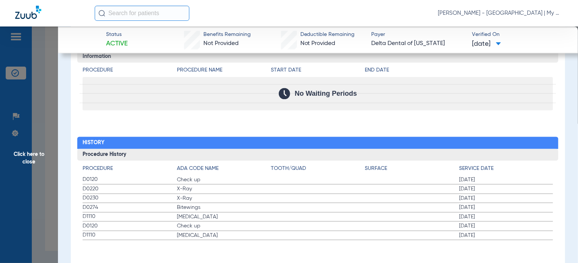
drag, startPoint x: 98, startPoint y: 183, endPoint x: 226, endPoint y: 221, distance: 133.1
click at [226, 221] on div "Procedure ADA Code Name Tooth/Quad Surface Service Date D0120 Check up 01/15/20…" at bounding box center [317, 201] width 481 height 80
click at [55, 186] on span "Click here to close" at bounding box center [29, 158] width 58 height 263
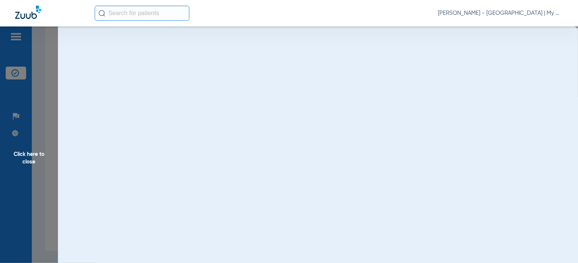
scroll to position [0, 0]
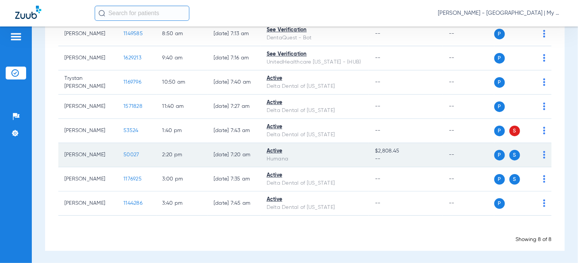
click at [509, 155] on span "S" at bounding box center [514, 155] width 11 height 11
click at [123, 153] on span "50027" at bounding box center [131, 154] width 16 height 5
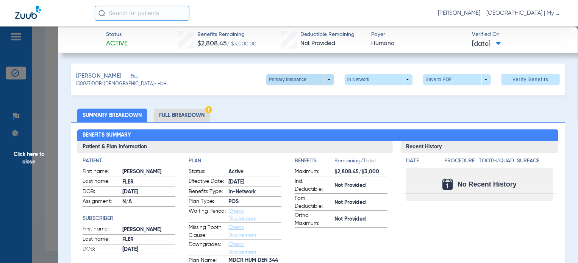
click at [298, 80] on span at bounding box center [300, 79] width 18 height 18
click at [280, 107] on span "Secondary Insurance" at bounding box center [292, 109] width 50 height 5
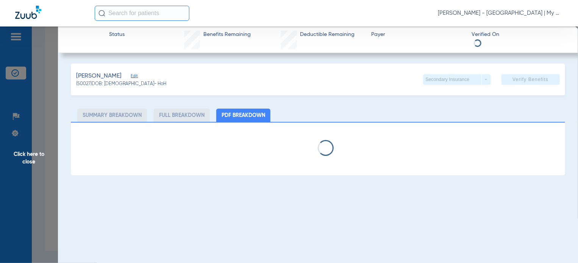
select select "page-width"
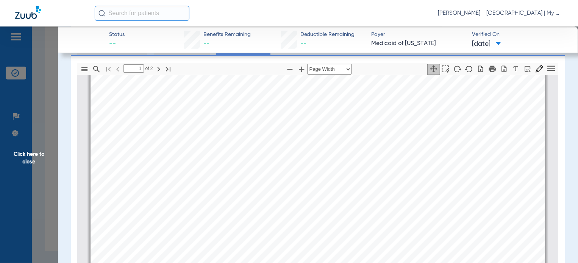
scroll to position [109, 0]
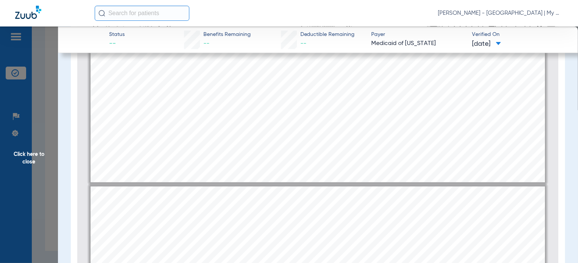
type input "2"
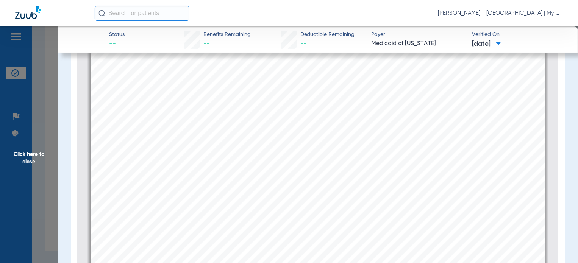
scroll to position [875, 0]
click at [50, 170] on span "Click here to close" at bounding box center [29, 158] width 58 height 263
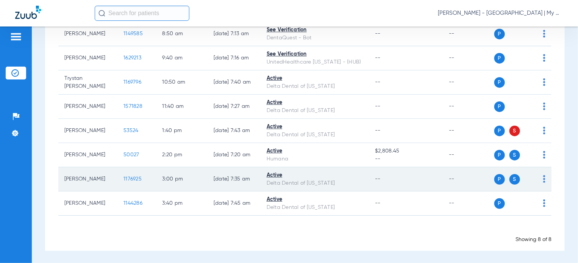
click at [130, 177] on span "1176925" at bounding box center [132, 178] width 18 height 5
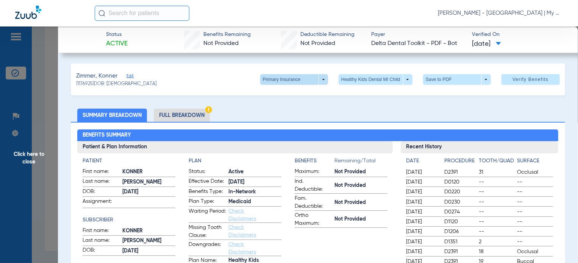
click at [308, 84] on span at bounding box center [294, 79] width 68 height 11
click at [290, 106] on button "Secondary Insurance" at bounding box center [286, 109] width 62 height 15
click at [295, 83] on span at bounding box center [294, 79] width 18 height 18
click at [292, 95] on span "Primary Insurance" at bounding box center [286, 94] width 50 height 5
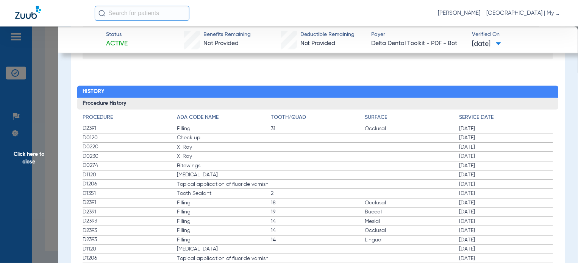
scroll to position [833, 0]
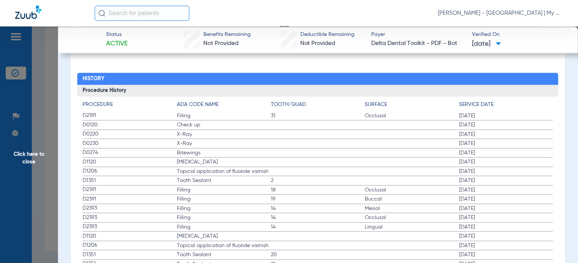
drag, startPoint x: 81, startPoint y: 125, endPoint x: 236, endPoint y: 148, distance: 157.3
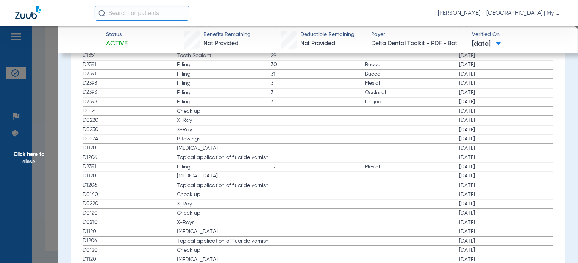
scroll to position [1098, 0]
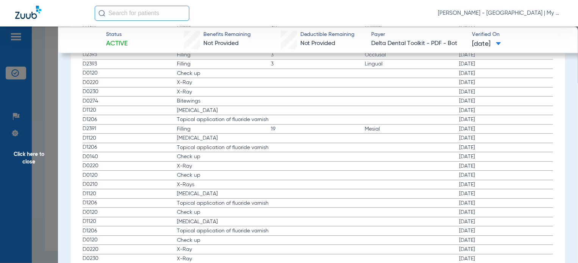
drag, startPoint x: 83, startPoint y: 181, endPoint x: 419, endPoint y: 189, distance: 335.6
click at [54, 190] on span "Click here to close" at bounding box center [29, 158] width 58 height 263
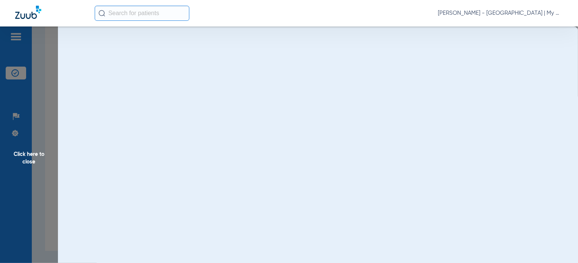
scroll to position [0, 0]
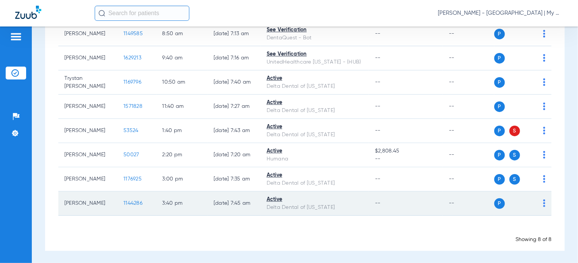
click at [123, 203] on span "1144286" at bounding box center [132, 203] width 19 height 5
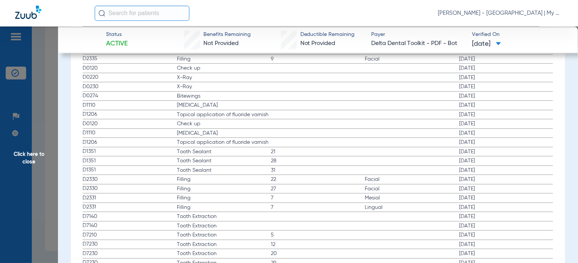
scroll to position [1022, 0]
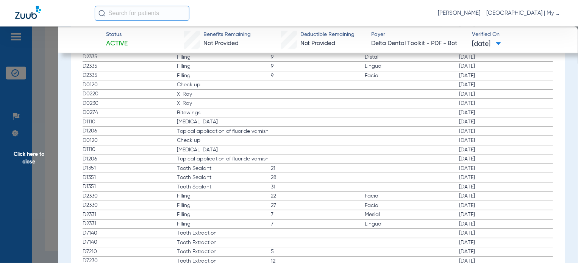
drag, startPoint x: 82, startPoint y: 84, endPoint x: 255, endPoint y: 118, distance: 176.6
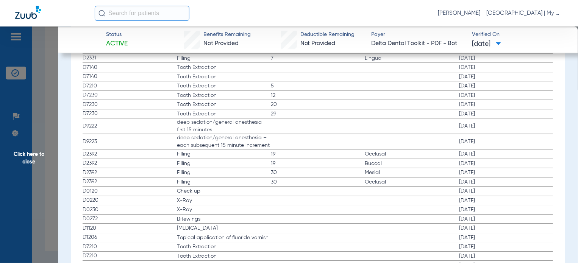
scroll to position [1211, 0]
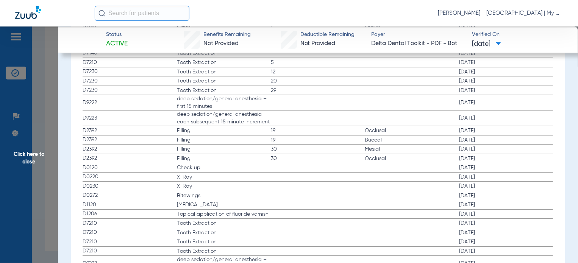
drag, startPoint x: 85, startPoint y: 174, endPoint x: 232, endPoint y: 206, distance: 150.0
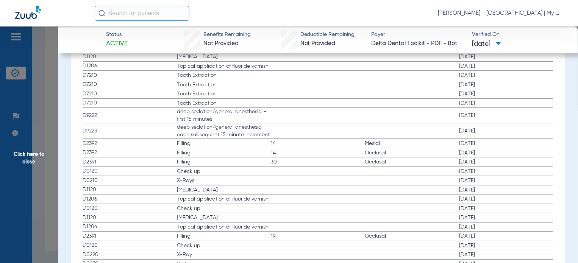
scroll to position [1362, 0]
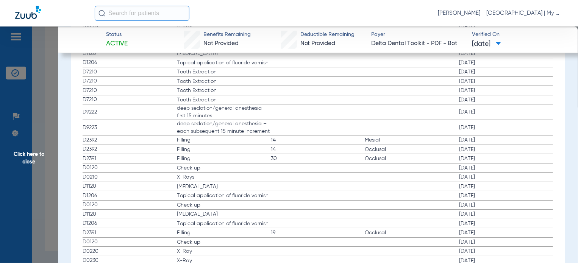
drag, startPoint x: 89, startPoint y: 173, endPoint x: 484, endPoint y: 175, distance: 395.3
click at [484, 175] on label "D0210 X-Rays 10/22/2019" at bounding box center [318, 177] width 470 height 9
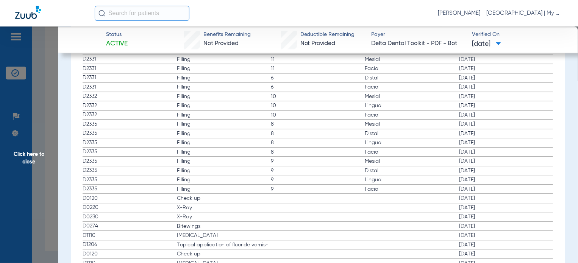
scroll to position [832, 0]
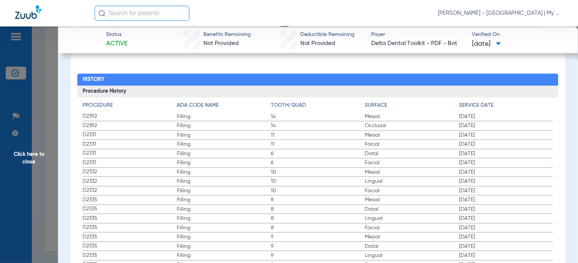
click at [51, 200] on span "Click here to close" at bounding box center [29, 158] width 58 height 263
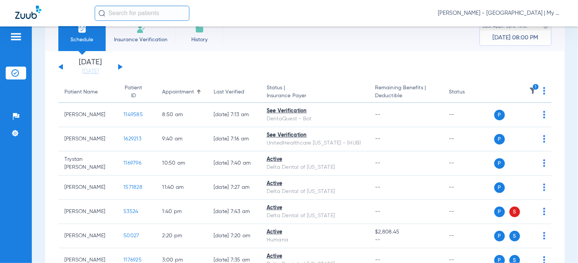
scroll to position [0, 0]
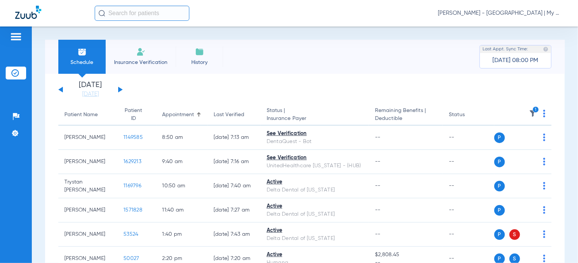
click at [533, 108] on th "1" at bounding box center [523, 115] width 58 height 21
click at [532, 111] on icon "1" at bounding box center [535, 109] width 7 height 7
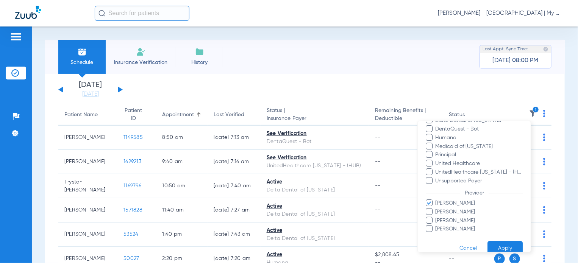
scroll to position [119, 0]
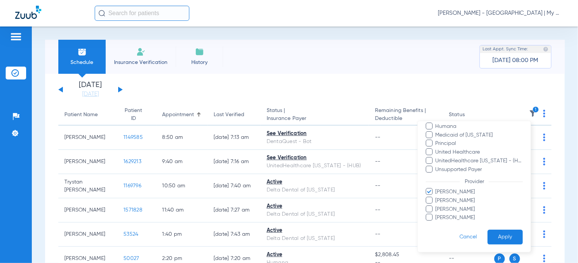
click at [451, 192] on span "Mandy Rourke-Bowman" at bounding box center [479, 192] width 88 height 8
click at [436, 197] on input "Mandy Rourke-Bowman" at bounding box center [436, 197] width 0 height 0
click at [457, 200] on span "Michelle Higgins" at bounding box center [479, 201] width 88 height 8
click at [436, 206] on input "Michelle Higgins" at bounding box center [436, 206] width 0 height 0
click at [490, 230] on button "Apply" at bounding box center [504, 237] width 35 height 15
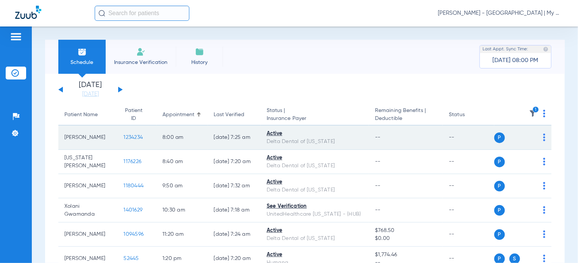
click at [160, 137] on td "8:00 AM" at bounding box center [181, 138] width 51 height 24
click at [123, 136] on span "1234234" at bounding box center [132, 137] width 19 height 5
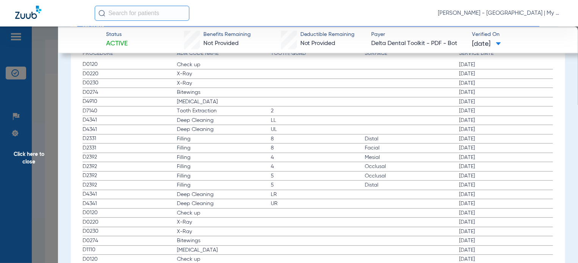
scroll to position [871, 0]
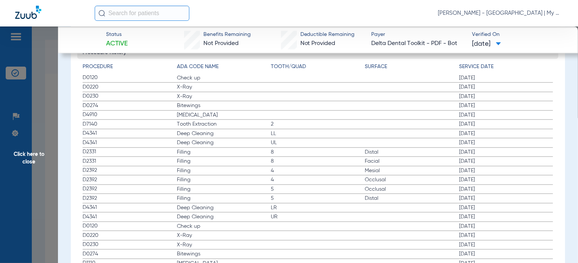
drag, startPoint x: 81, startPoint y: 75, endPoint x: 234, endPoint y: 112, distance: 157.6
click at [234, 112] on div "Procedure ADA Code Name Tooth/Quad Surface Service Date D0120 Check up 12/09/20…" at bounding box center [317, 265] width 481 height 413
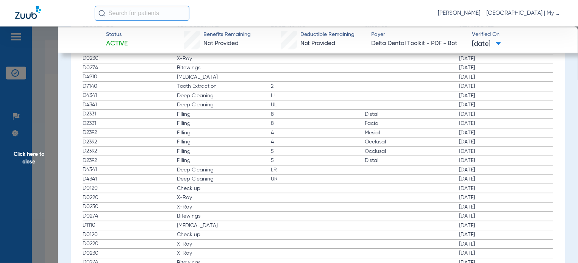
click at [51, 143] on span "Click here to close" at bounding box center [29, 158] width 58 height 263
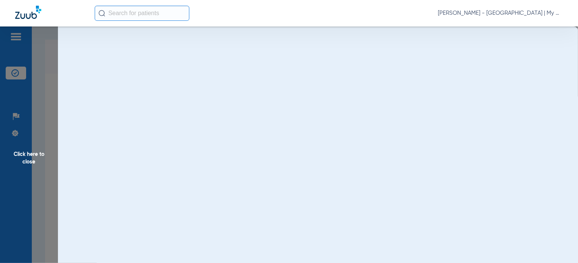
scroll to position [0, 0]
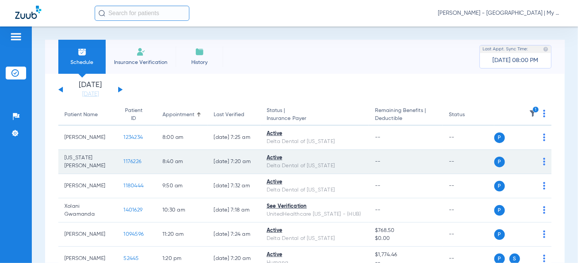
click at [135, 160] on td "1176226" at bounding box center [136, 162] width 39 height 24
click at [126, 162] on span "1176226" at bounding box center [132, 161] width 18 height 5
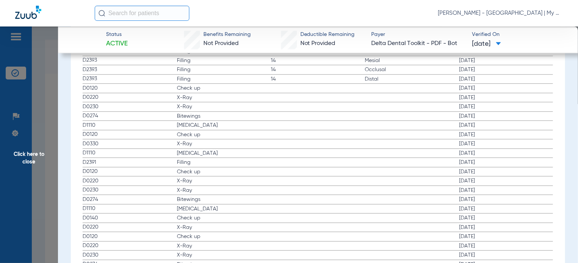
scroll to position [984, 0]
drag, startPoint x: 80, startPoint y: 80, endPoint x: 210, endPoint y: 114, distance: 134.5
click at [210, 114] on div "Procedure ADA Code Name Tooth/Quad Surface Service Date D1110 Teeth Cleaning 03…" at bounding box center [317, 110] width 481 height 330
click at [57, 139] on span "Click here to close" at bounding box center [29, 158] width 58 height 263
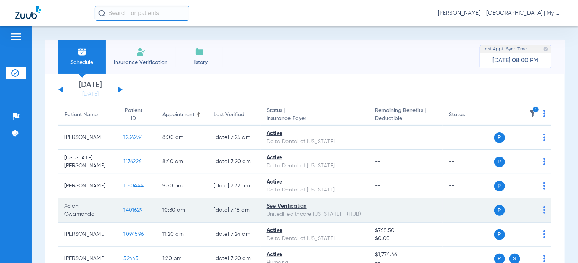
scroll to position [38, 0]
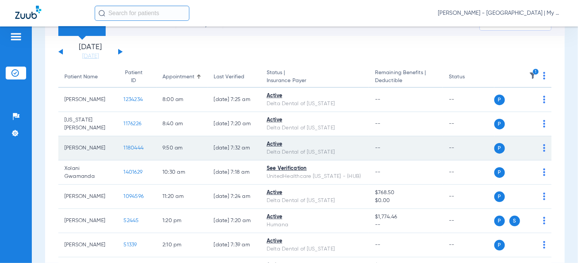
click at [133, 153] on td "1180444" at bounding box center [136, 148] width 39 height 24
click at [126, 147] on span "1180444" at bounding box center [133, 147] width 20 height 5
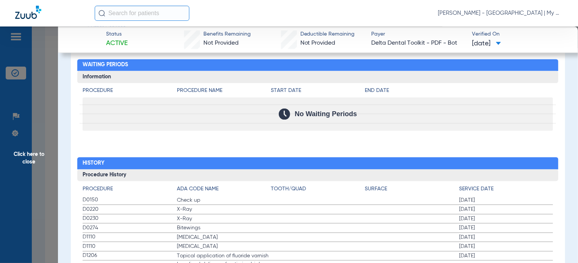
scroll to position [871, 0]
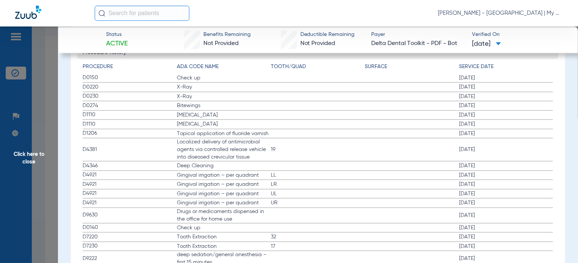
drag, startPoint x: 83, startPoint y: 75, endPoint x: 231, endPoint y: 109, distance: 152.5
click at [231, 109] on app-history-list "Procedure ADA Code Name Tooth/Quad Surface Service Date D0150 Check up 12/09/20…" at bounding box center [318, 186] width 470 height 247
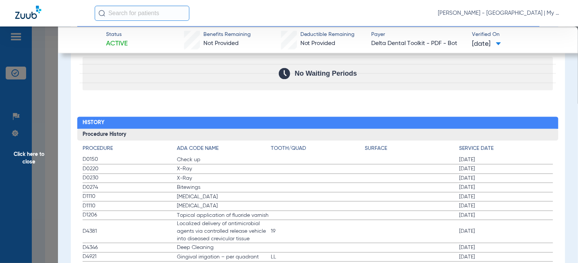
scroll to position [941, 0]
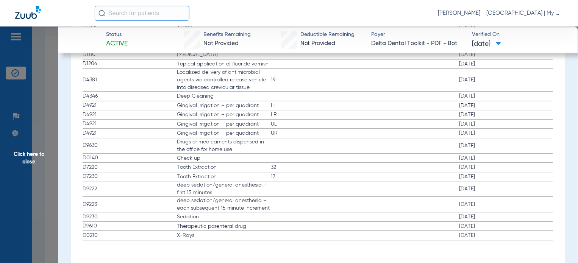
click at [36, 129] on span "Click here to close" at bounding box center [29, 158] width 58 height 263
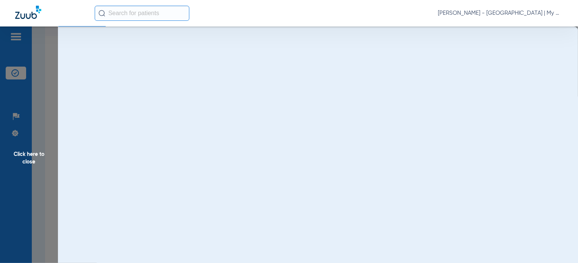
scroll to position [0, 0]
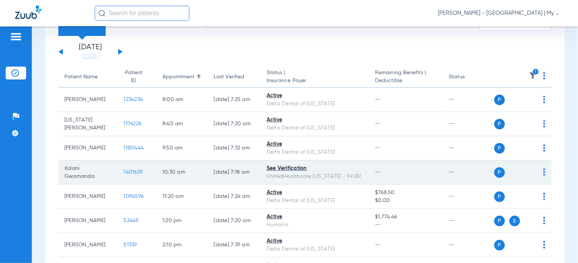
click at [129, 170] on span "1401629" at bounding box center [132, 172] width 19 height 5
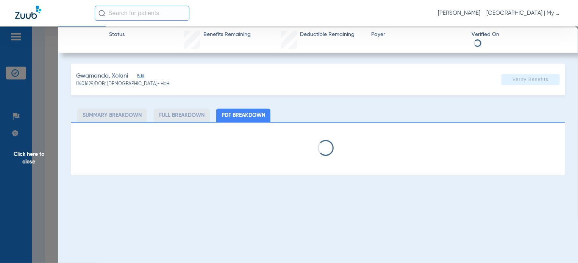
select select "page-width"
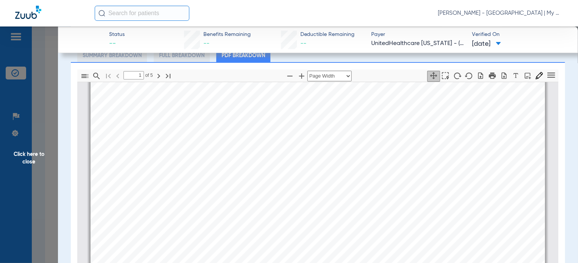
scroll to position [109, 0]
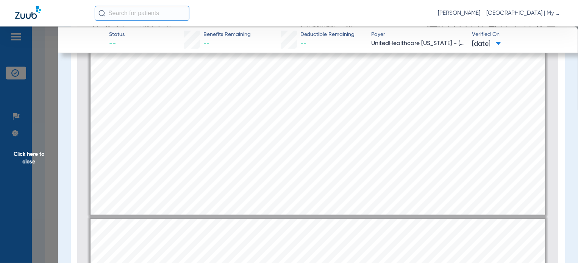
type input "4"
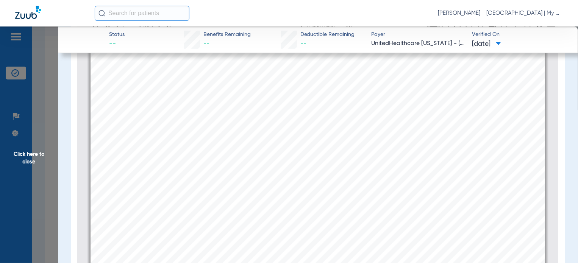
scroll to position [1973, 0]
click at [34, 175] on span "Click here to close" at bounding box center [29, 158] width 58 height 263
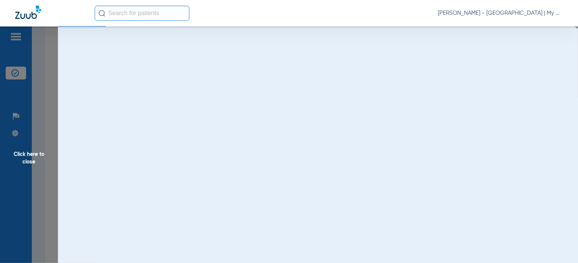
scroll to position [0, 0]
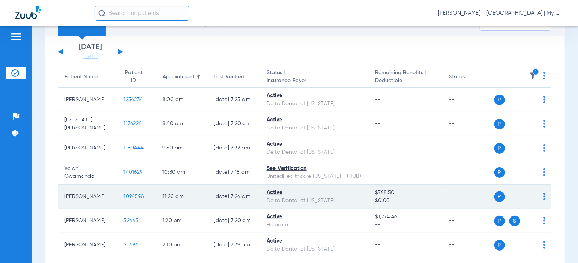
click at [125, 198] on span "1094596" at bounding box center [133, 196] width 20 height 5
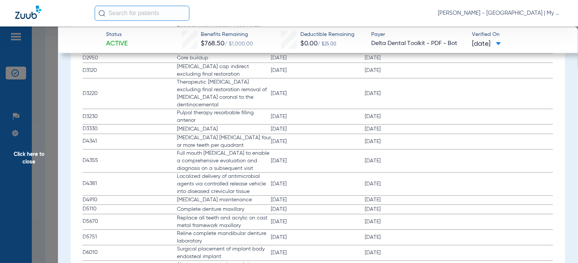
scroll to position [1022, 0]
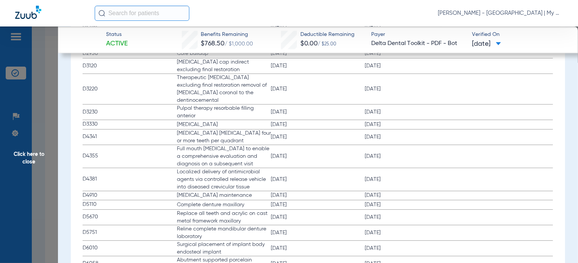
drag, startPoint x: 84, startPoint y: 145, endPoint x: 405, endPoint y: 154, distance: 321.2
click at [405, 154] on label "D4355 Full mouth debridement to enable a comprehensive evaluation and diagnosis…" at bounding box center [318, 156] width 470 height 23
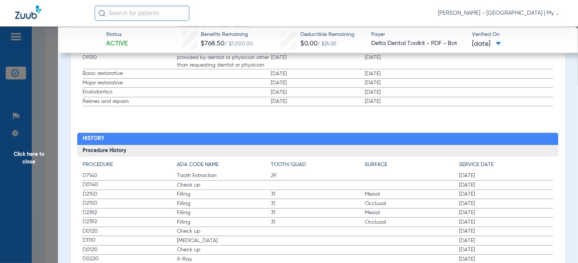
scroll to position [1422, 0]
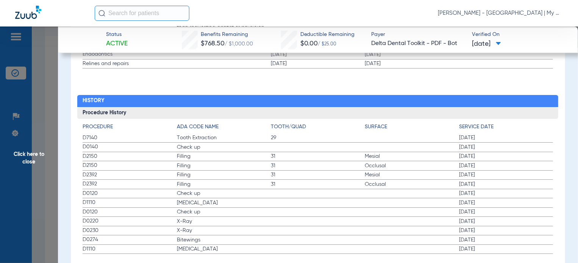
click at [83, 134] on span "D7140" at bounding box center [130, 138] width 94 height 8
drag, startPoint x: 86, startPoint y: 129, endPoint x: 105, endPoint y: 131, distance: 19.0
click at [105, 143] on span "D0140" at bounding box center [130, 147] width 94 height 8
drag, startPoint x: 96, startPoint y: 180, endPoint x: 297, endPoint y: 234, distance: 208.3
click at [297, 234] on app-history-list "Procedure ADA Code Name Tooth/Quad Surface Service Date D7140 Tooth Extraction …" at bounding box center [318, 188] width 470 height 131
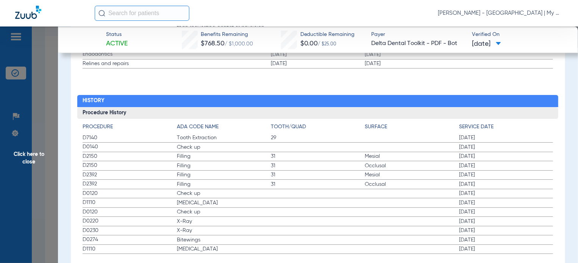
click at [47, 175] on span "Click here to close" at bounding box center [29, 158] width 58 height 263
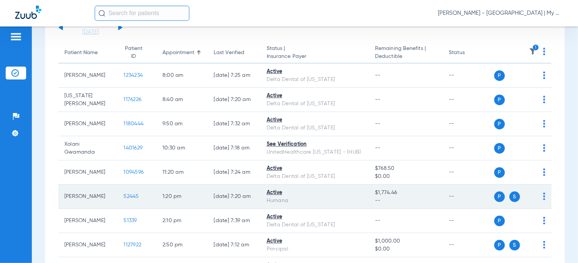
scroll to position [76, 0]
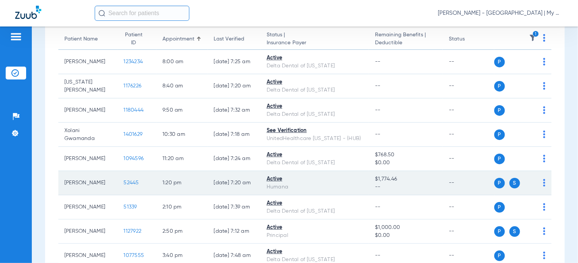
click at [124, 184] on span "52445" at bounding box center [130, 182] width 15 height 5
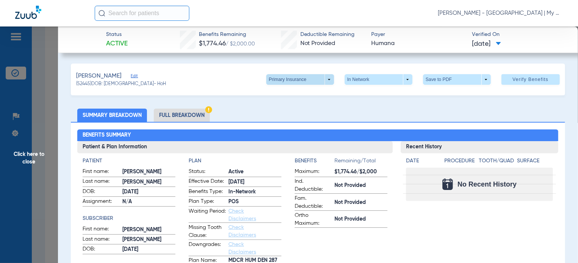
click at [294, 81] on span at bounding box center [300, 79] width 18 height 18
click at [298, 107] on span "Secondary Insurance" at bounding box center [292, 109] width 50 height 5
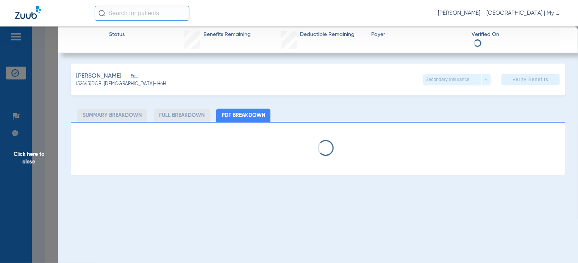
select select "page-width"
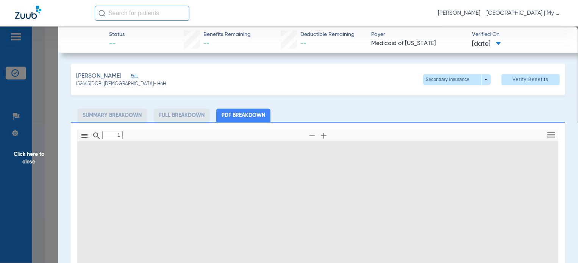
scroll to position [4, 0]
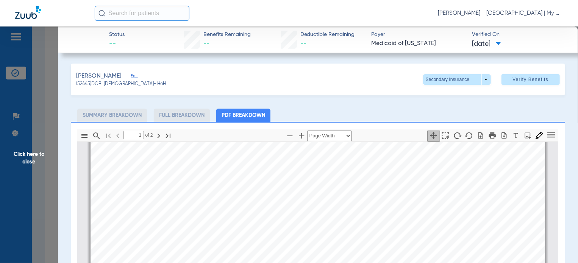
type input "2"
click at [50, 195] on span "Click here to close" at bounding box center [29, 158] width 58 height 263
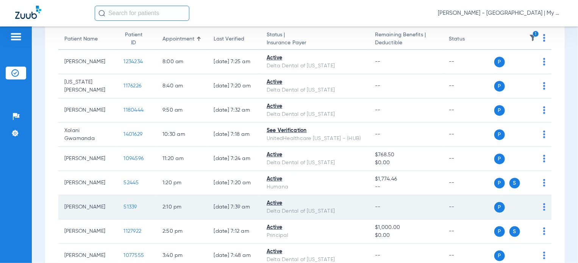
click at [127, 206] on span "51339" at bounding box center [129, 206] width 13 height 5
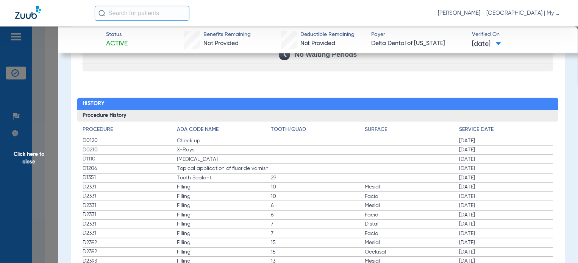
scroll to position [816, 0]
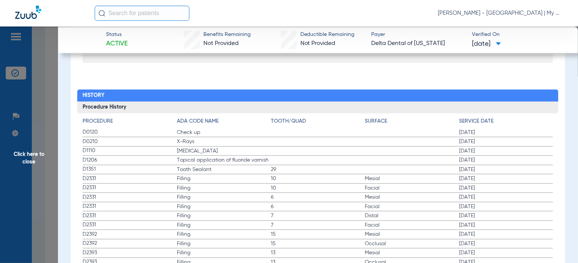
drag, startPoint x: 86, startPoint y: 130, endPoint x: 165, endPoint y: 146, distance: 80.7
click at [23, 171] on span "Click here to close" at bounding box center [29, 158] width 58 height 263
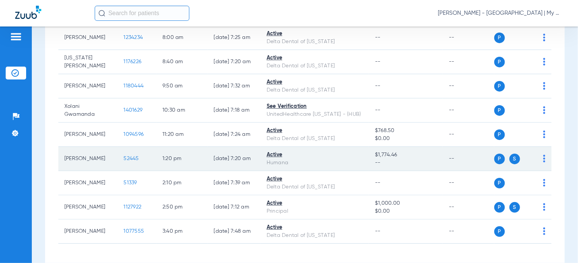
scroll to position [114, 0]
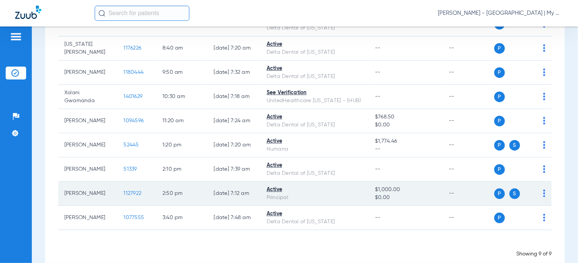
click at [126, 193] on span "1127922" at bounding box center [132, 193] width 18 height 5
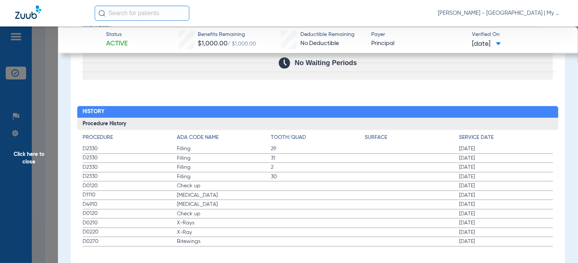
scroll to position [836, 0]
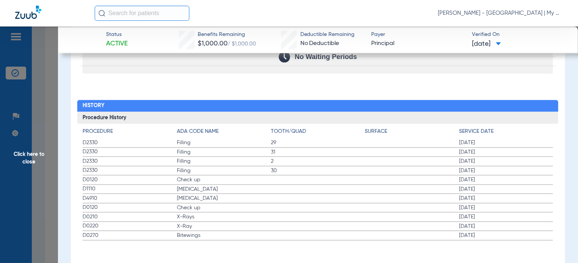
drag, startPoint x: 85, startPoint y: 177, endPoint x: 277, endPoint y: 262, distance: 210.1
click at [264, 237] on label "D0270 Bitewings 01/23/2024" at bounding box center [318, 235] width 470 height 9
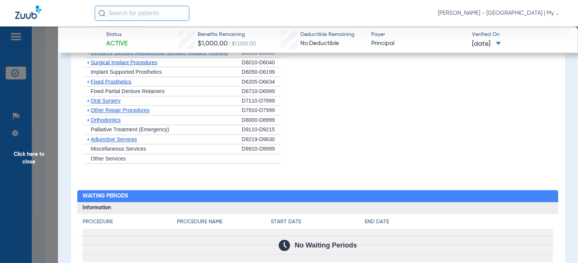
scroll to position [647, 0]
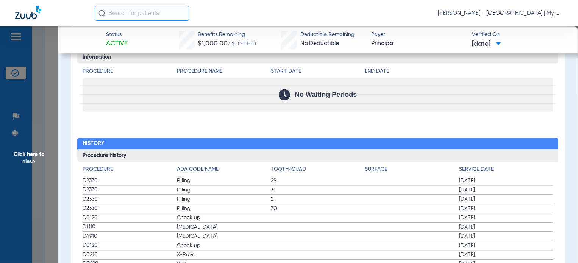
click at [322, 218] on label "D0120 Check up 08/19/2024" at bounding box center [318, 217] width 470 height 9
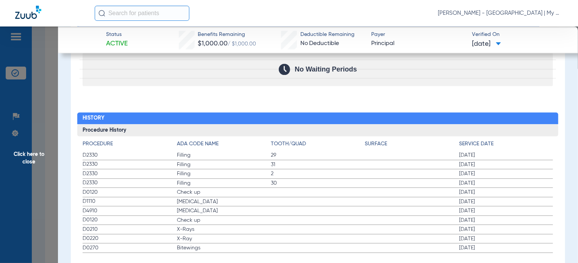
scroll to position [836, 0]
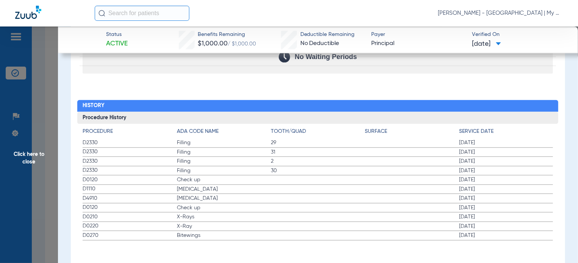
drag, startPoint x: 93, startPoint y: 180, endPoint x: 234, endPoint y: 249, distance: 156.5
click at [45, 162] on span "Click here to close" at bounding box center [29, 158] width 58 height 263
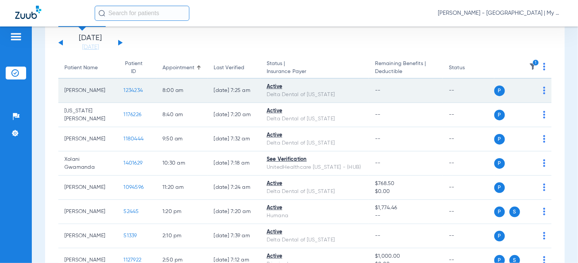
scroll to position [0, 0]
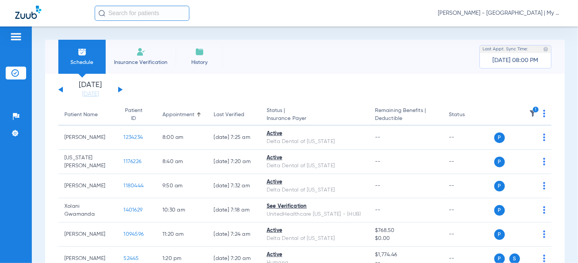
click at [529, 112] on img at bounding box center [533, 114] width 8 height 8
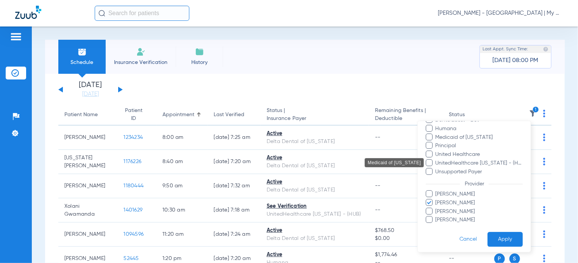
scroll to position [119, 0]
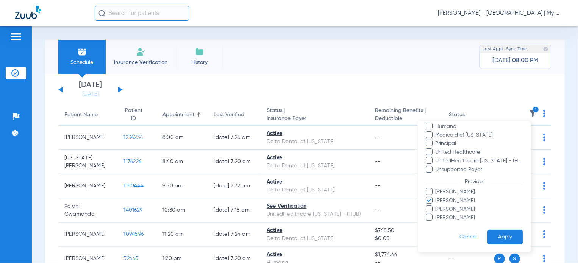
click at [446, 201] on span "Michelle Higgins" at bounding box center [479, 201] width 88 height 8
click at [436, 206] on input "Michelle Higgins" at bounding box center [436, 206] width 0 height 0
click at [449, 208] on span "Shelley Klei" at bounding box center [479, 209] width 88 height 8
click at [436, 214] on input "Shelley Klei" at bounding box center [436, 214] width 0 height 0
click at [497, 236] on button "Apply" at bounding box center [504, 237] width 35 height 15
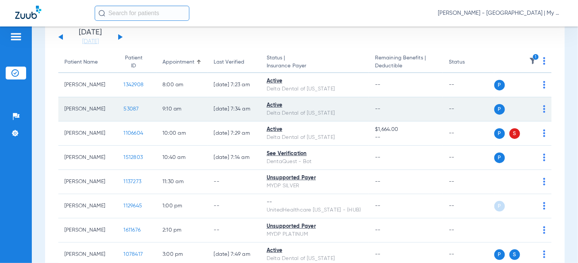
scroll to position [52, 0]
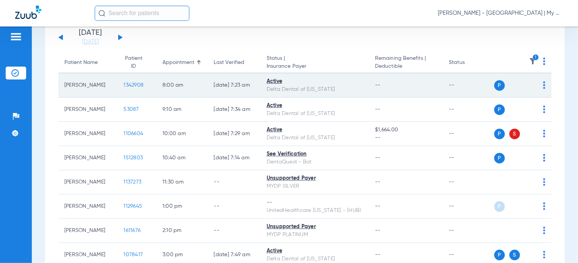
click at [124, 83] on span "1342908" at bounding box center [133, 85] width 20 height 5
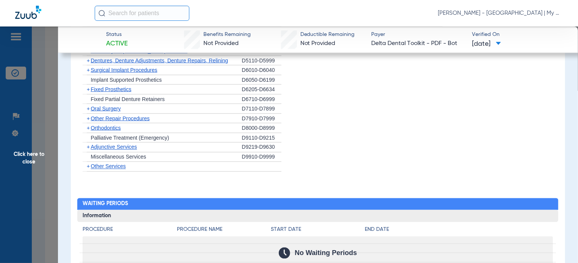
scroll to position [738, 0]
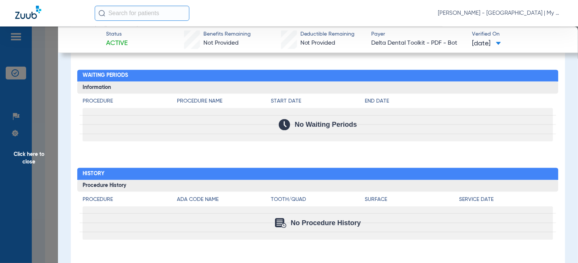
click at [48, 162] on span "Click here to close" at bounding box center [29, 158] width 58 height 263
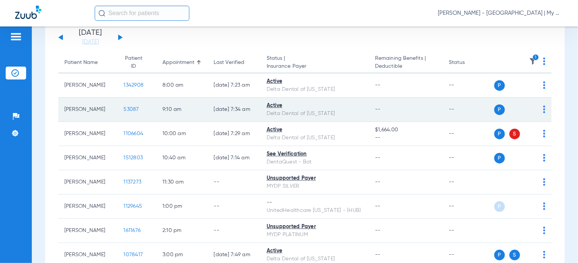
click at [120, 105] on td "53087" at bounding box center [136, 110] width 39 height 24
click at [123, 107] on span "53087" at bounding box center [130, 109] width 15 height 5
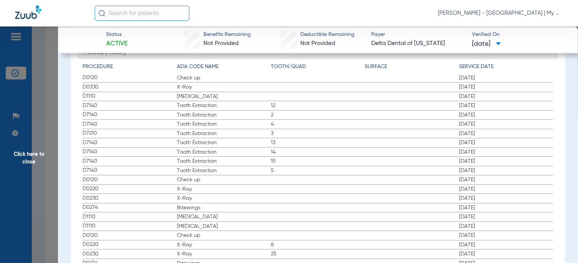
scroll to position [833, 0]
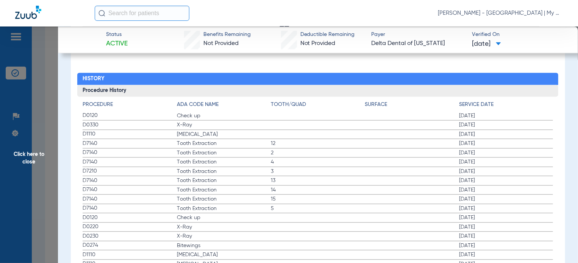
drag, startPoint x: 82, startPoint y: 114, endPoint x: 160, endPoint y: 128, distance: 79.8
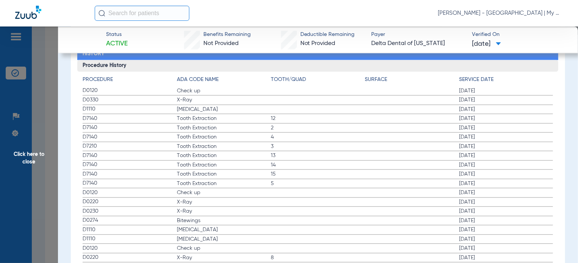
scroll to position [871, 0]
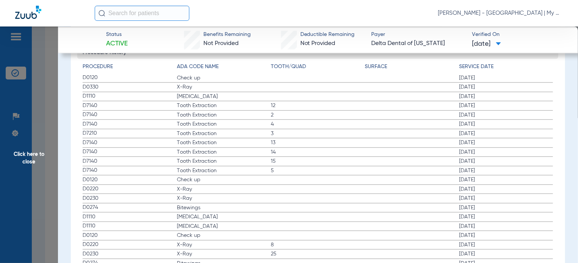
drag, startPoint x: 176, startPoint y: 201, endPoint x: 503, endPoint y: 207, distance: 327.6
click at [503, 207] on label "D0274 Bitewings 06/20/2024" at bounding box center [318, 207] width 470 height 9
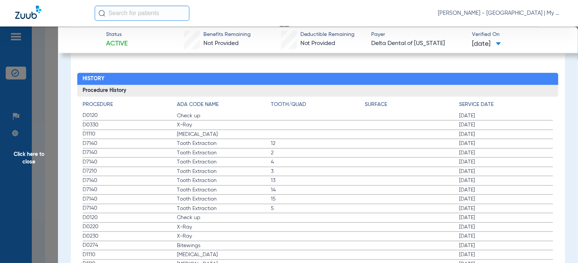
click at [50, 133] on span "Click here to close" at bounding box center [29, 158] width 58 height 263
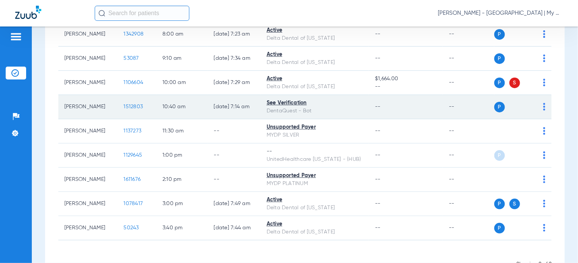
scroll to position [90, 0]
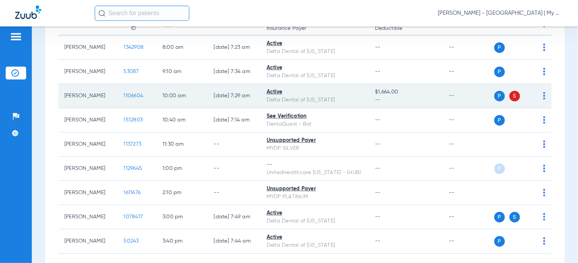
click at [133, 94] on span "1106604" at bounding box center [133, 95] width 20 height 5
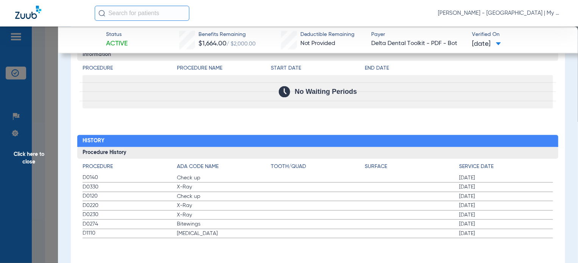
scroll to position [773, 0]
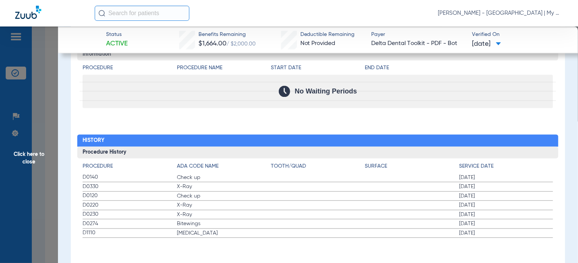
drag, startPoint x: 82, startPoint y: 181, endPoint x: 189, endPoint y: 229, distance: 117.5
click at [189, 229] on div "Procedure ADA Code Name Tooth/Quad Surface Service Date D0140 Check up 04/30/20…" at bounding box center [317, 198] width 481 height 80
drag, startPoint x: 244, startPoint y: 185, endPoint x: 179, endPoint y: 190, distance: 64.6
click at [244, 185] on span "X-Ray" at bounding box center [224, 187] width 94 height 8
drag, startPoint x: 86, startPoint y: 175, endPoint x: 235, endPoint y: 192, distance: 150.2
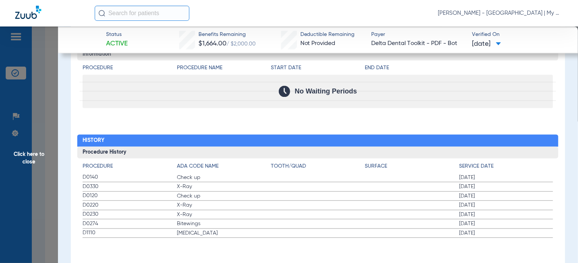
click at [235, 192] on app-history-list "Procedure ADA Code Name Tooth/Quad Surface Service Date D0140 Check up 04/30/20…" at bounding box center [318, 200] width 470 height 76
click at [246, 200] on label "D0120 Check up 01/09/2025" at bounding box center [318, 196] width 470 height 9
click at [162, 206] on span "D0220" at bounding box center [130, 205] width 94 height 8
drag, startPoint x: 84, startPoint y: 196, endPoint x: 290, endPoint y: 262, distance: 217.1
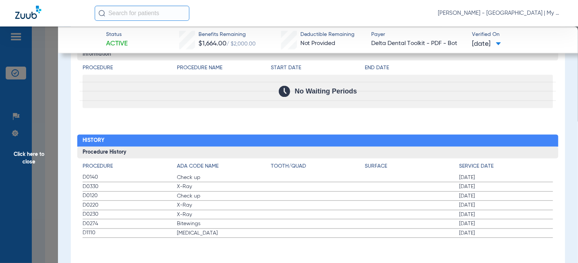
click at [51, 175] on span "Click here to close" at bounding box center [29, 158] width 58 height 263
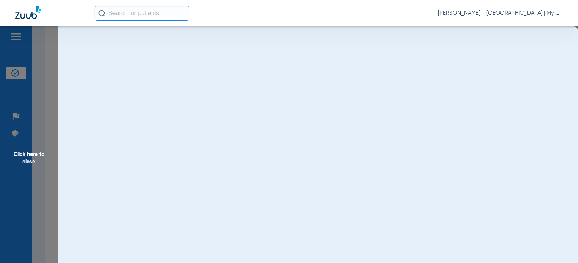
scroll to position [0, 0]
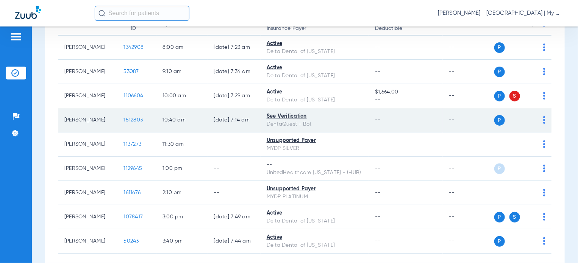
click at [117, 120] on td "1512803" at bounding box center [136, 120] width 39 height 24
click at [125, 117] on span "1512803" at bounding box center [132, 119] width 19 height 5
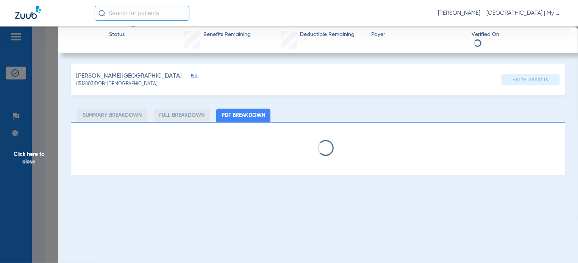
select select "page-width"
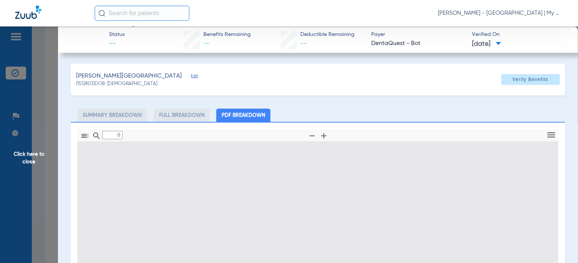
scroll to position [38, 0]
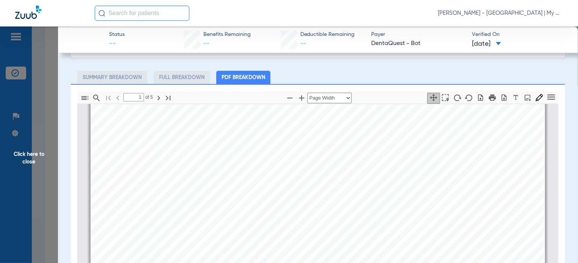
type input "2"
click at [42, 181] on span "Click here to close" at bounding box center [29, 158] width 58 height 263
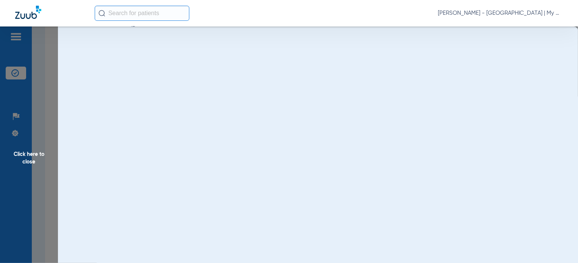
scroll to position [0, 0]
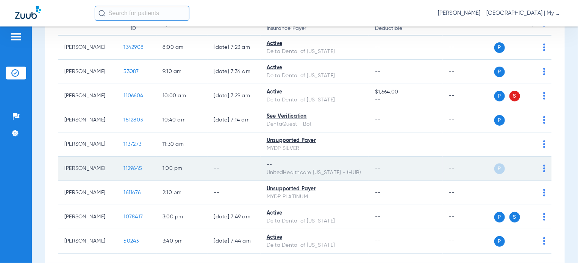
click at [123, 170] on span "1129645" at bounding box center [132, 168] width 19 height 5
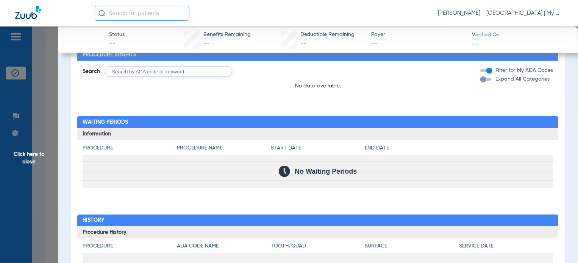
scroll to position [352, 0]
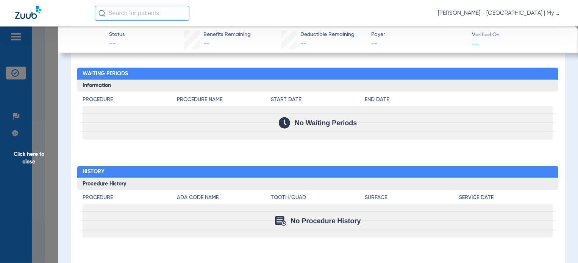
click at [31, 93] on span "Click here to close" at bounding box center [29, 158] width 58 height 263
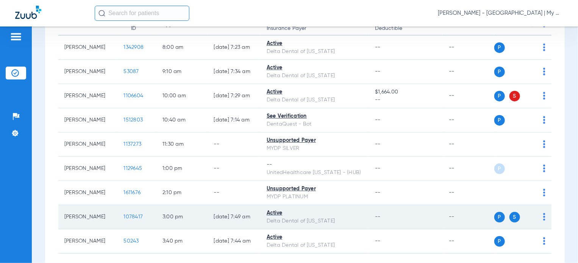
click at [131, 218] on span "1078417" at bounding box center [132, 216] width 19 height 5
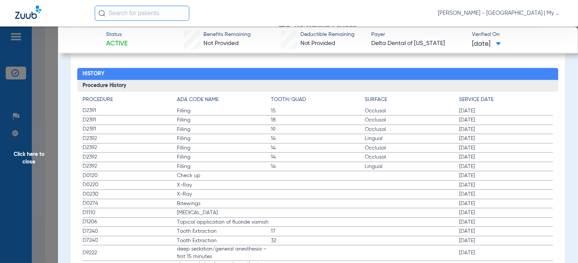
scroll to position [871, 0]
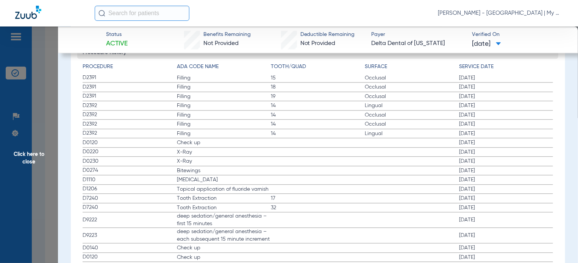
drag, startPoint x: 82, startPoint y: 142, endPoint x: 257, endPoint y: 174, distance: 178.5
drag, startPoint x: 24, startPoint y: 168, endPoint x: 44, endPoint y: 181, distance: 24.0
click at [24, 168] on span "Click here to close" at bounding box center [29, 158] width 58 height 263
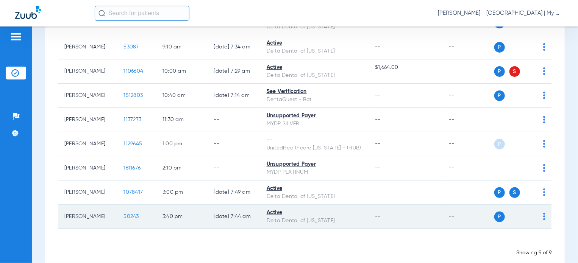
scroll to position [128, 0]
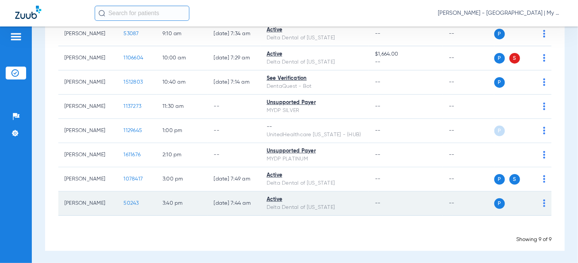
click at [123, 201] on span "50243" at bounding box center [130, 203] width 15 height 5
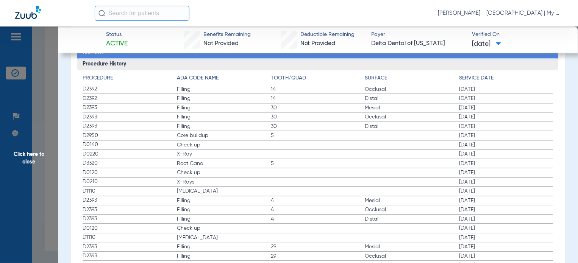
scroll to position [871, 0]
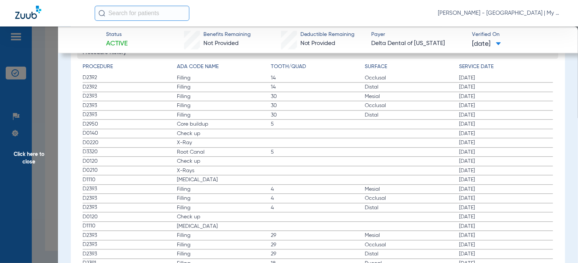
drag, startPoint x: 77, startPoint y: 138, endPoint x: 199, endPoint y: 159, distance: 124.1
drag, startPoint x: 84, startPoint y: 172, endPoint x: 477, endPoint y: 176, distance: 392.7
click at [477, 176] on app-history-list "Procedure ADA Code Name Tooth/Quad Surface Service Date D2392 Filling 14 Occlus…" at bounding box center [318, 207] width 470 height 289
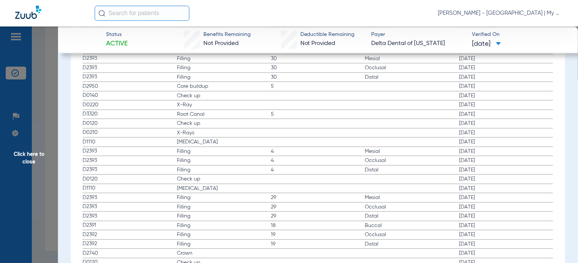
drag, startPoint x: 154, startPoint y: 151, endPoint x: 145, endPoint y: 142, distance: 11.8
click at [154, 151] on span "D2393" at bounding box center [130, 151] width 94 height 8
drag, startPoint x: 83, startPoint y: 122, endPoint x: 264, endPoint y: 148, distance: 182.4
click at [264, 148] on app-history-list "Procedure ADA Code Name Tooth/Quad Surface Service Date D2392 Filling 14 Occlus…" at bounding box center [318, 169] width 470 height 289
click at [42, 181] on span "Click here to close" at bounding box center [29, 158] width 58 height 263
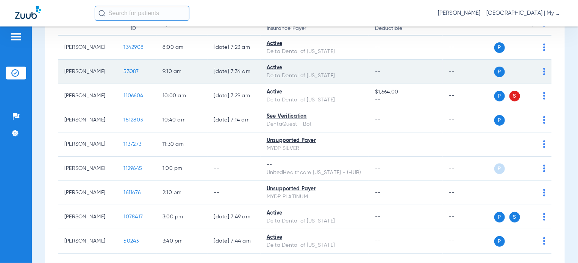
scroll to position [0, 0]
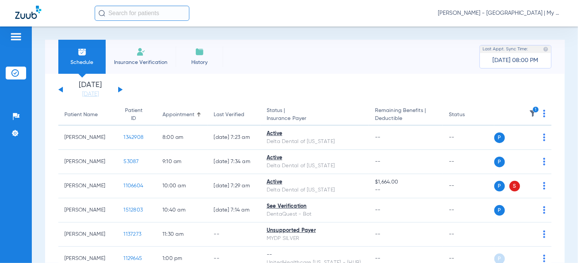
click at [529, 113] on img at bounding box center [533, 114] width 8 height 8
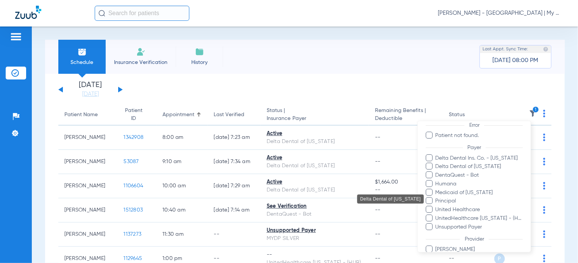
scroll to position [114, 0]
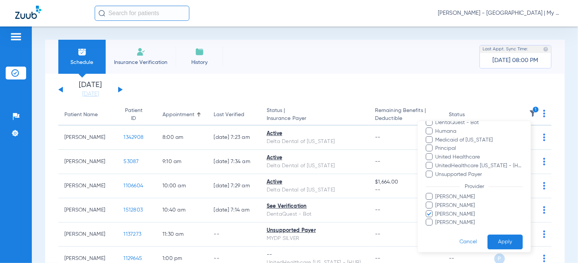
click at [442, 209] on span "Michelle Higgins" at bounding box center [479, 205] width 88 height 8
click at [436, 211] on input "Michelle Higgins" at bounding box center [436, 211] width 0 height 0
click at [443, 211] on span "Shelley Klei" at bounding box center [479, 214] width 88 height 8
click at [436, 219] on input "Shelley Klei" at bounding box center [436, 219] width 0 height 0
click at [442, 206] on span "Michelle Higgins" at bounding box center [479, 205] width 88 height 8
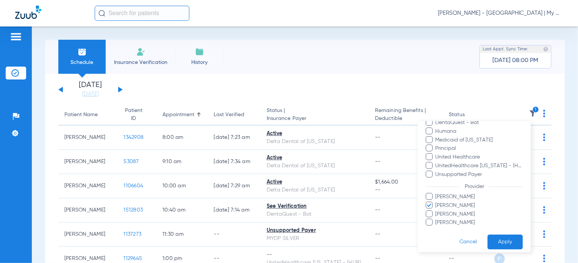
click at [436, 211] on input "Michelle Higgins" at bounding box center [436, 211] width 0 height 0
click at [449, 222] on span "Victoria Hall" at bounding box center [479, 223] width 88 height 8
click at [436, 228] on input "Victoria Hall" at bounding box center [436, 228] width 0 height 0
click at [502, 244] on button "Apply" at bounding box center [504, 242] width 35 height 15
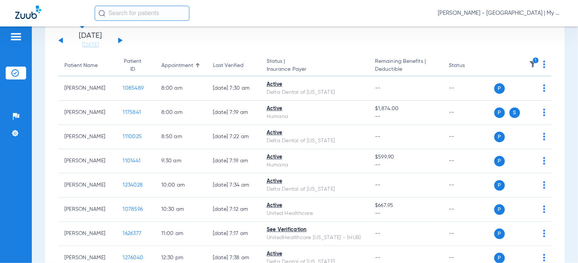
scroll to position [32, 0]
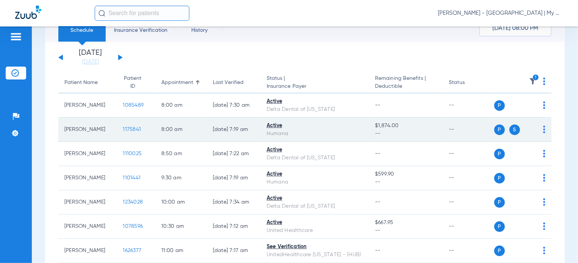
click at [123, 129] on span "1175841" at bounding box center [132, 129] width 18 height 5
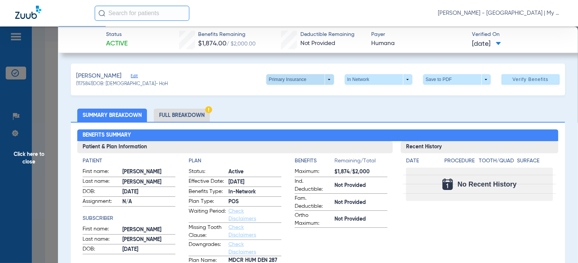
click at [291, 80] on span at bounding box center [300, 79] width 18 height 18
click at [282, 107] on span "Secondary Insurance" at bounding box center [292, 109] width 50 height 5
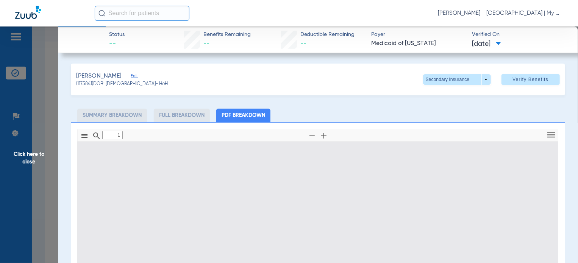
scroll to position [4, 0]
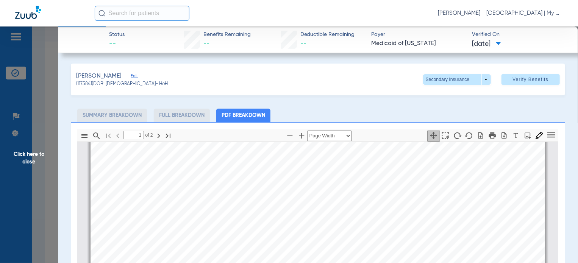
type input "2"
click at [32, 204] on span "Click here to close" at bounding box center [29, 158] width 58 height 263
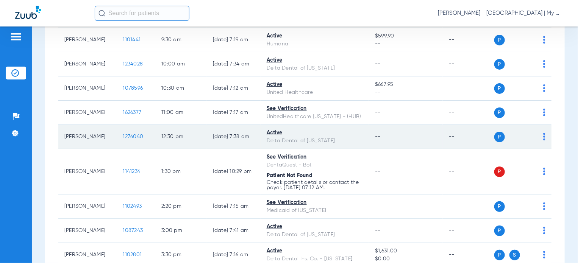
scroll to position [184, 0]
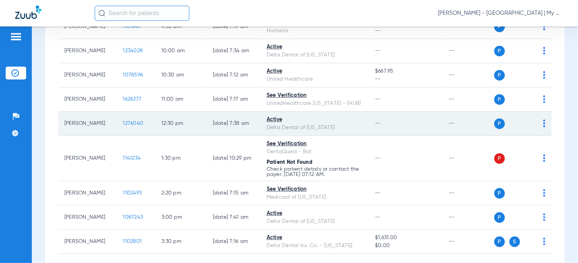
click at [123, 125] on span "1276040" at bounding box center [133, 123] width 20 height 5
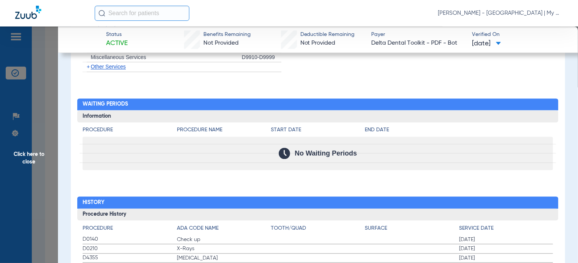
scroll to position [732, 0]
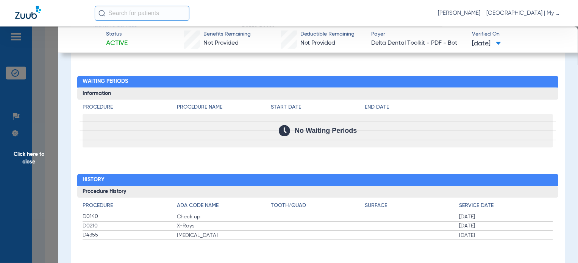
drag, startPoint x: 79, startPoint y: 217, endPoint x: 180, endPoint y: 230, distance: 102.0
click at [180, 230] on div "Procedure ADA Code Name Tooth/Quad Surface Service Date D0140 Check up 07/31/20…" at bounding box center [317, 219] width 481 height 42
click at [41, 206] on span "Click here to close" at bounding box center [29, 158] width 58 height 263
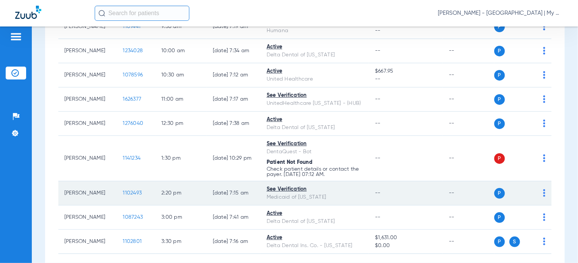
scroll to position [222, 0]
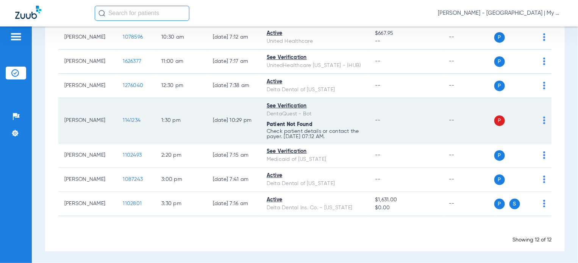
click at [128, 120] on span "1141234" at bounding box center [132, 120] width 18 height 5
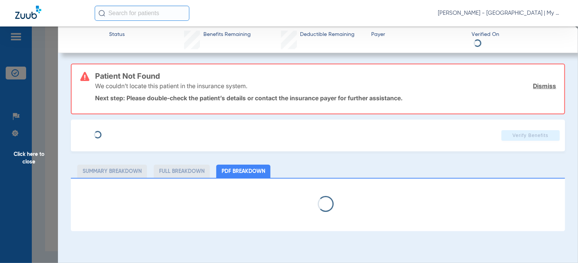
select select "page-width"
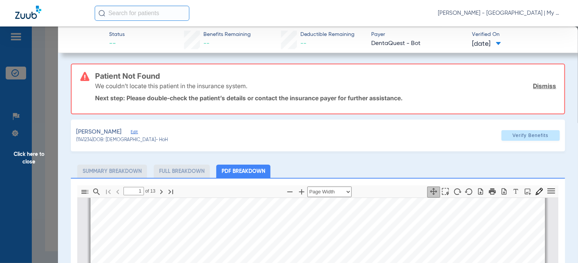
scroll to position [155, 0]
click at [284, 134] on div "Brabaw, Katie Edit (1141234) DOB: 03/17/1989 - HoH Verify Benefits" at bounding box center [318, 136] width 494 height 32
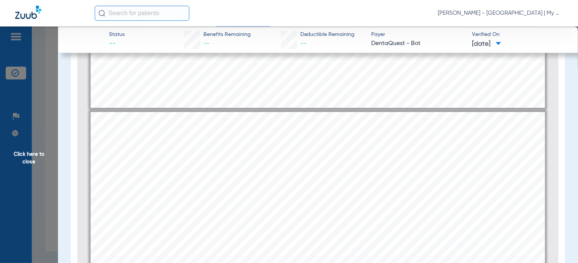
scroll to position [269, 0]
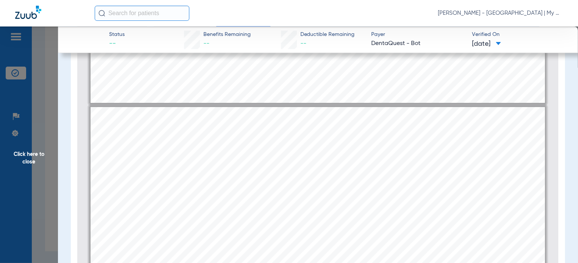
type input "1"
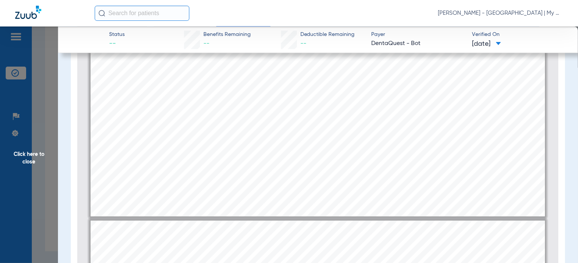
click at [41, 190] on span "Click here to close" at bounding box center [29, 158] width 58 height 263
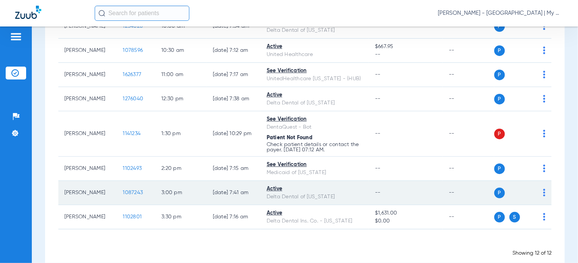
scroll to position [222, 0]
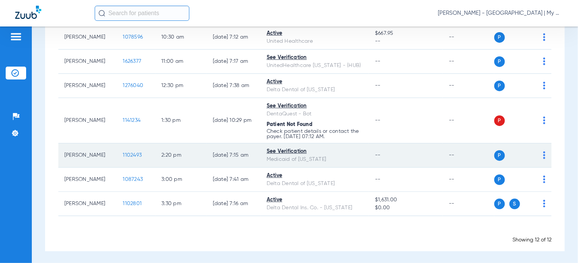
click at [123, 154] on span "1102493" at bounding box center [132, 155] width 19 height 5
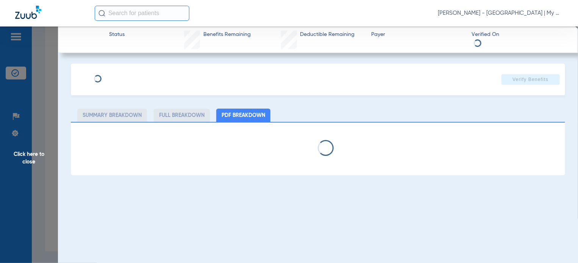
select select "page-width"
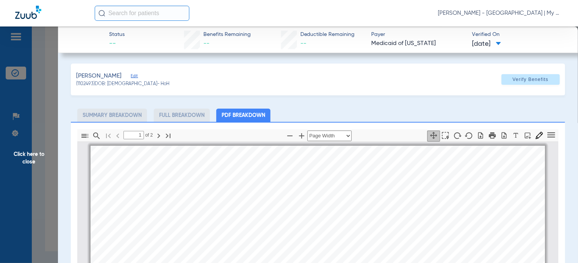
scroll to position [4, 0]
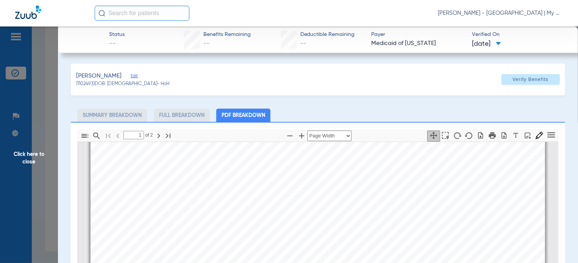
type input "2"
click at [47, 218] on span "Click here to close" at bounding box center [29, 158] width 58 height 263
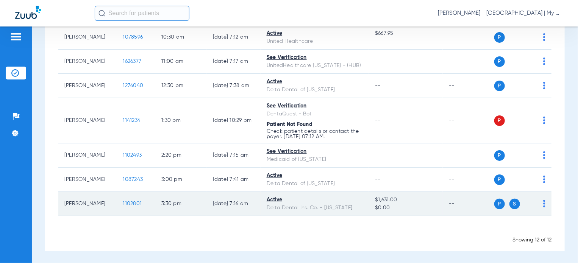
click at [123, 201] on span "1102801" at bounding box center [132, 203] width 19 height 5
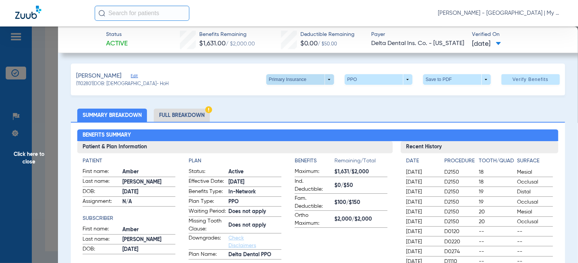
click at [307, 82] on span at bounding box center [300, 79] width 68 height 11
click at [284, 107] on span "Secondary Insurance" at bounding box center [292, 109] width 50 height 5
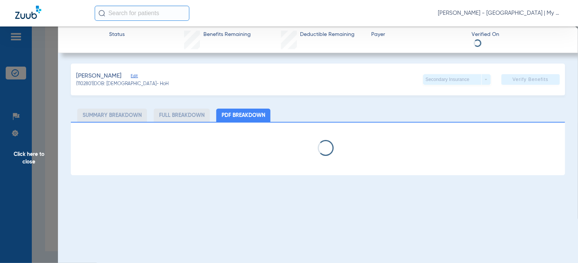
select select "page-width"
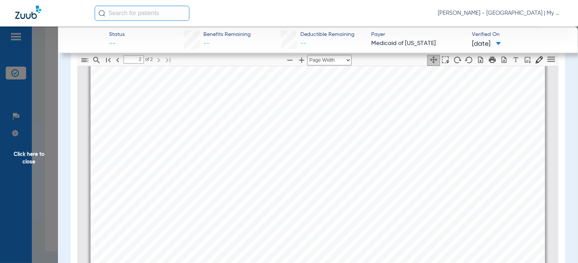
scroll to position [757, 0]
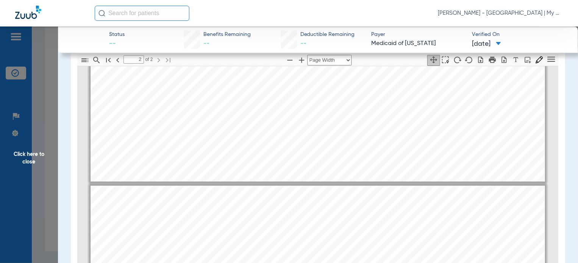
type input "1"
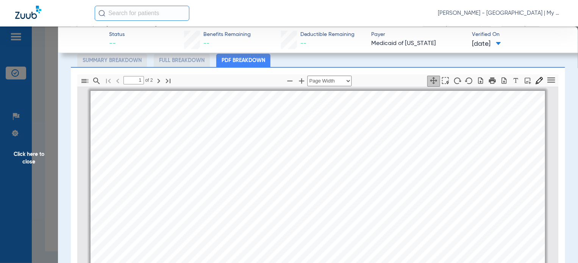
scroll to position [0, 0]
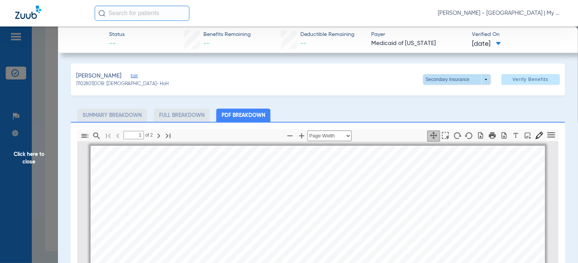
click at [427, 83] on span at bounding box center [457, 79] width 68 height 11
click at [442, 98] on button "Primary Insurance" at bounding box center [449, 94] width 62 height 15
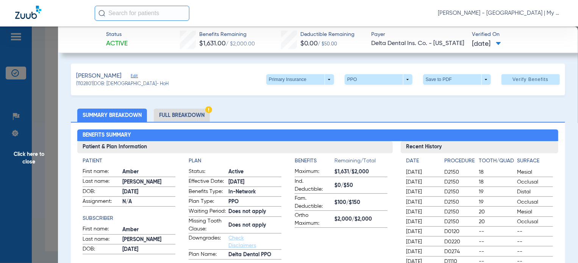
click at [191, 116] on li "Full Breakdown" at bounding box center [182, 115] width 56 height 13
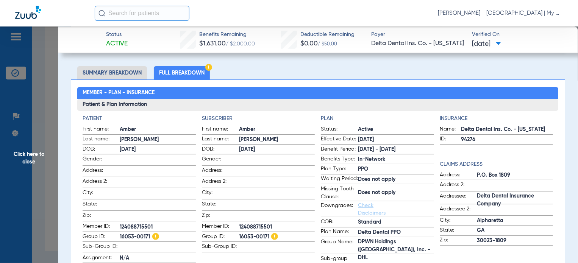
scroll to position [38, 0]
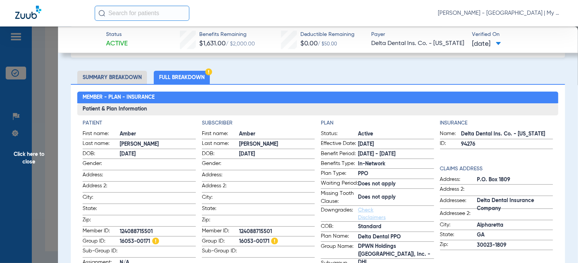
click at [54, 155] on span "Click here to close" at bounding box center [29, 158] width 58 height 263
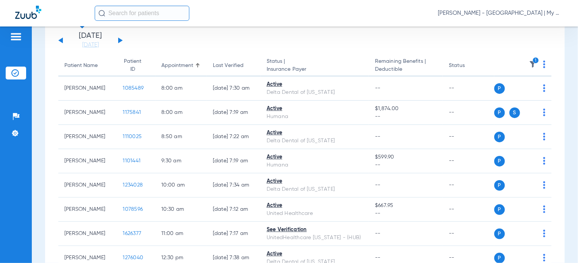
scroll to position [0, 0]
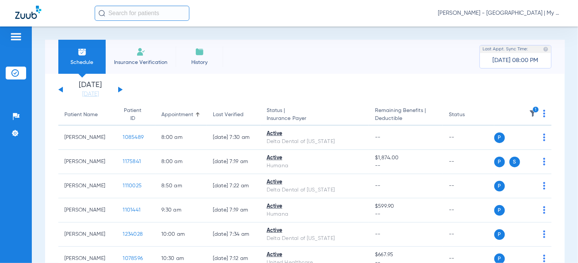
click at [529, 112] on img at bounding box center [533, 114] width 8 height 8
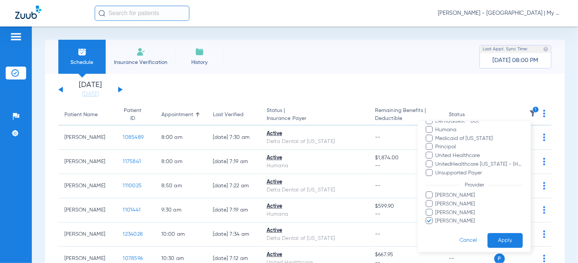
scroll to position [119, 0]
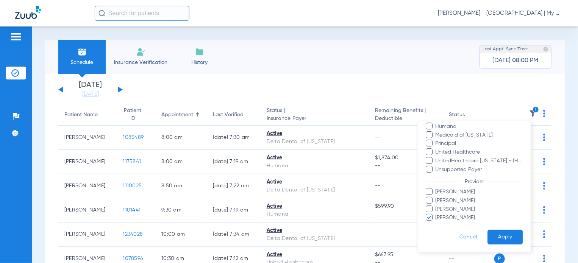
click at [453, 214] on span "Victoria Hall" at bounding box center [479, 218] width 88 height 8
click at [436, 223] on input "Victoria Hall" at bounding box center [436, 223] width 0 height 0
drag, startPoint x: 453, startPoint y: 214, endPoint x: 469, endPoint y: 220, distance: 16.5
click at [454, 215] on span "Victoria Hall" at bounding box center [479, 218] width 88 height 8
click at [436, 223] on input "Victoria Hall" at bounding box center [436, 223] width 0 height 0
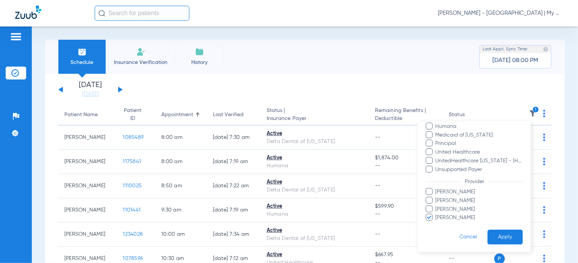
click at [454, 215] on span "Victoria Hall" at bounding box center [479, 218] width 88 height 8
click at [436, 223] on input "Victoria Hall" at bounding box center [436, 223] width 0 height 0
click at [495, 233] on button "Apply" at bounding box center [504, 237] width 35 height 15
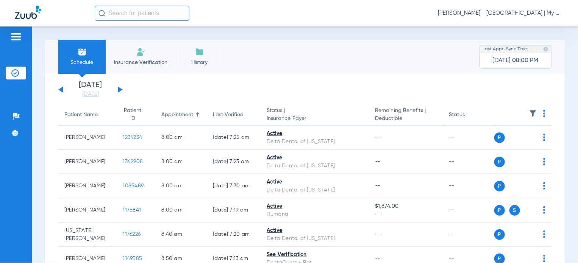
click at [120, 89] on button at bounding box center [120, 90] width 5 height 6
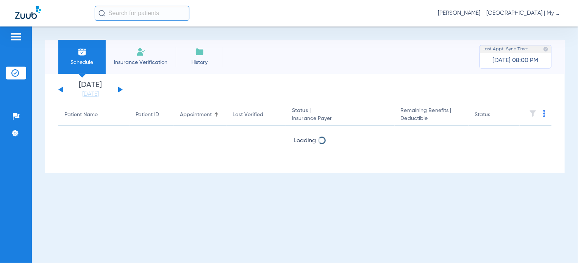
click at [543, 114] on img at bounding box center [544, 114] width 2 height 8
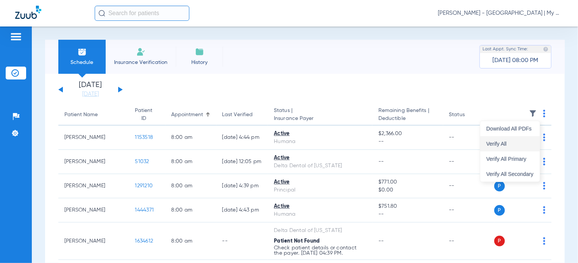
click at [511, 141] on span "Verify All" at bounding box center [509, 143] width 47 height 5
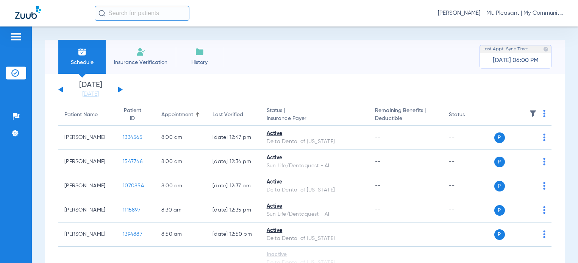
click at [493, 11] on span "[PERSON_NAME] - Mt. Pleasant | My Community Dental Centers" at bounding box center [500, 13] width 125 height 8
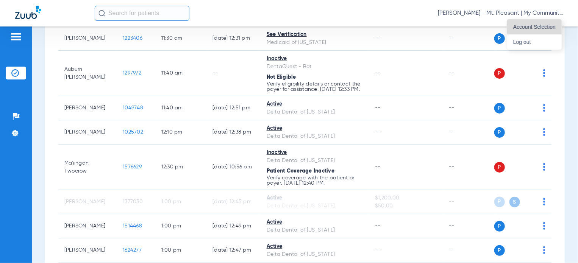
click at [526, 27] on span "Account Selection" at bounding box center [534, 26] width 42 height 5
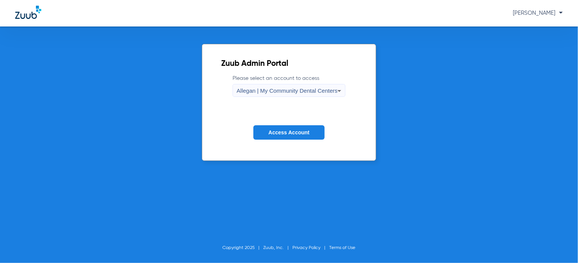
drag, startPoint x: 291, startPoint y: 81, endPoint x: 291, endPoint y: 86, distance: 4.2
click at [291, 84] on label "Please select an account to access Allegan | My Community Dental Centers" at bounding box center [288, 86] width 113 height 22
click at [291, 86] on div "Allegan | My Community Dental Centers" at bounding box center [287, 90] width 101 height 13
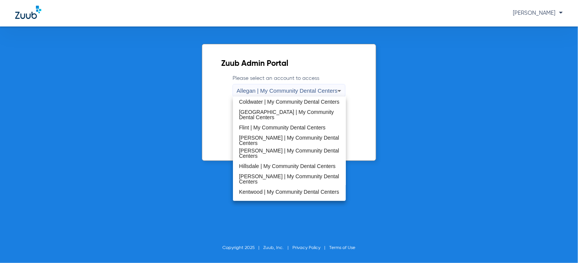
scroll to position [243, 0]
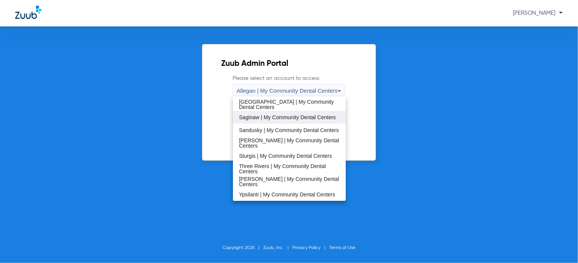
drag, startPoint x: 289, startPoint y: 130, endPoint x: 298, endPoint y: 119, distance: 14.3
click at [298, 119] on div "Allegan | My Community Dental Centers [GEOGRAPHIC_DATA] | My Community Dental C…" at bounding box center [289, 149] width 113 height 104
click at [298, 119] on span "Saginaw | My Community Dental Centers" at bounding box center [287, 117] width 97 height 5
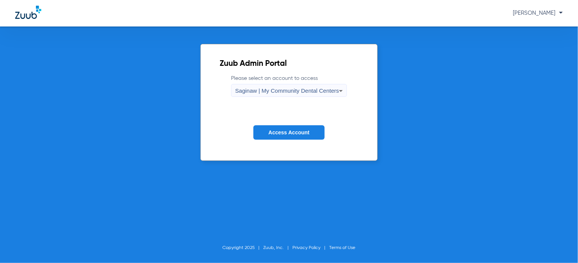
click at [296, 131] on span "Access Account" at bounding box center [288, 132] width 41 height 6
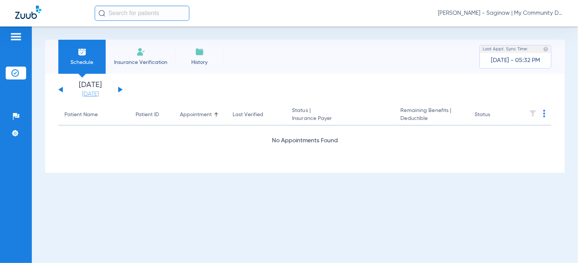
click at [101, 94] on link "[DATE]" at bounding box center [90, 94] width 45 height 8
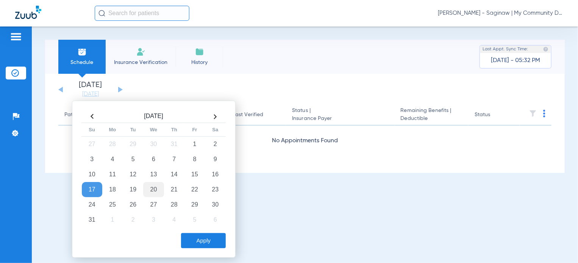
click at [148, 186] on td "20" at bounding box center [153, 189] width 20 height 15
click at [196, 232] on div "Apply" at bounding box center [153, 238] width 146 height 19
click at [198, 239] on button "Apply" at bounding box center [203, 240] width 45 height 15
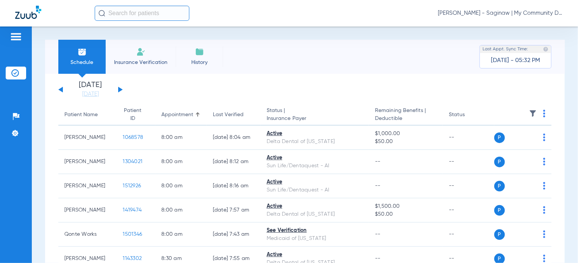
click at [529, 113] on img at bounding box center [533, 114] width 8 height 8
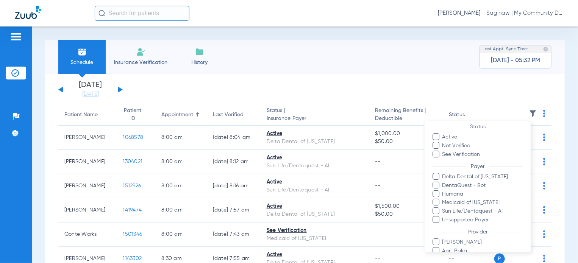
scroll to position [38, 0]
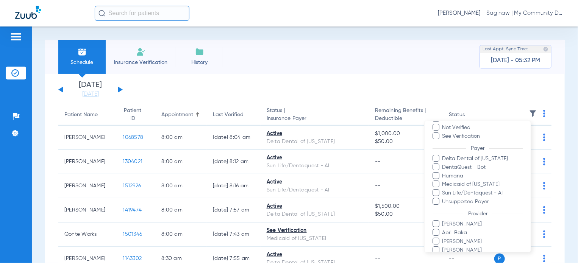
click at [332, 95] on div at bounding box center [289, 131] width 578 height 263
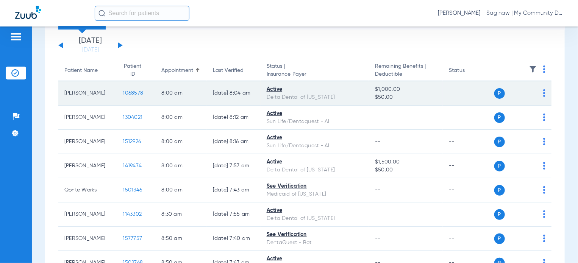
scroll to position [0, 0]
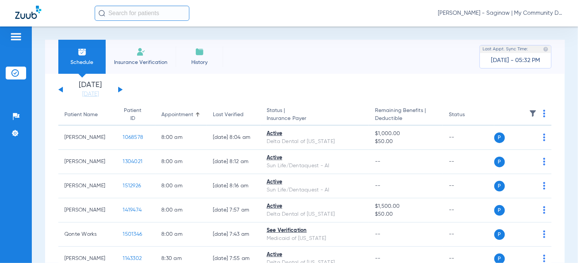
click at [529, 111] on img at bounding box center [533, 114] width 8 height 8
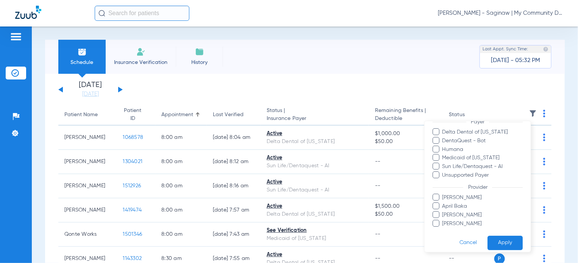
scroll to position [70, 0]
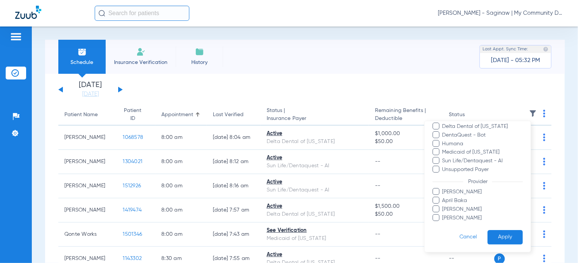
click at [484, 218] on span "[PERSON_NAME]" at bounding box center [482, 218] width 81 height 8
click at [443, 223] on input "[PERSON_NAME]" at bounding box center [443, 223] width 0 height 0
click at [510, 237] on button "Apply" at bounding box center [504, 237] width 35 height 15
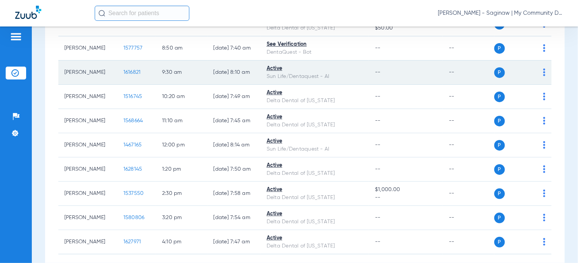
scroll to position [38, 0]
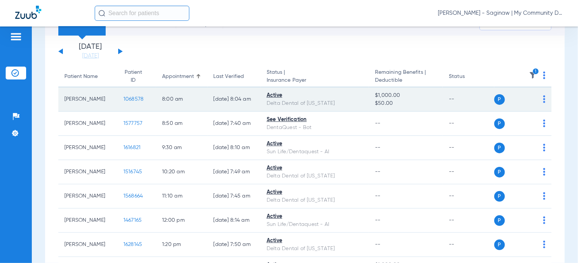
click at [131, 100] on span "1068578" at bounding box center [133, 99] width 20 height 5
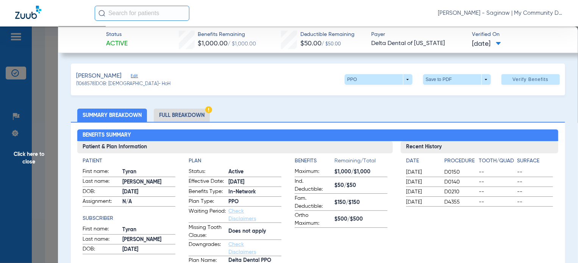
click at [19, 192] on span "Click here to close" at bounding box center [29, 158] width 58 height 263
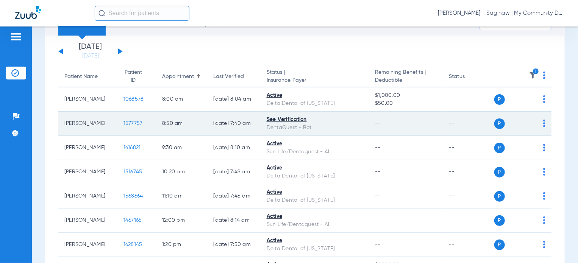
click at [126, 125] on span "1577757" at bounding box center [132, 123] width 19 height 5
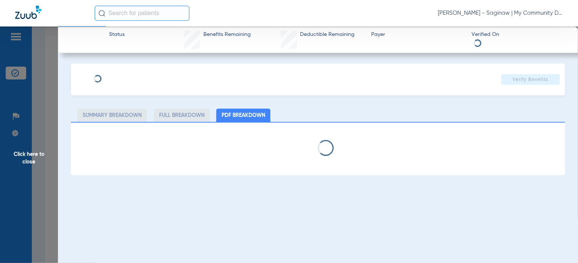
select select "page-width"
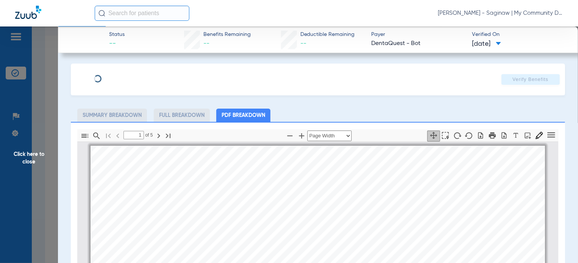
scroll to position [4, 0]
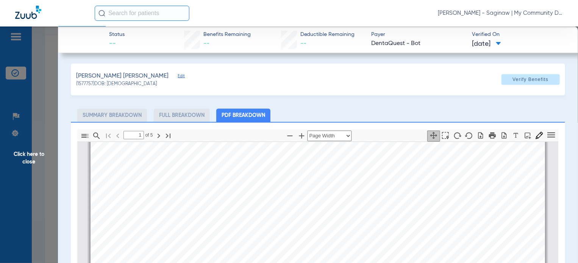
type input "2"
click at [59, 181] on app-member-insurance-verification-view "Status -- Benefits Remaining -- Deductible Remaining -- Payer DentaQuest - Bot …" at bounding box center [318, 213] width 520 height 373
click at [48, 186] on span "Click here to close" at bounding box center [29, 158] width 58 height 263
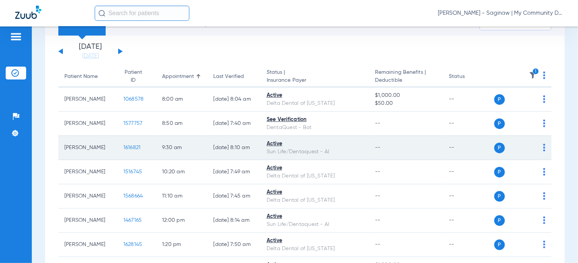
click at [123, 146] on span "1616821" at bounding box center [131, 147] width 17 height 5
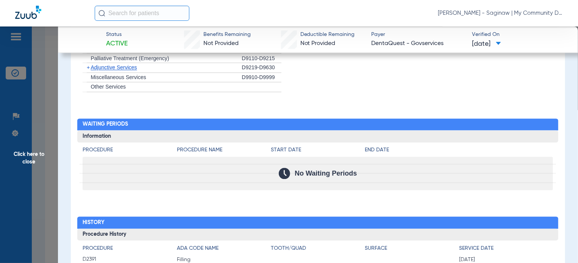
scroll to position [795, 0]
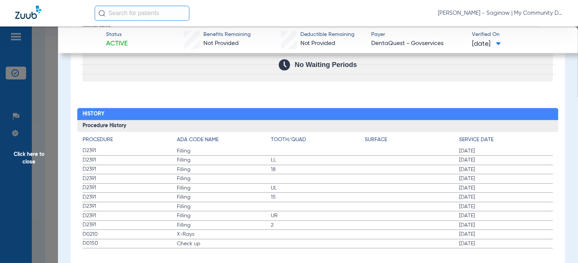
drag, startPoint x: 82, startPoint y: 233, endPoint x: 200, endPoint y: 245, distance: 118.8
click at [200, 245] on div "Procedure ADA Code Name Tooth/Quad Surface Service Date D2391 Filling [DATE] D2…" at bounding box center [317, 190] width 481 height 117
click at [53, 203] on span "Click here to close" at bounding box center [29, 158] width 58 height 263
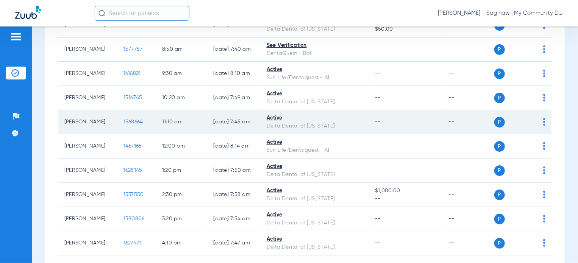
scroll to position [114, 0]
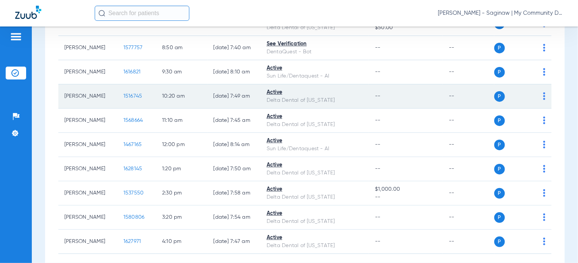
click at [125, 97] on span "1516745" at bounding box center [132, 96] width 19 height 5
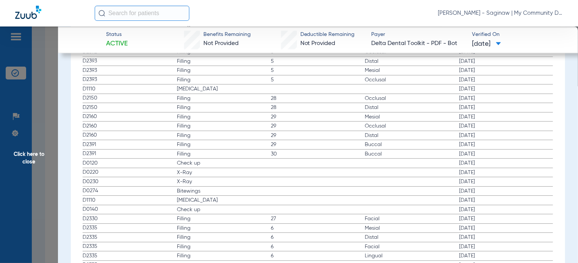
scroll to position [1022, 0]
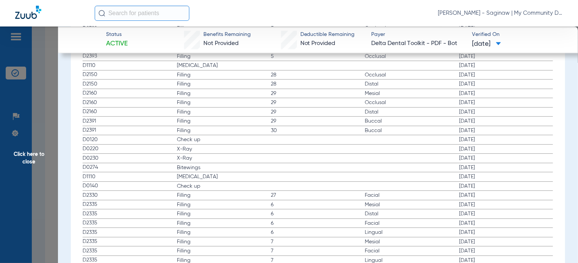
drag, startPoint x: 83, startPoint y: 139, endPoint x: 217, endPoint y: 171, distance: 137.4
click at [217, 171] on app-history-list "Procedure ADA Code Name Tooth/Quad Surface Service Date D2393 Filling 12 Mesial…" at bounding box center [318, 190] width 470 height 558
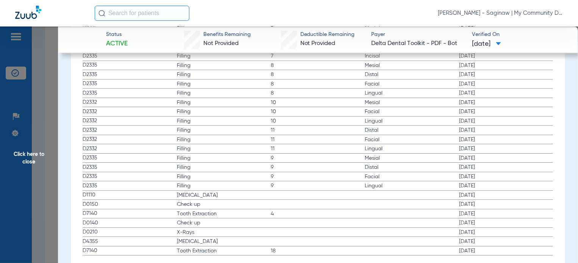
scroll to position [1250, 0]
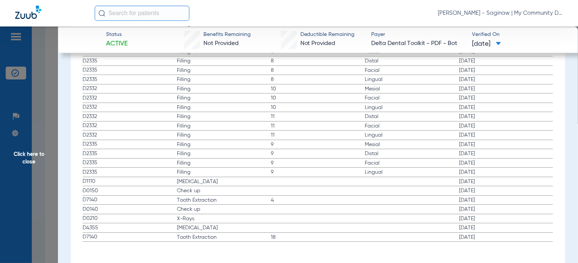
drag, startPoint x: 117, startPoint y: 218, endPoint x: 284, endPoint y: 204, distance: 167.6
click at [49, 153] on span "Click here to close" at bounding box center [29, 158] width 58 height 263
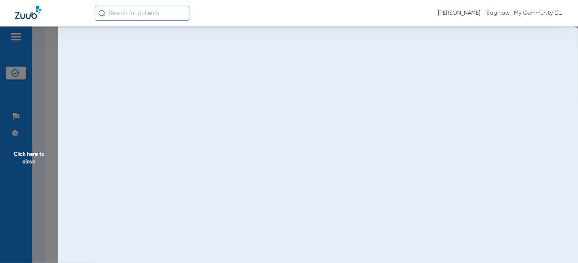
scroll to position [0, 0]
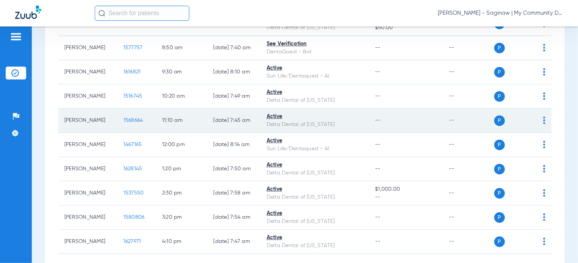
click at [140, 118] on td "1568664" at bounding box center [136, 121] width 39 height 24
click at [123, 119] on span "1568664" at bounding box center [133, 120] width 20 height 5
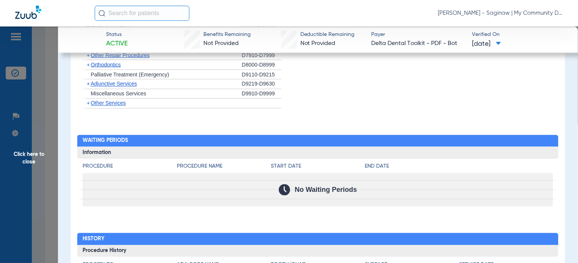
scroll to position [788, 0]
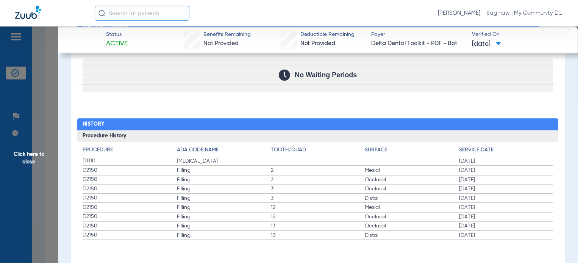
click at [33, 136] on span "Click here to close" at bounding box center [29, 158] width 58 height 263
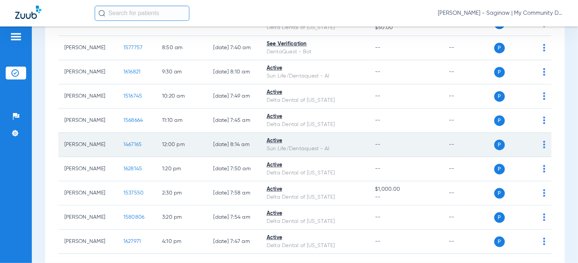
click at [123, 142] on span "1467165" at bounding box center [132, 144] width 19 height 5
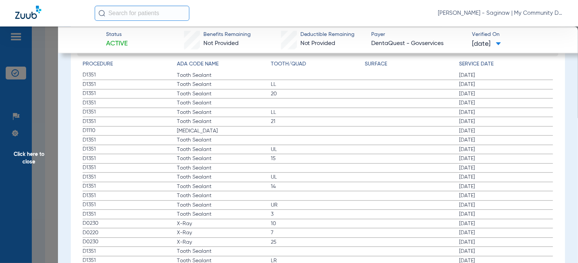
scroll to position [909, 0]
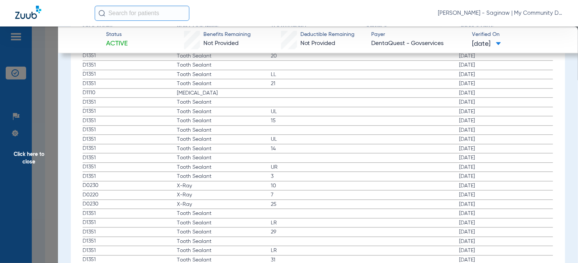
drag, startPoint x: 82, startPoint y: 182, endPoint x: 159, endPoint y: 210, distance: 82.2
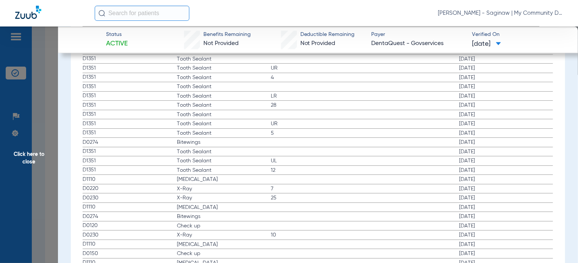
scroll to position [1212, 0]
drag, startPoint x: 87, startPoint y: 132, endPoint x: 334, endPoint y: 166, distance: 249.2
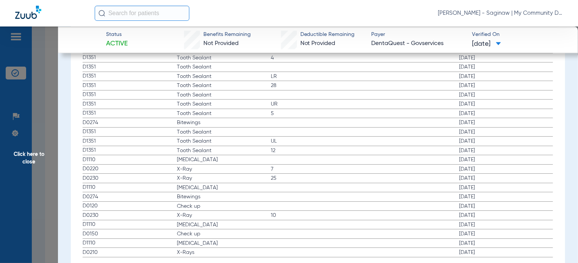
scroll to position [1239, 0]
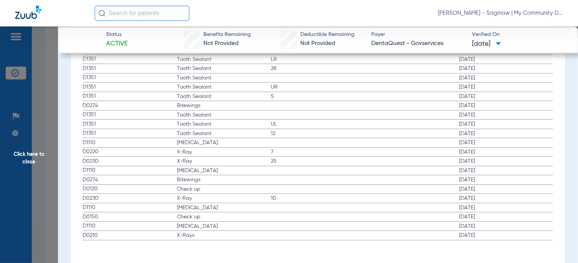
drag, startPoint x: 108, startPoint y: 234, endPoint x: 205, endPoint y: 240, distance: 97.5
click at [47, 215] on span "Click here to close" at bounding box center [29, 158] width 58 height 263
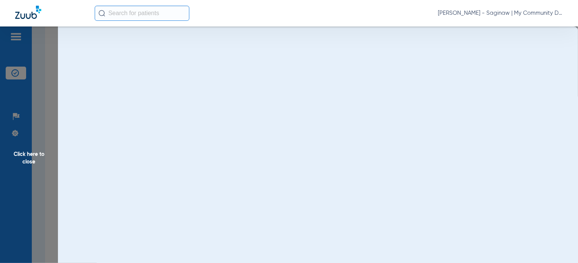
scroll to position [0, 0]
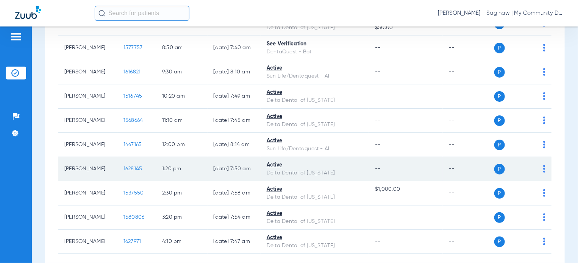
click at [136, 166] on td "1628145" at bounding box center [136, 169] width 39 height 24
click at [131, 166] on span "1628145" at bounding box center [132, 168] width 19 height 5
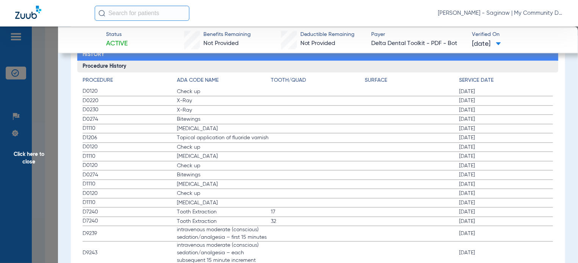
scroll to position [871, 0]
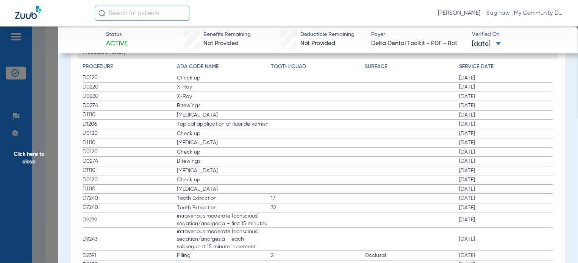
drag, startPoint x: 82, startPoint y: 75, endPoint x: 230, endPoint y: 115, distance: 153.8
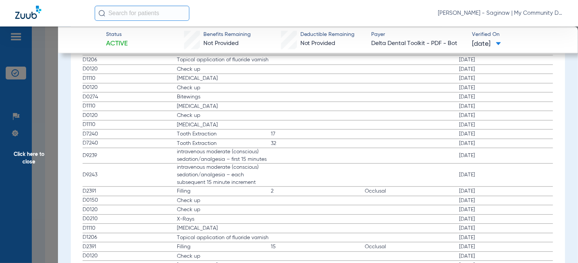
scroll to position [947, 0]
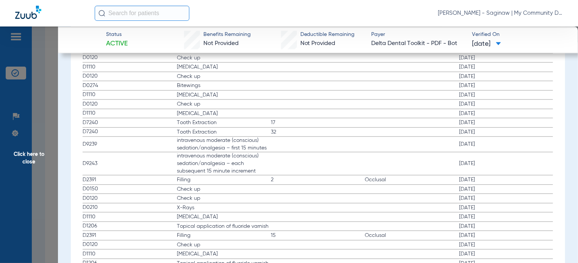
drag, startPoint x: 83, startPoint y: 197, endPoint x: 503, endPoint y: 208, distance: 419.7
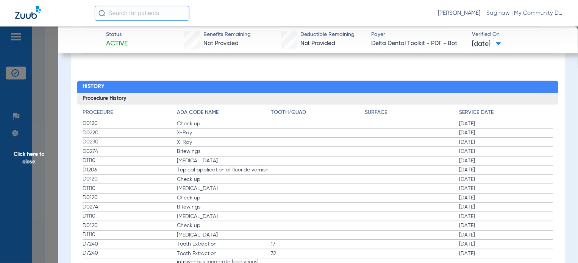
scroll to position [795, 0]
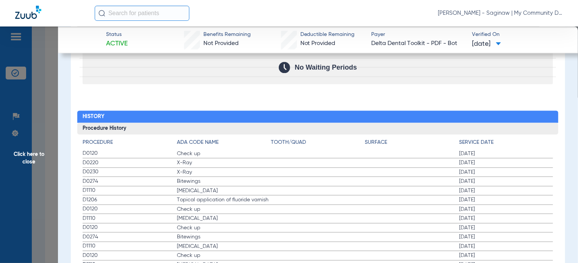
click at [39, 203] on span "Click here to close" at bounding box center [29, 158] width 58 height 263
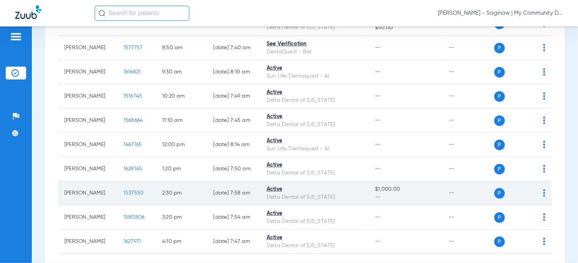
scroll to position [152, 0]
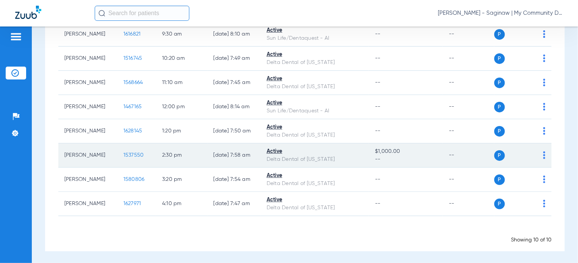
click at [123, 153] on span "1537550" at bounding box center [133, 155] width 20 height 5
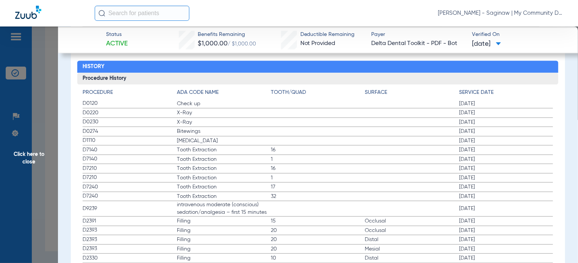
scroll to position [833, 0]
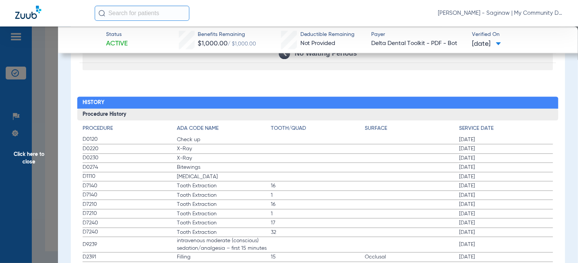
click at [23, 182] on span "Click here to close" at bounding box center [29, 158] width 58 height 263
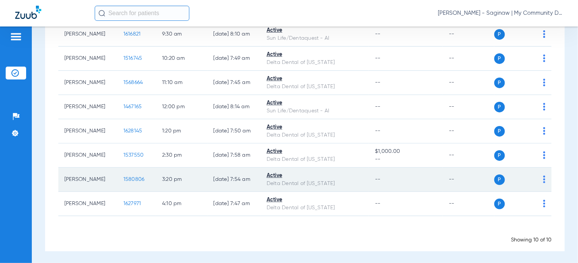
click at [130, 177] on span "1580806" at bounding box center [133, 179] width 21 height 5
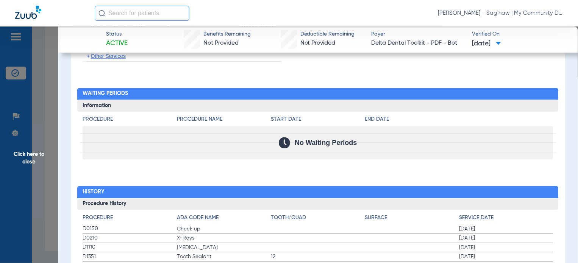
scroll to position [797, 0]
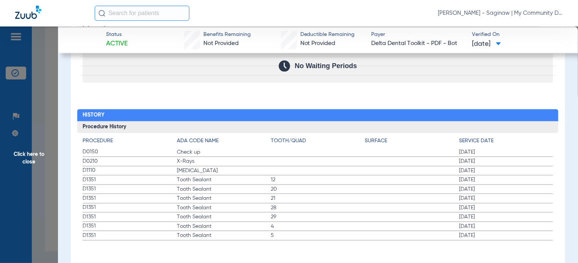
drag, startPoint x: 62, startPoint y: 223, endPoint x: 52, endPoint y: 228, distance: 11.5
click at [50, 228] on span "Click here to close" at bounding box center [29, 158] width 58 height 263
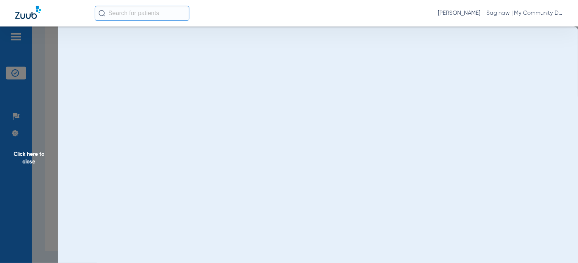
scroll to position [0, 0]
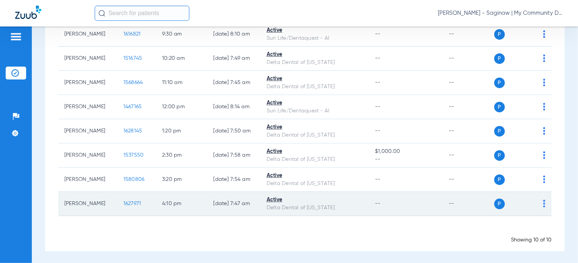
click at [123, 202] on span "1627971" at bounding box center [132, 203] width 18 height 5
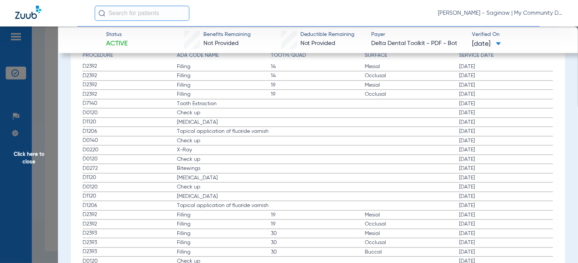
scroll to position [871, 0]
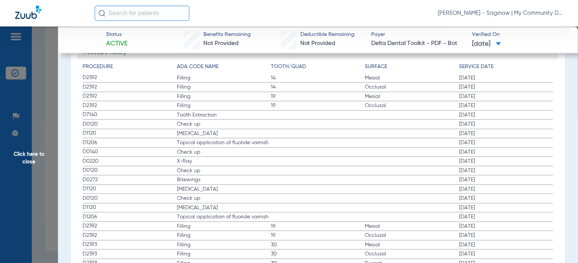
drag, startPoint x: 83, startPoint y: 122, endPoint x: 474, endPoint y: 176, distance: 395.3
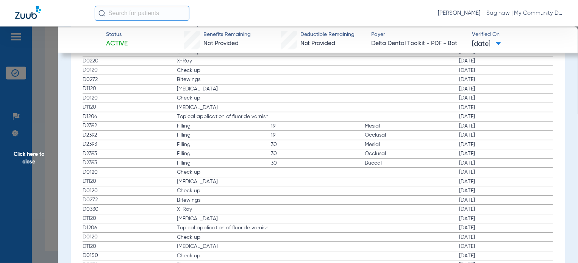
scroll to position [984, 0]
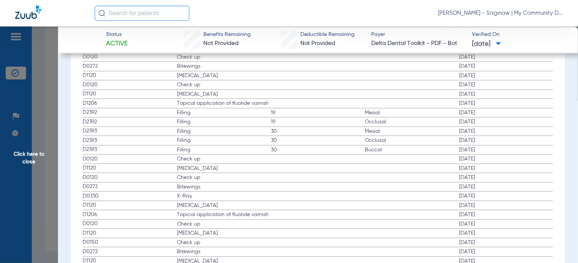
drag, startPoint x: 109, startPoint y: 195, endPoint x: 483, endPoint y: 197, distance: 374.1
click at [483, 197] on label "D0330 X-Ray 10/11/2022" at bounding box center [318, 196] width 470 height 9
click at [21, 159] on span "Click here to close" at bounding box center [29, 158] width 58 height 263
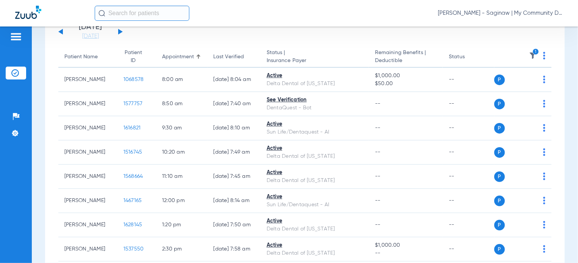
scroll to position [0, 0]
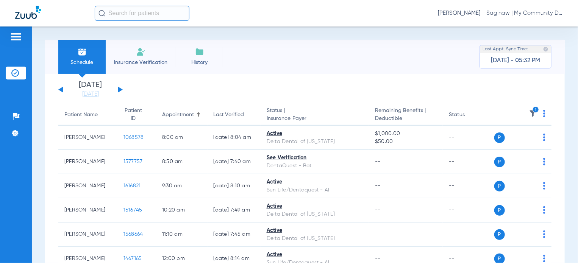
click at [529, 113] on img at bounding box center [533, 114] width 8 height 8
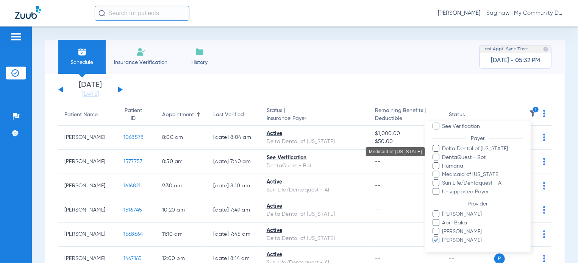
scroll to position [70, 0]
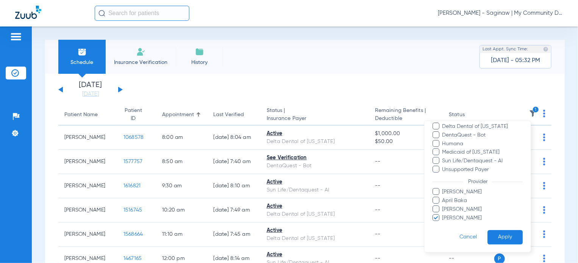
click at [457, 217] on span "Rebecca Fettig-Payne" at bounding box center [482, 218] width 81 height 8
click at [443, 223] on input "Rebecca Fettig-Payne" at bounding box center [443, 223] width 0 height 0
drag, startPoint x: 451, startPoint y: 199, endPoint x: 494, endPoint y: 228, distance: 51.4
click at [452, 200] on span "April Baka" at bounding box center [482, 201] width 81 height 8
click at [443, 206] on input "April Baka" at bounding box center [443, 206] width 0 height 0
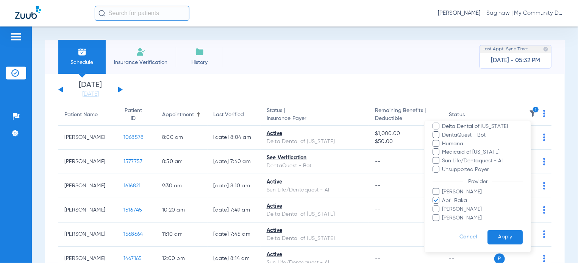
click at [500, 238] on button "Apply" at bounding box center [504, 237] width 35 height 15
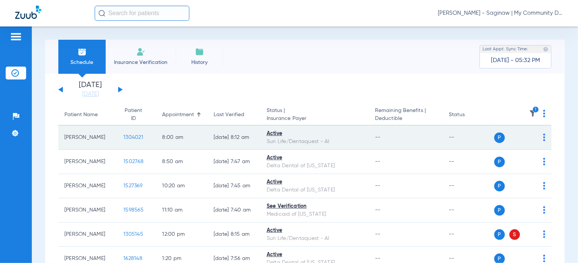
click at [123, 136] on span "1304021" at bounding box center [133, 137] width 20 height 5
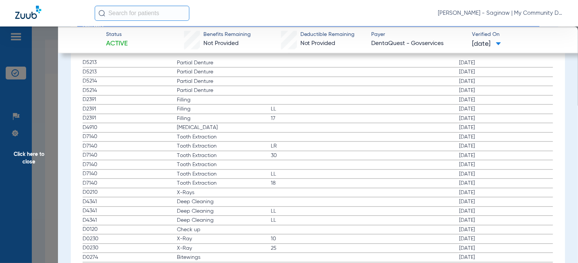
scroll to position [833, 0]
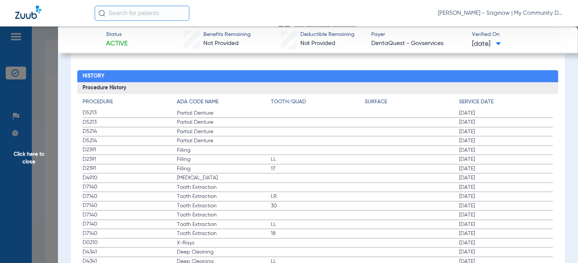
drag, startPoint x: 171, startPoint y: 245, endPoint x: 361, endPoint y: 237, distance: 189.9
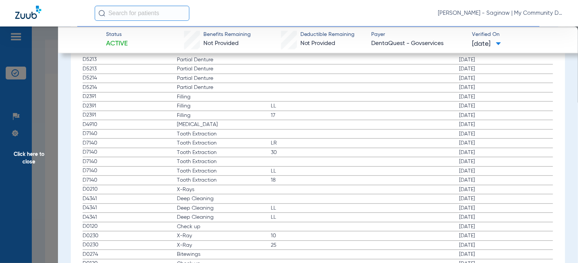
scroll to position [909, 0]
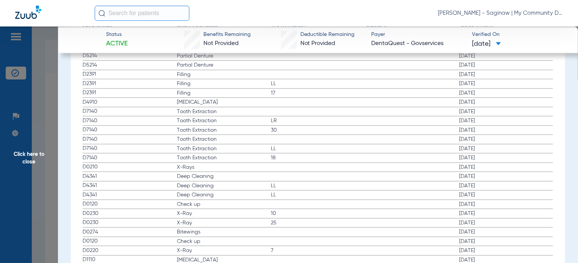
drag, startPoint x: 83, startPoint y: 99, endPoint x: 291, endPoint y: 108, distance: 208.4
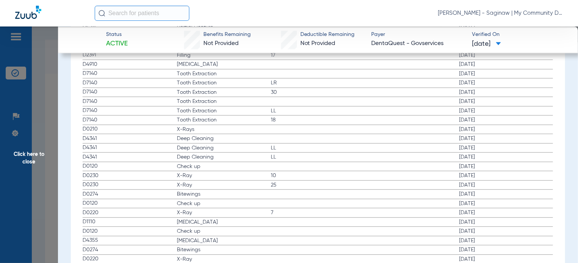
drag, startPoint x: 78, startPoint y: 128, endPoint x: 507, endPoint y: 120, distance: 428.7
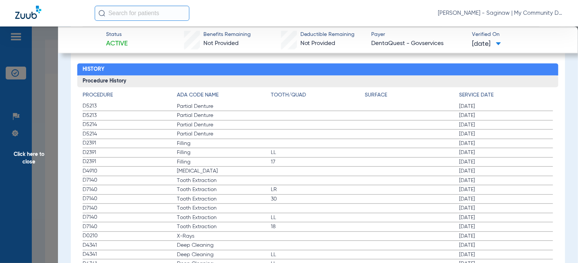
scroll to position [909, 0]
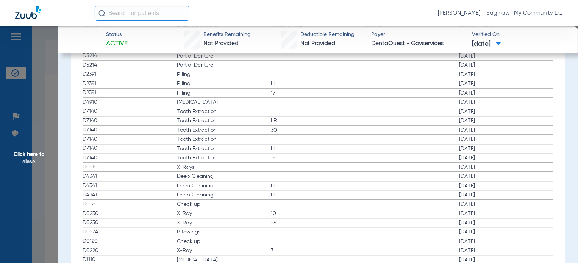
click at [36, 191] on span "Click here to close" at bounding box center [29, 158] width 58 height 263
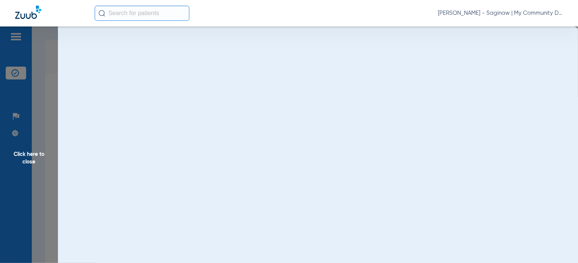
scroll to position [0, 0]
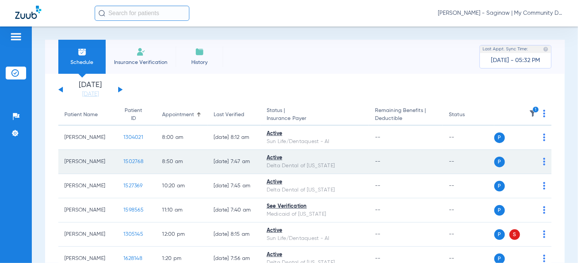
click at [123, 163] on span "1502768" at bounding box center [133, 161] width 20 height 5
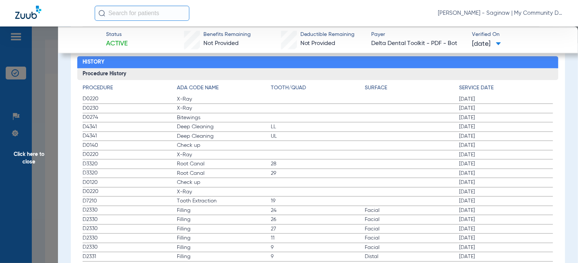
scroll to position [833, 0]
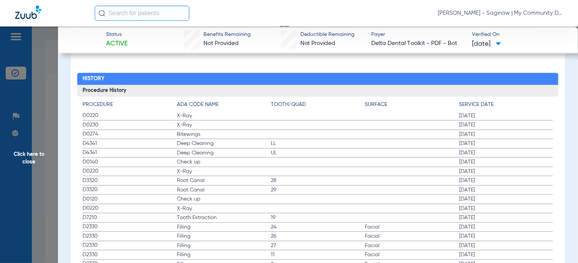
drag, startPoint x: 82, startPoint y: 114, endPoint x: 443, endPoint y: 127, distance: 361.5
drag, startPoint x: 145, startPoint y: 164, endPoint x: 120, endPoint y: 157, distance: 26.2
click at [145, 163] on span "D0140" at bounding box center [130, 162] width 94 height 8
drag, startPoint x: 85, startPoint y: 153, endPoint x: 223, endPoint y: 162, distance: 138.9
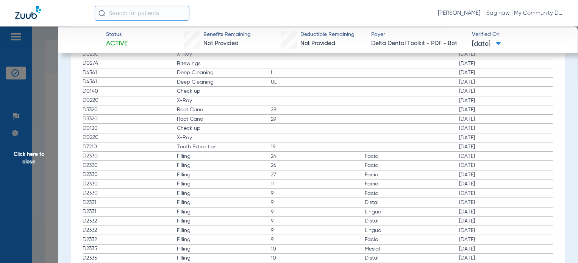
scroll to position [909, 0]
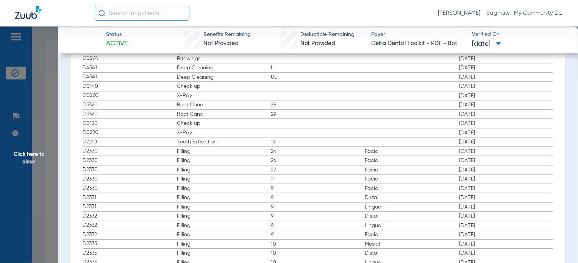
click at [47, 149] on span "Click here to close" at bounding box center [29, 158] width 58 height 263
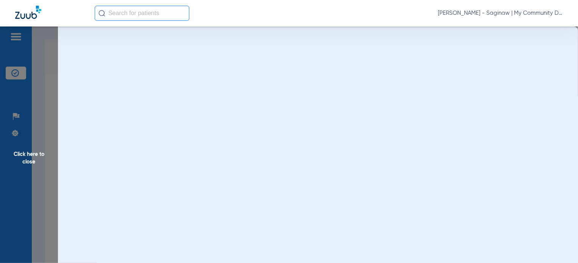
scroll to position [0, 0]
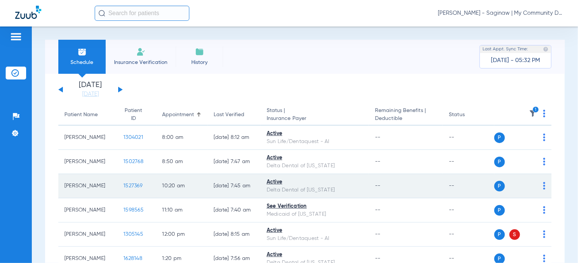
click at [123, 188] on span "1527369" at bounding box center [132, 185] width 19 height 5
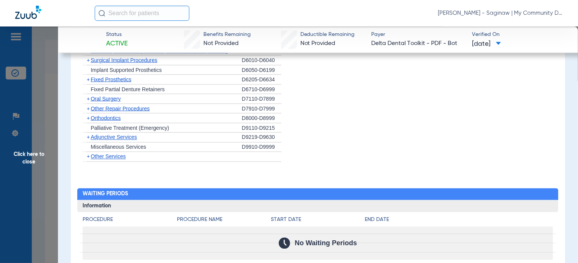
scroll to position [808, 0]
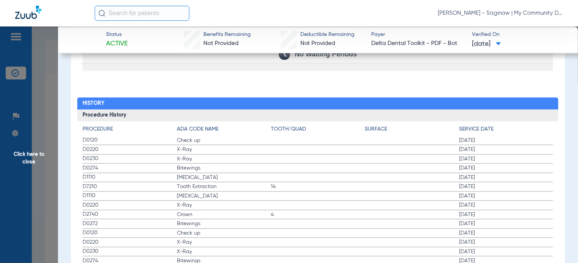
drag, startPoint x: 85, startPoint y: 139, endPoint x: 496, endPoint y: 169, distance: 412.7
click at [496, 169] on app-history-list "Procedure ADA Code Name Tooth/Quad Surface Service Date D0120 Check up 02/12/20…" at bounding box center [318, 241] width 470 height 233
click at [33, 164] on span "Click here to close" at bounding box center [29, 158] width 58 height 263
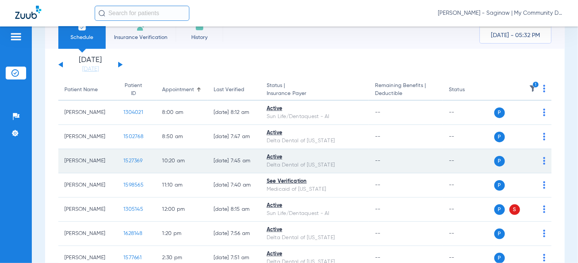
scroll to position [76, 0]
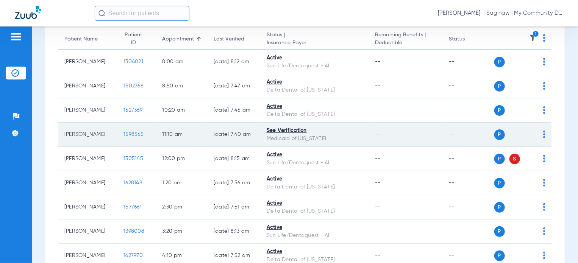
click at [128, 134] on span "1598565" at bounding box center [133, 134] width 20 height 5
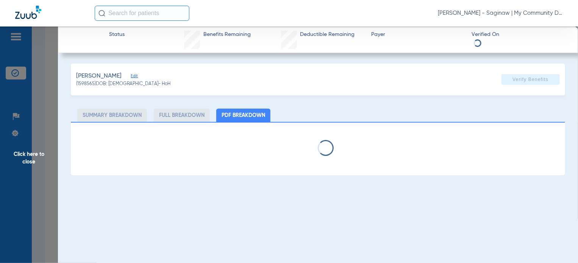
select select "page-width"
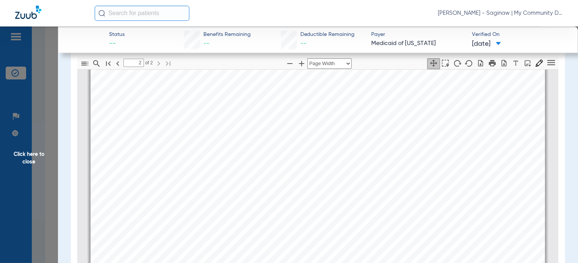
scroll to position [109, 0]
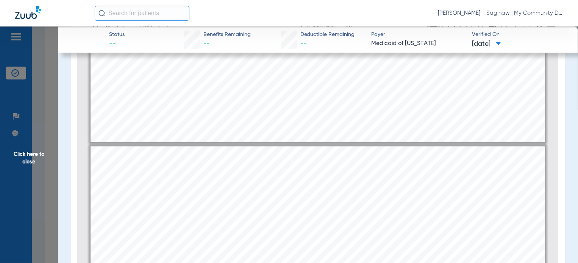
type input "1"
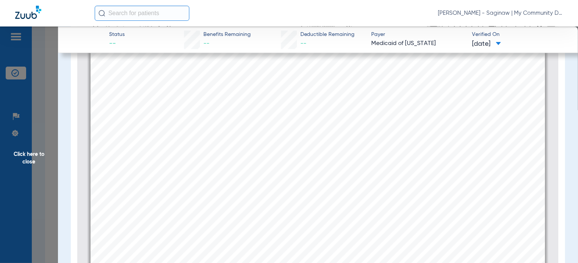
scroll to position [59, 0]
click at [45, 138] on span "Click here to close" at bounding box center [29, 158] width 58 height 263
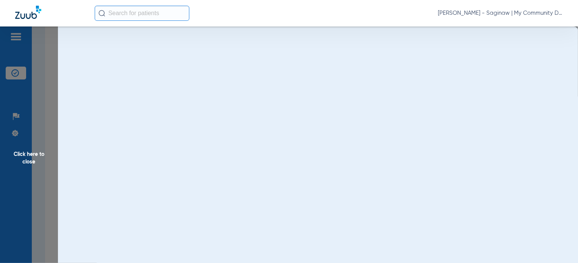
scroll to position [0, 0]
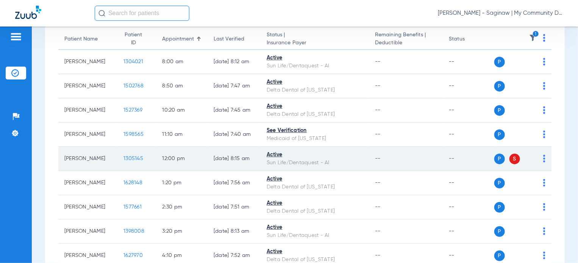
click at [125, 159] on span "1305145" at bounding box center [133, 158] width 20 height 5
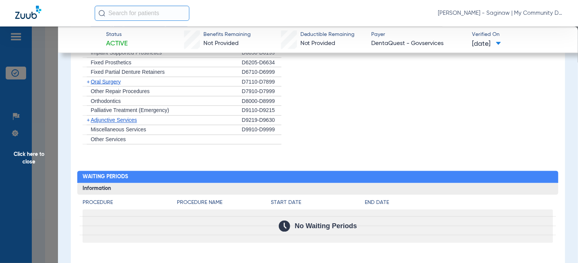
scroll to position [733, 0]
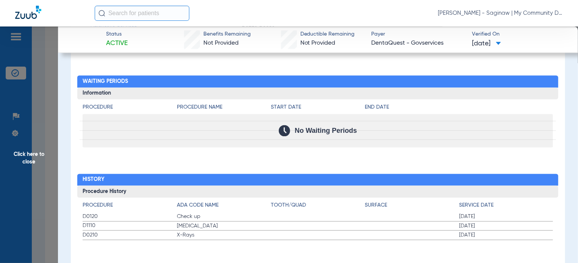
click at [48, 175] on span "Click here to close" at bounding box center [29, 158] width 58 height 263
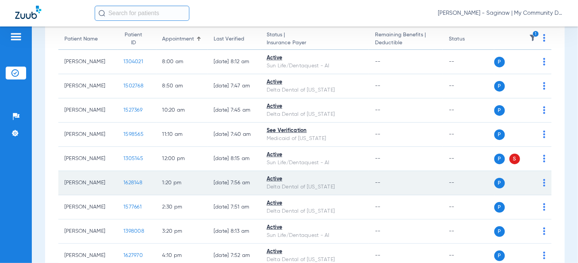
click at [123, 184] on span "1628148" at bounding box center [132, 182] width 19 height 5
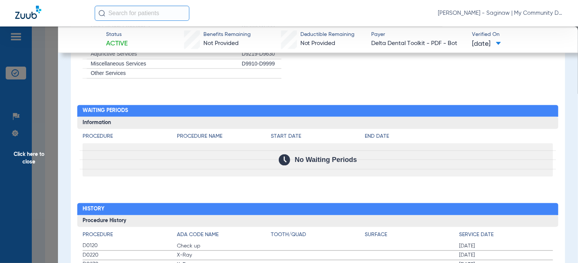
scroll to position [795, 0]
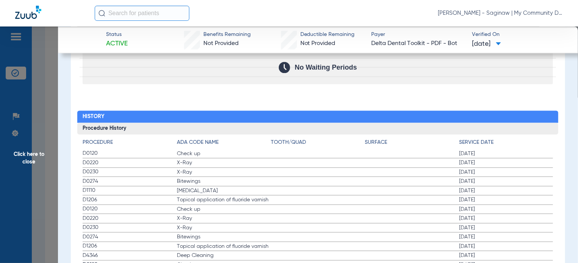
drag, startPoint x: 82, startPoint y: 148, endPoint x: 491, endPoint y: 180, distance: 410.9
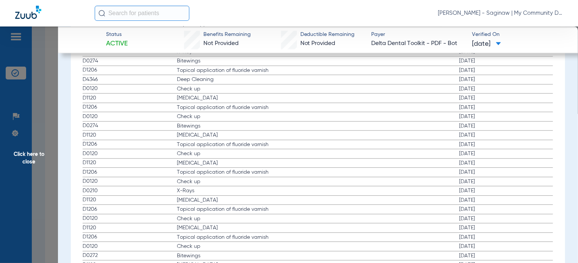
scroll to position [984, 0]
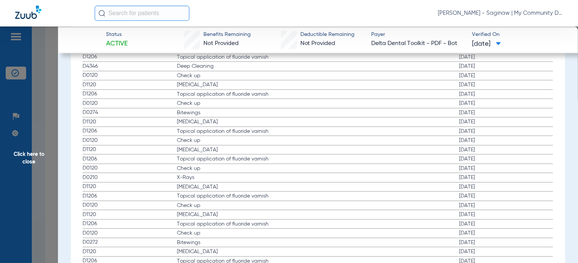
drag, startPoint x: 84, startPoint y: 166, endPoint x: 139, endPoint y: 168, distance: 55.7
click at [139, 168] on span "D0120" at bounding box center [130, 168] width 94 height 8
drag, startPoint x: 83, startPoint y: 174, endPoint x: 448, endPoint y: 183, distance: 365.1
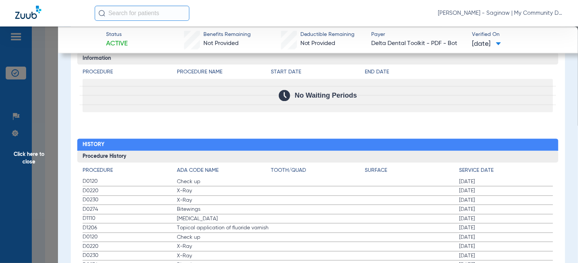
scroll to position [795, 0]
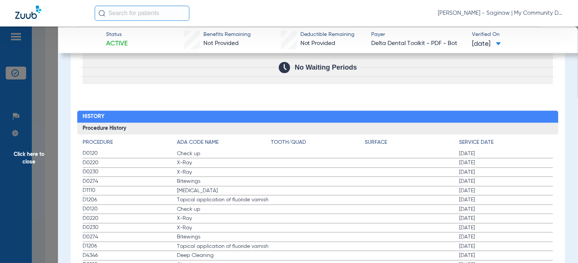
click at [45, 173] on span "Click here to close" at bounding box center [29, 158] width 58 height 263
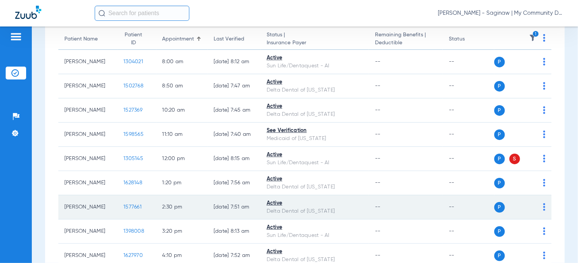
click at [126, 207] on span "1577661" at bounding box center [132, 206] width 18 height 5
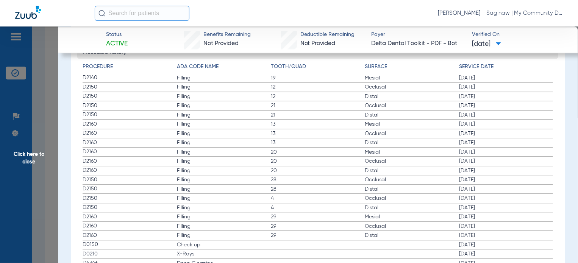
scroll to position [899, 0]
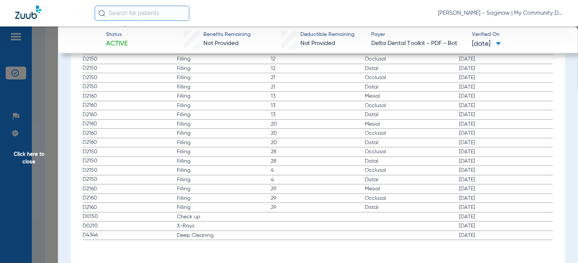
drag, startPoint x: 82, startPoint y: 219, endPoint x: 343, endPoint y: 217, distance: 260.9
click at [343, 217] on div "Procedure ADA Code Name Tooth/Quad Surface Service Date D2140 Filling 19 Mesial…" at bounding box center [317, 135] width 481 height 209
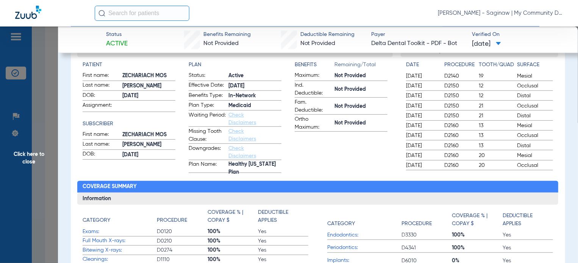
scroll to position [28, 0]
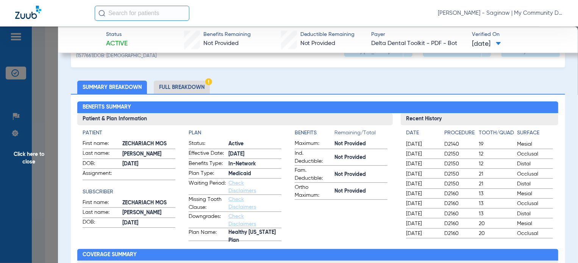
click at [189, 83] on li "Full Breakdown" at bounding box center [182, 87] width 56 height 13
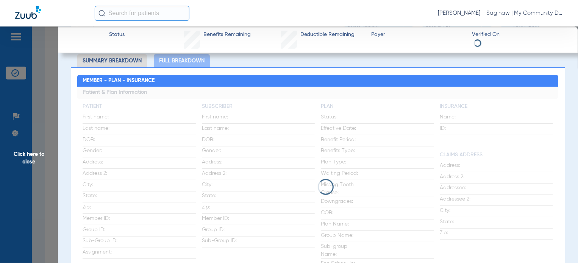
scroll to position [66, 0]
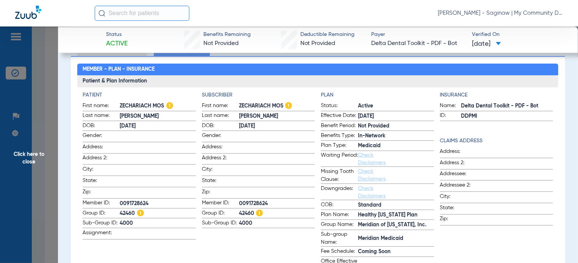
click at [55, 176] on span "Click here to close" at bounding box center [29, 158] width 58 height 263
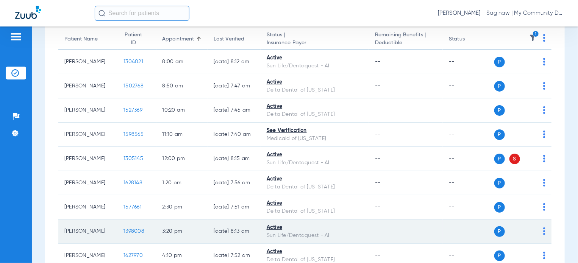
click at [125, 231] on span "1398008" at bounding box center [133, 231] width 21 height 5
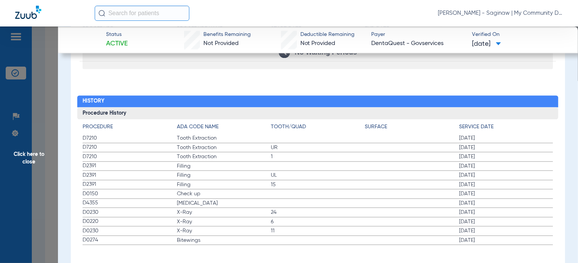
scroll to position [816, 0]
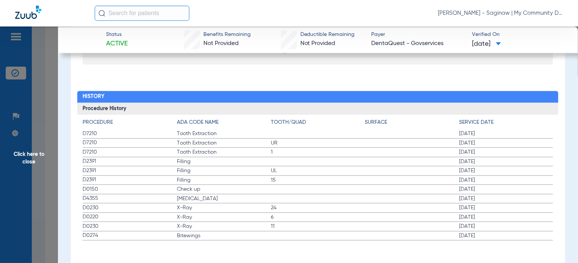
drag, startPoint x: 84, startPoint y: 189, endPoint x: 204, endPoint y: 223, distance: 124.8
click at [204, 223] on app-history-list "Procedure ADA Code Name Tooth/Quad Surface Service Date D7210 Tooth Extraction …" at bounding box center [318, 180] width 470 height 122
click at [205, 235] on span "Bitewings" at bounding box center [224, 236] width 94 height 8
drag, startPoint x: 80, startPoint y: 198, endPoint x: 501, endPoint y: 249, distance: 424.2
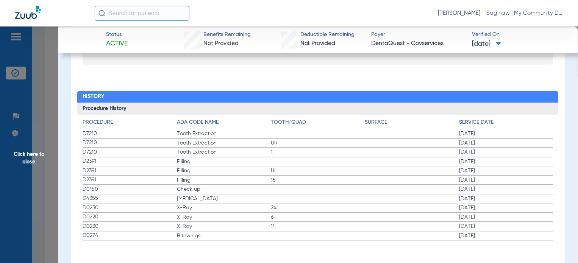
click at [47, 172] on span "Click here to close" at bounding box center [29, 158] width 58 height 263
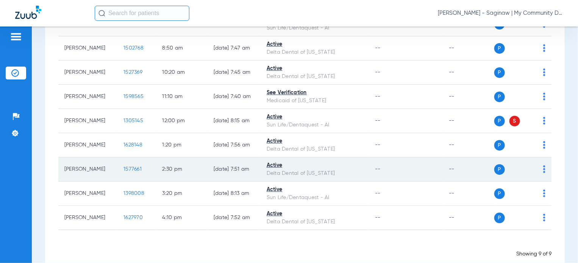
scroll to position [128, 0]
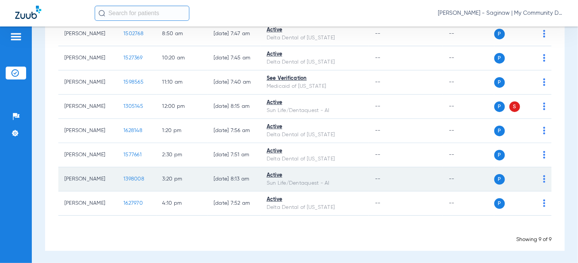
click at [135, 179] on td "1398008" at bounding box center [136, 179] width 39 height 24
click at [129, 177] on span "1398008" at bounding box center [133, 178] width 21 height 5
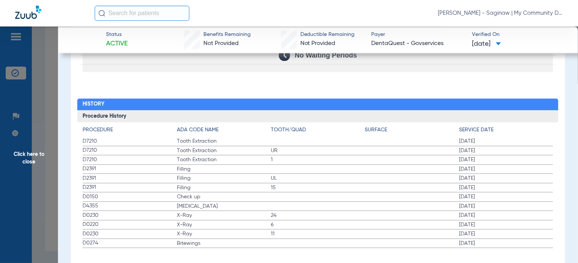
scroll to position [816, 0]
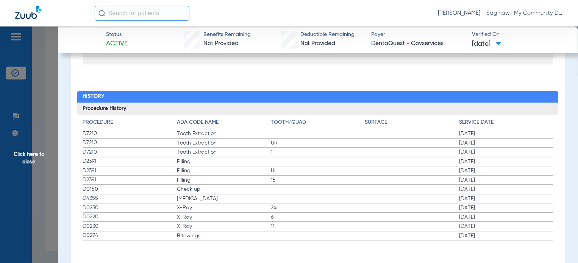
click at [46, 218] on span "Click here to close" at bounding box center [29, 158] width 58 height 263
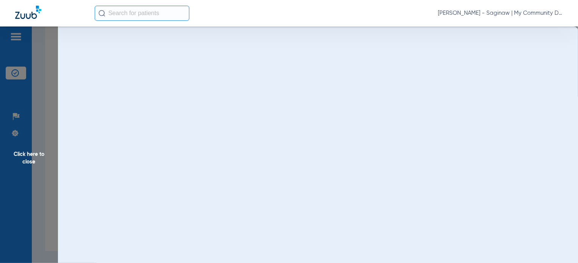
scroll to position [0, 0]
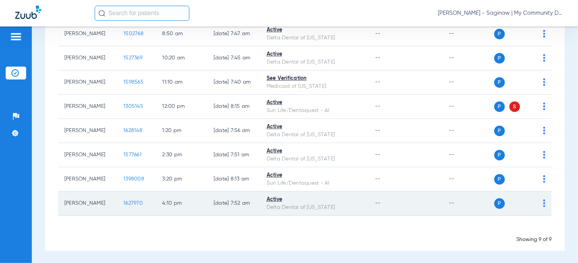
click at [126, 204] on span "1627970" at bounding box center [132, 203] width 19 height 5
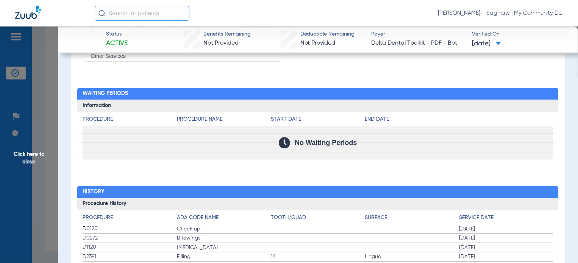
scroll to position [833, 0]
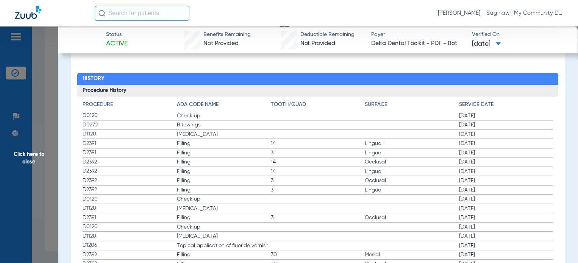
drag, startPoint x: 88, startPoint y: 115, endPoint x: 238, endPoint y: 134, distance: 151.5
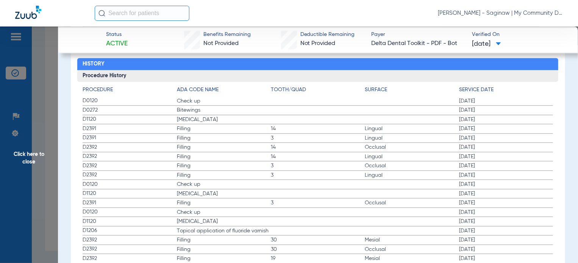
scroll to position [787, 0]
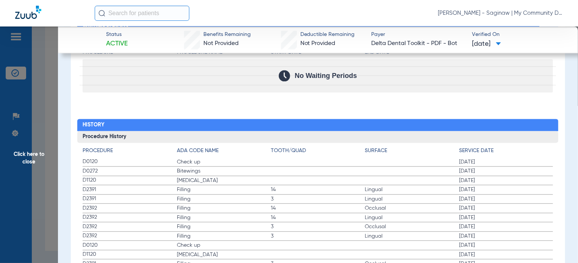
click at [47, 209] on span "Click here to close" at bounding box center [29, 158] width 58 height 263
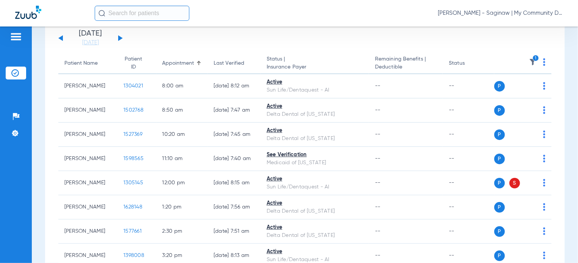
scroll to position [0, 0]
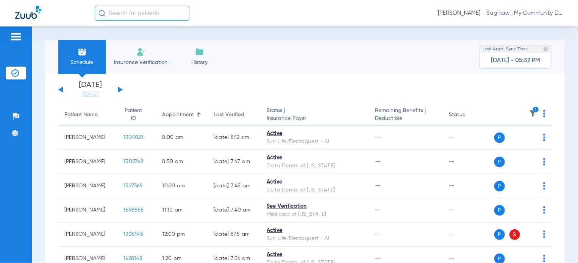
click at [529, 114] on img at bounding box center [533, 114] width 8 height 8
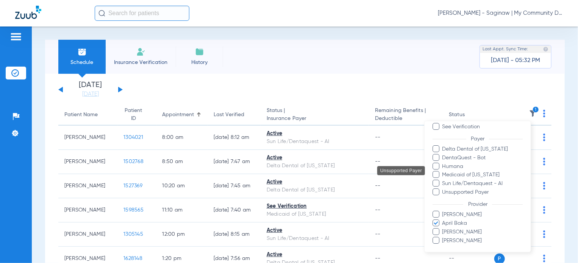
scroll to position [70, 0]
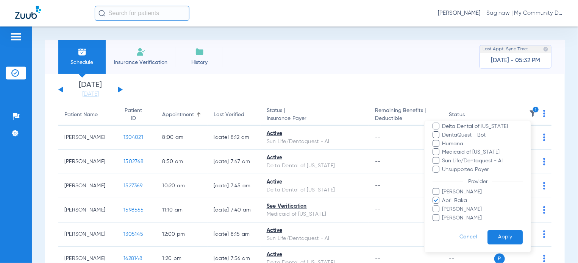
click at [448, 202] on span "April Baka" at bounding box center [482, 201] width 81 height 8
click at [443, 206] on input "April Baka" at bounding box center [443, 206] width 0 height 0
click at [457, 191] on span "Alicia Owens" at bounding box center [482, 192] width 81 height 8
click at [443, 197] on input "Alicia Owens" at bounding box center [443, 197] width 0 height 0
click at [494, 232] on button "Apply" at bounding box center [504, 237] width 35 height 15
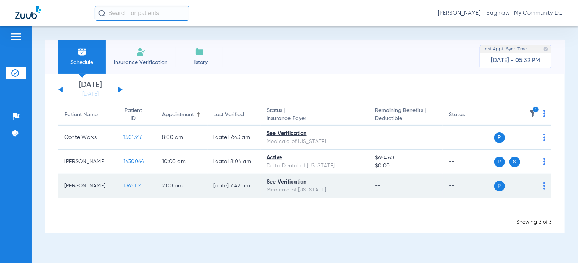
click at [161, 190] on td "2:00 PM" at bounding box center [181, 186] width 51 height 24
click at [129, 184] on span "1365112" at bounding box center [131, 185] width 17 height 5
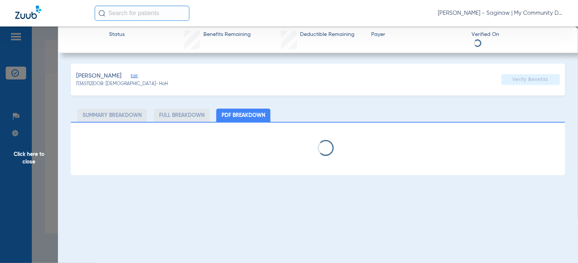
select select "page-width"
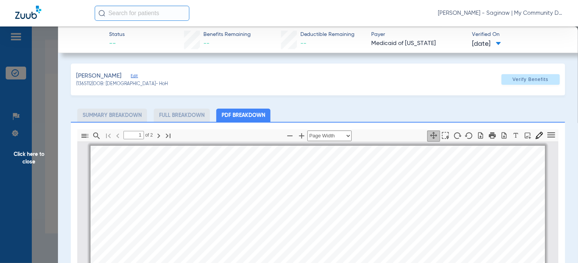
scroll to position [4, 0]
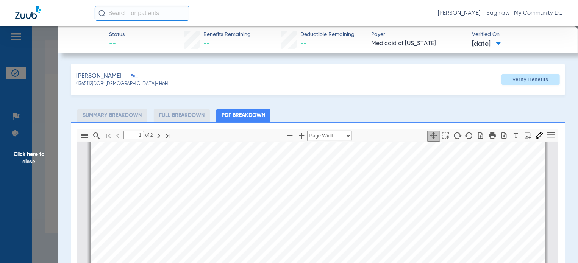
type input "2"
click at [44, 175] on span "Click here to close" at bounding box center [29, 158] width 58 height 263
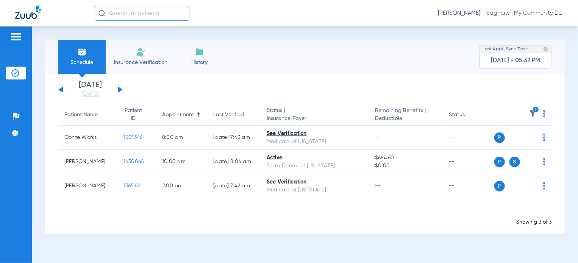
click at [535, 112] on icon "1" at bounding box center [535, 109] width 7 height 7
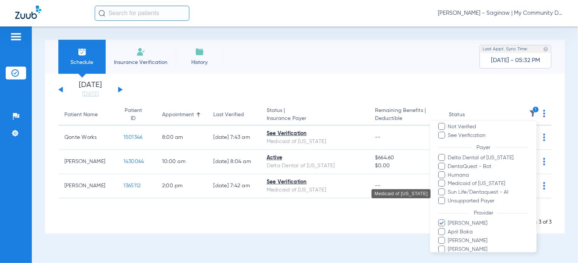
scroll to position [70, 0]
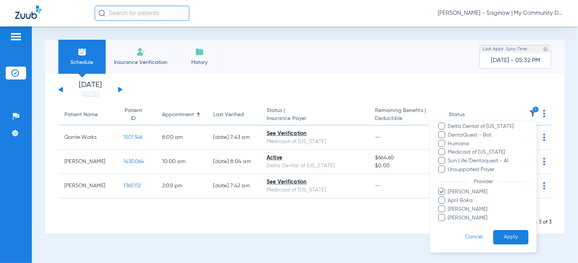
click at [459, 192] on span "Alicia Owens" at bounding box center [487, 192] width 81 height 8
click at [449, 197] on input "Alicia Owens" at bounding box center [449, 197] width 0 height 0
click at [462, 207] on span "Larry Buford" at bounding box center [487, 209] width 81 height 8
click at [449, 214] on input "Larry Buford" at bounding box center [449, 214] width 0 height 0
click at [504, 236] on button "Apply" at bounding box center [510, 237] width 35 height 15
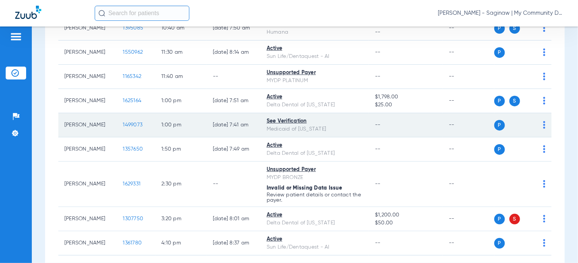
scroll to position [208, 0]
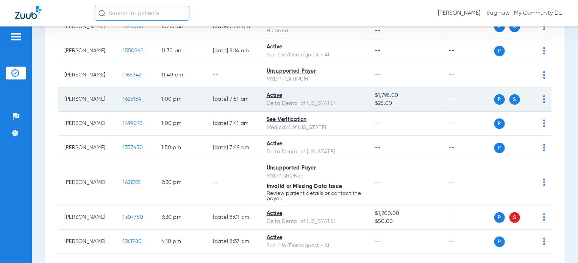
click at [123, 97] on span "1625164" at bounding box center [132, 99] width 19 height 5
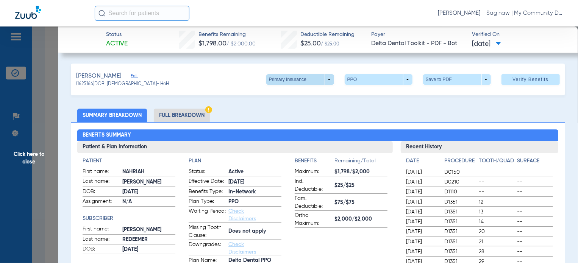
click at [312, 79] on span at bounding box center [300, 79] width 68 height 11
click at [291, 110] on span "Secondary Insurance" at bounding box center [292, 109] width 50 height 5
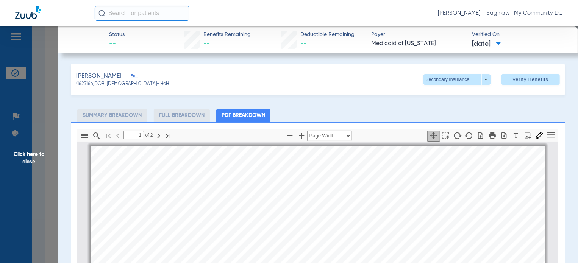
scroll to position [4, 0]
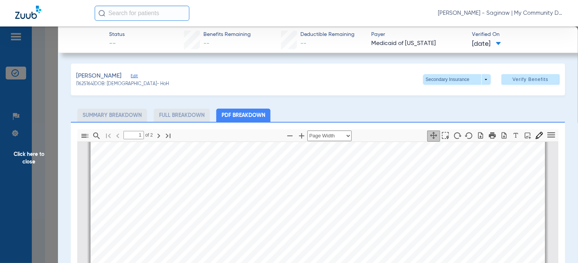
type input "2"
click at [34, 191] on span "Click here to close" at bounding box center [29, 158] width 58 height 263
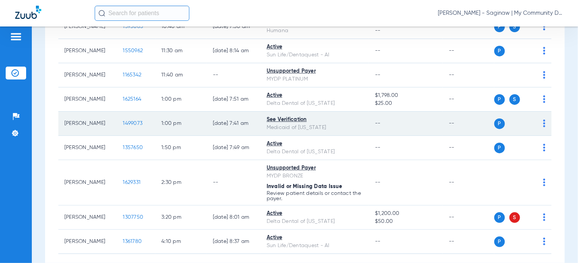
click at [123, 125] on span "1499073" at bounding box center [133, 123] width 20 height 5
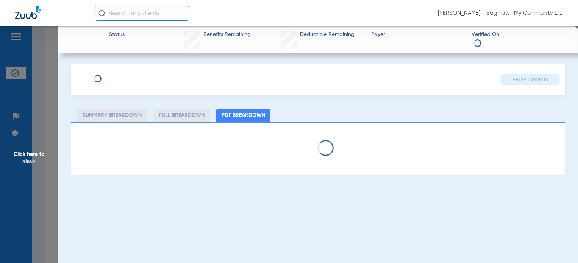
select select "page-width"
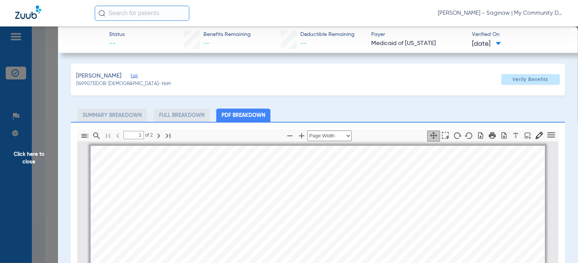
scroll to position [4, 0]
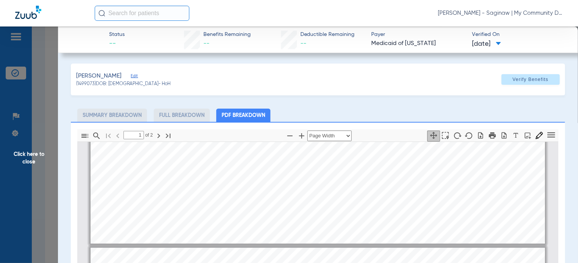
type input "2"
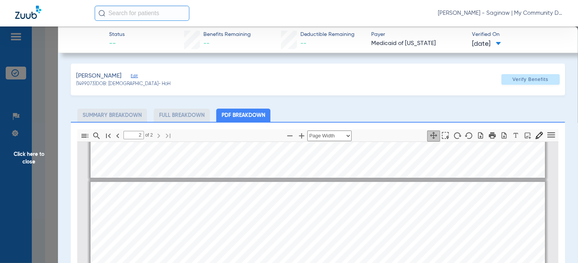
scroll to position [837, 0]
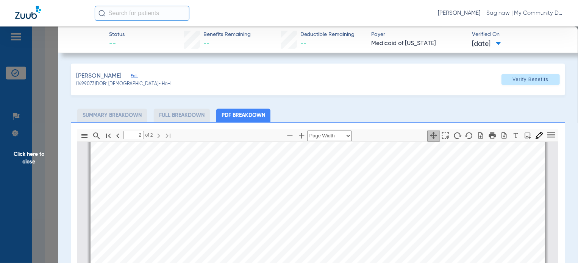
click at [43, 160] on span "Click here to close" at bounding box center [29, 158] width 58 height 263
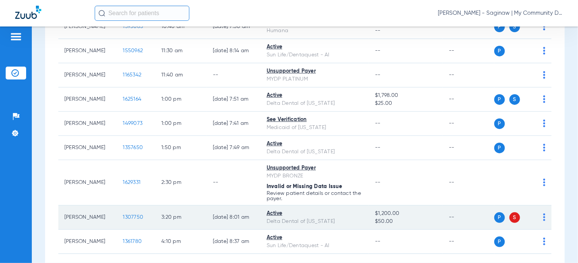
click at [130, 219] on span "1307750" at bounding box center [133, 217] width 20 height 5
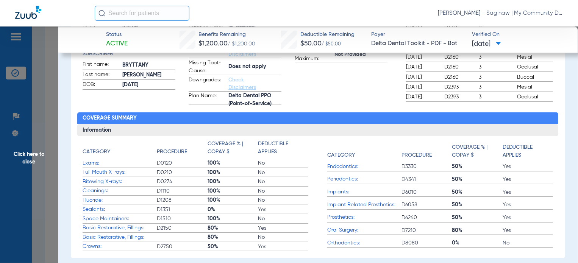
scroll to position [151, 0]
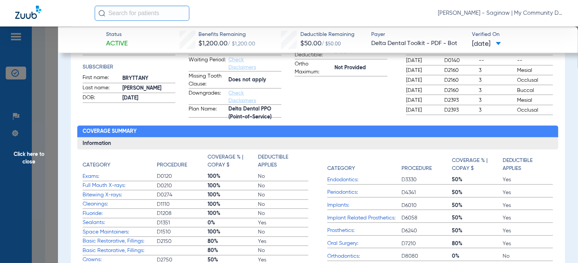
click at [30, 213] on span "Click here to close" at bounding box center [29, 158] width 58 height 263
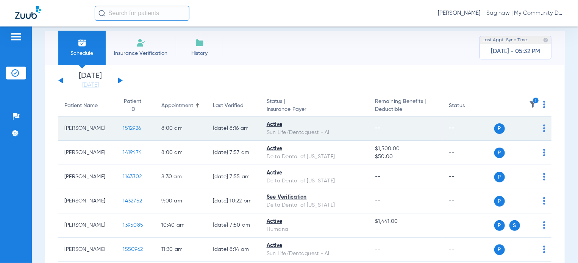
scroll to position [0, 0]
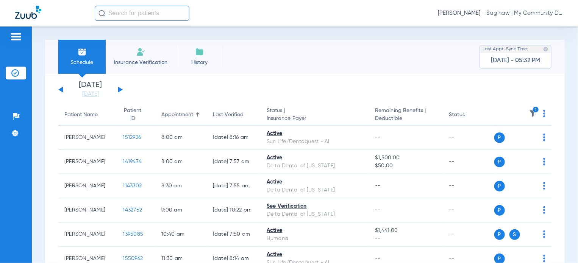
click at [532, 109] on icon "1" at bounding box center [535, 109] width 7 height 7
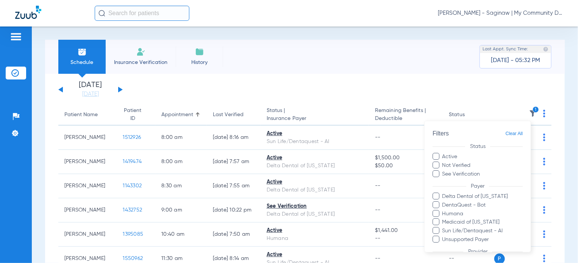
scroll to position [70, 0]
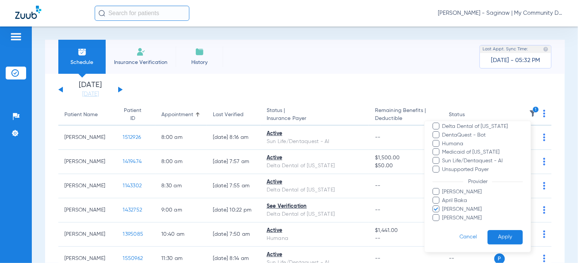
click at [461, 207] on span "Larry Buford" at bounding box center [482, 209] width 81 height 8
click at [443, 214] on input "Larry Buford" at bounding box center [443, 214] width 0 height 0
click at [509, 236] on button "Apply" at bounding box center [504, 237] width 35 height 15
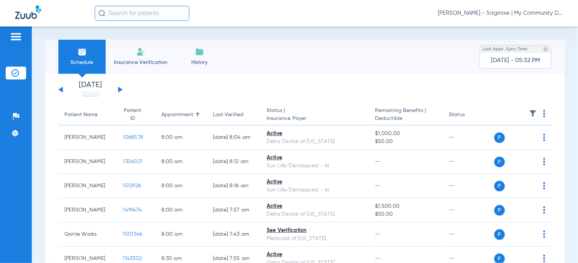
click at [119, 88] on button at bounding box center [120, 90] width 5 height 6
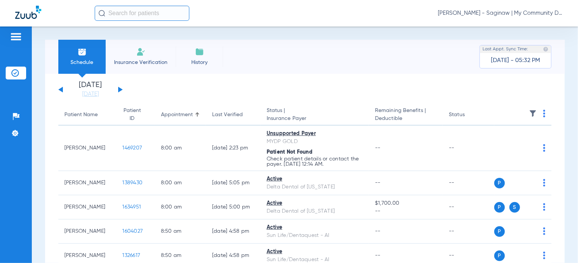
click at [536, 116] on th at bounding box center [523, 115] width 58 height 21
click at [543, 115] on img at bounding box center [544, 114] width 2 height 8
click at [528, 142] on span "Verify All" at bounding box center [509, 143] width 47 height 5
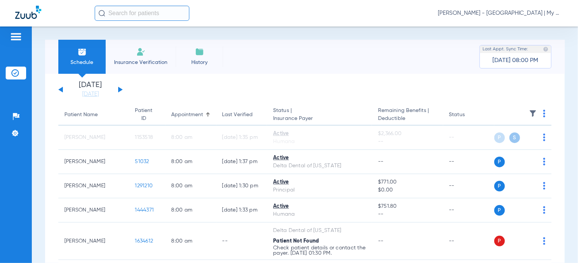
click at [467, 18] on div "[PERSON_NAME] - [GEOGRAPHIC_DATA] | My Community Dental Centers" at bounding box center [329, 13] width 468 height 15
click at [479, 10] on span "[PERSON_NAME] - [GEOGRAPHIC_DATA] | My Community Dental Centers" at bounding box center [500, 13] width 125 height 8
click at [517, 26] on span "Account Selection" at bounding box center [534, 26] width 42 height 5
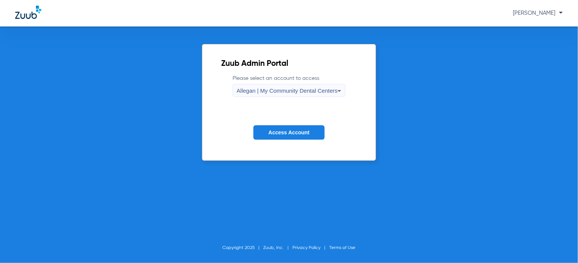
click at [289, 92] on span "Allegan | My Community Dental Centers" at bounding box center [287, 90] width 101 height 6
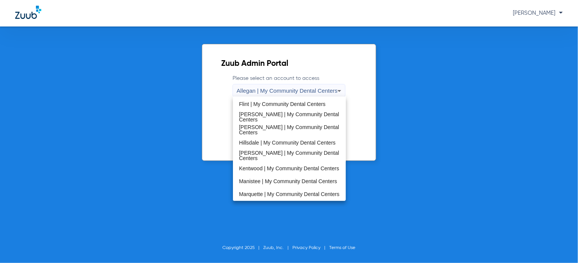
scroll to position [227, 0]
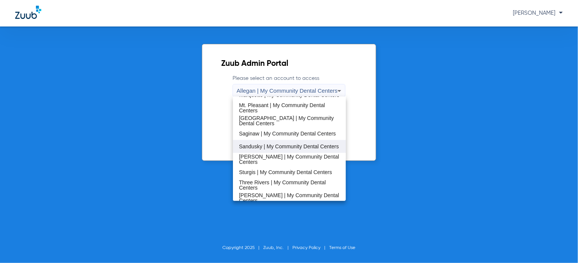
click at [288, 144] on span "Sandusky | My Community Dental Centers" at bounding box center [289, 146] width 100 height 5
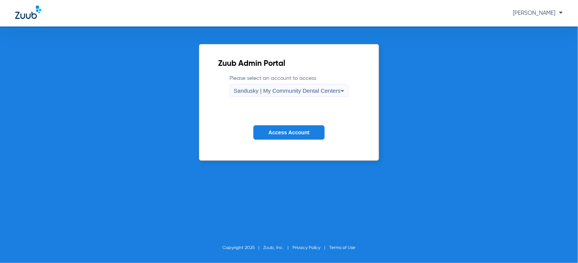
click at [293, 131] on span "Access Account" at bounding box center [288, 132] width 41 height 6
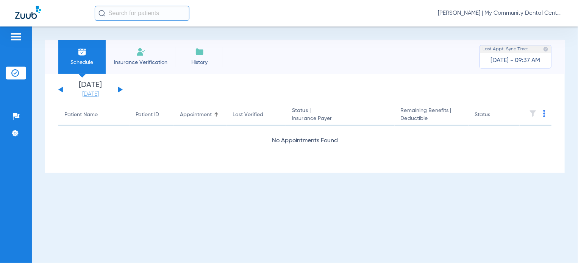
click at [86, 94] on link "[DATE]" at bounding box center [90, 94] width 45 height 8
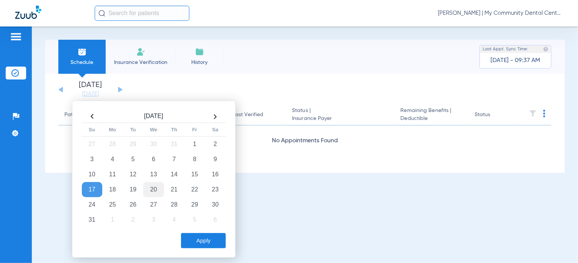
click at [162, 186] on td "20" at bounding box center [153, 189] width 20 height 15
click at [211, 236] on button "Apply" at bounding box center [203, 240] width 45 height 15
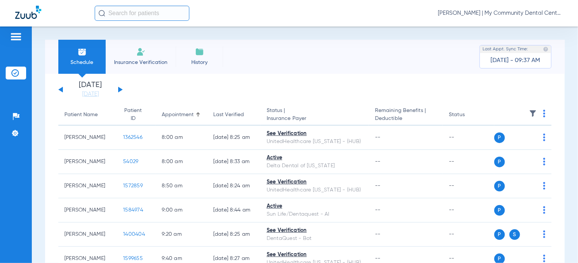
click at [529, 114] on img at bounding box center [533, 114] width 8 height 8
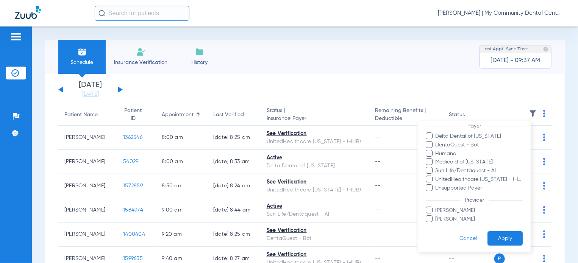
scroll to position [101, 0]
drag, startPoint x: 461, startPoint y: 209, endPoint x: 483, endPoint y: 227, distance: 28.8
click at [461, 209] on span "[PERSON_NAME]" at bounding box center [479, 209] width 88 height 8
click at [436, 214] on input "[PERSON_NAME]" at bounding box center [436, 214] width 0 height 0
click at [493, 236] on button "Apply" at bounding box center [504, 236] width 35 height 15
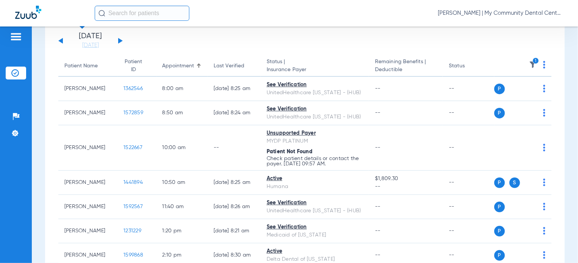
scroll to position [36, 0]
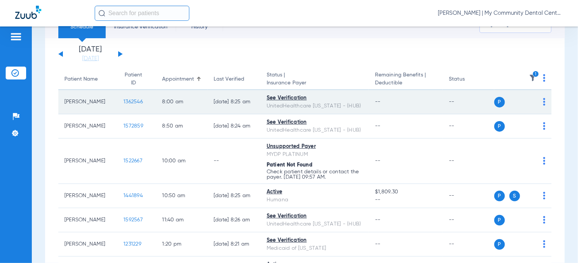
click at [123, 100] on span "1362546" at bounding box center [132, 101] width 19 height 5
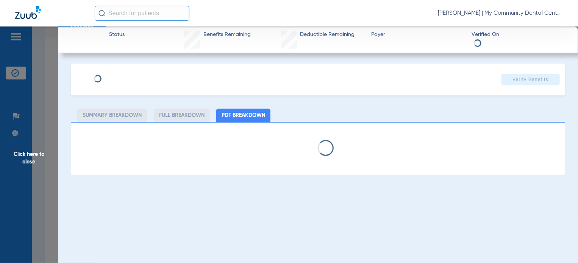
select select "page-width"
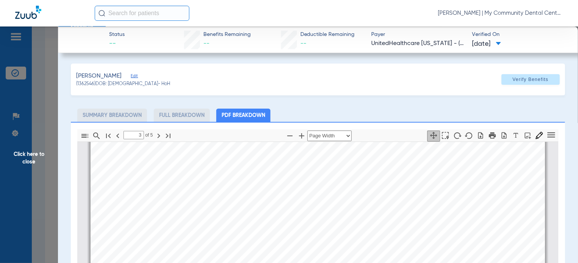
scroll to position [1253, 0]
type input "4"
click at [47, 139] on span "Click here to close" at bounding box center [29, 158] width 58 height 263
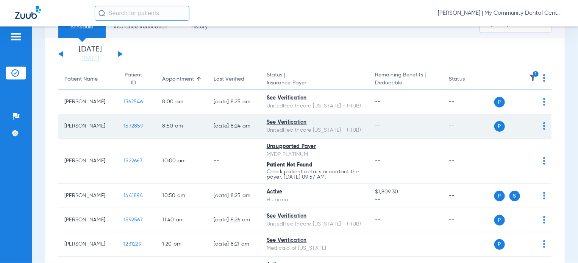
click at [134, 123] on span "1572859" at bounding box center [133, 125] width 20 height 5
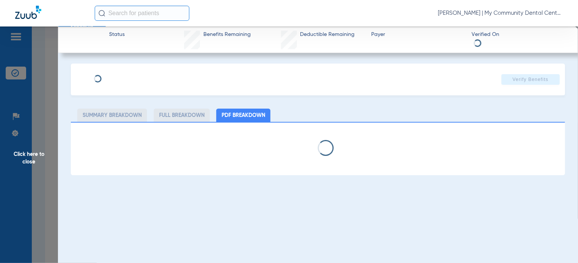
select select "page-width"
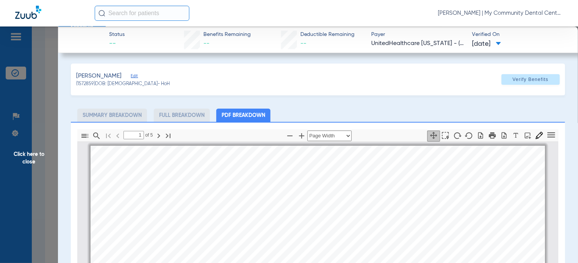
scroll to position [4, 0]
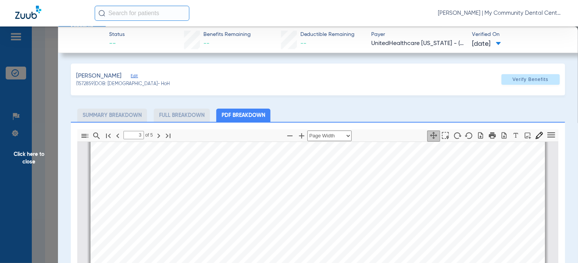
type input "4"
click at [68, 175] on app-member-insurance-verification-view "Status -- Benefits Remaining -- Deductible Remaining -- Payer UnitedHealthcare …" at bounding box center [318, 213] width 520 height 373
click at [55, 178] on span "Click here to close" at bounding box center [29, 158] width 58 height 263
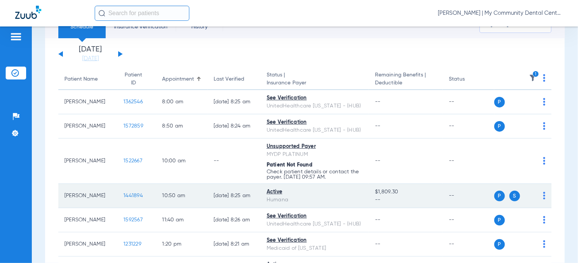
click at [129, 198] on span "1441894" at bounding box center [132, 195] width 19 height 5
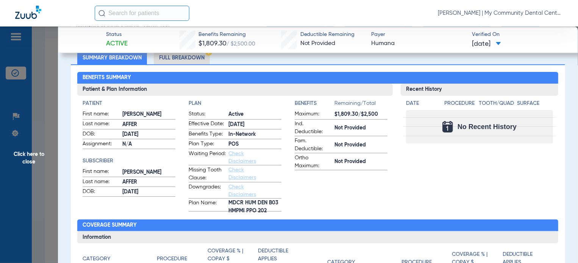
scroll to position [76, 0]
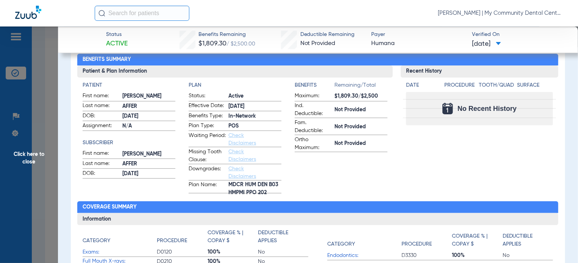
click at [56, 201] on span "Click here to close" at bounding box center [29, 158] width 58 height 263
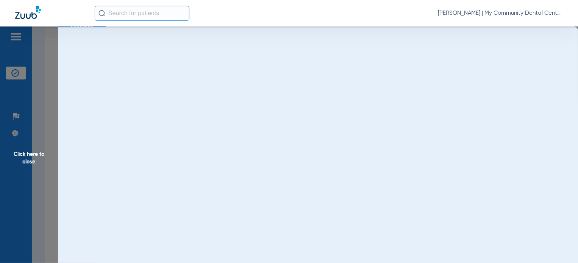
scroll to position [0, 0]
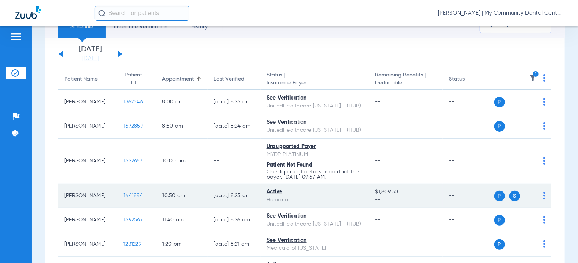
click at [123, 197] on span "1441894" at bounding box center [132, 195] width 19 height 5
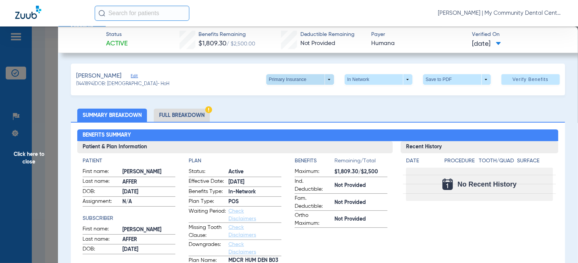
click at [310, 80] on span at bounding box center [300, 79] width 68 height 11
click at [293, 106] on button "Secondary Insurance" at bounding box center [292, 109] width 62 height 15
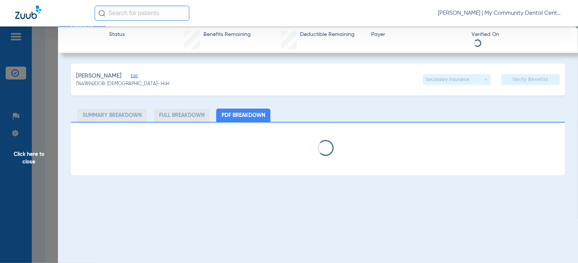
select select "page-width"
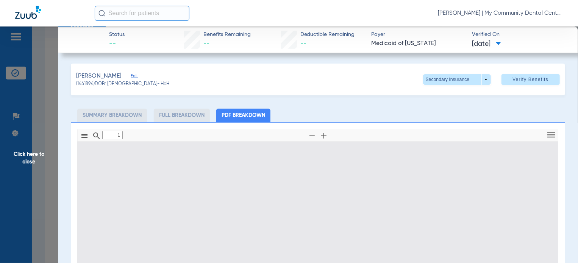
scroll to position [4, 0]
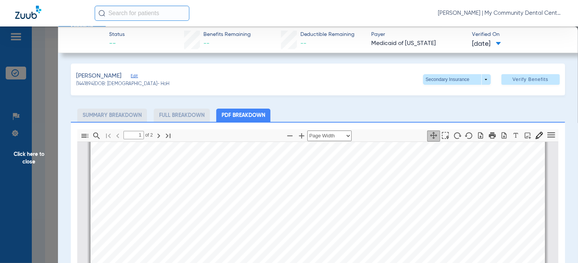
type input "2"
click at [48, 164] on span "Click here to close" at bounding box center [29, 158] width 58 height 263
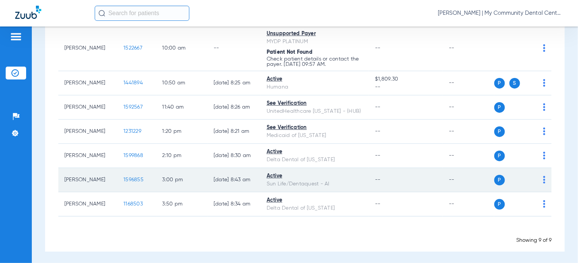
scroll to position [149, 0]
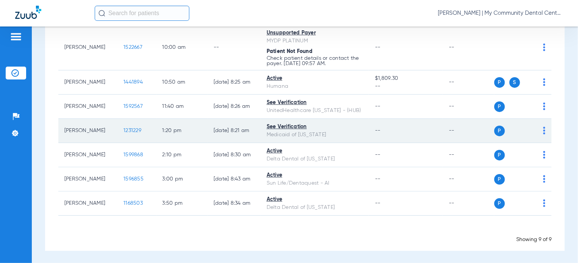
click at [132, 130] on span "1231229" at bounding box center [132, 130] width 18 height 5
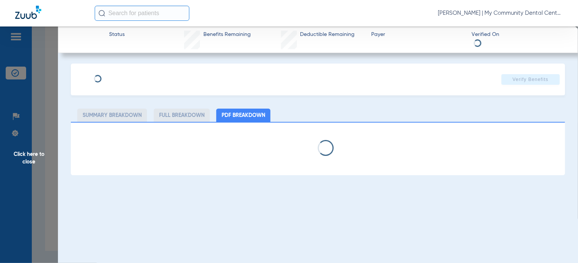
select select "page-width"
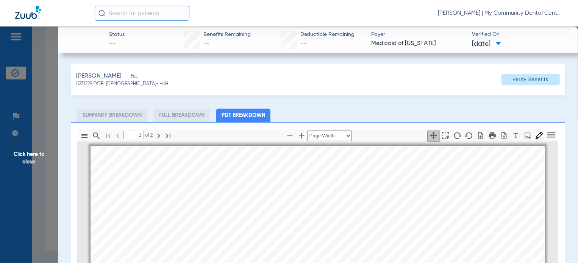
scroll to position [4, 0]
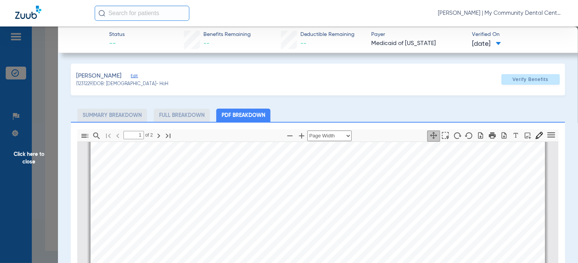
type input "2"
click at [30, 154] on span "Click here to close" at bounding box center [29, 158] width 58 height 263
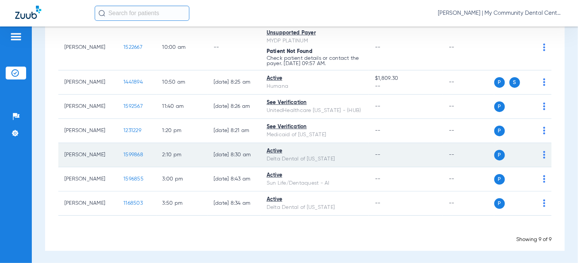
click at [123, 157] on span "1599868" at bounding box center [133, 154] width 20 height 5
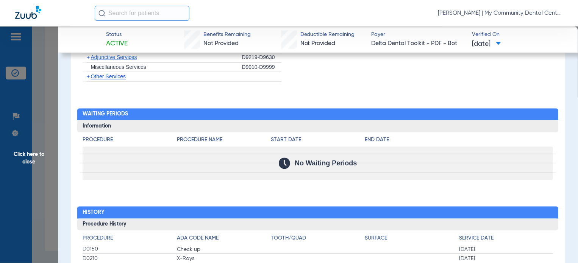
scroll to position [747, 0]
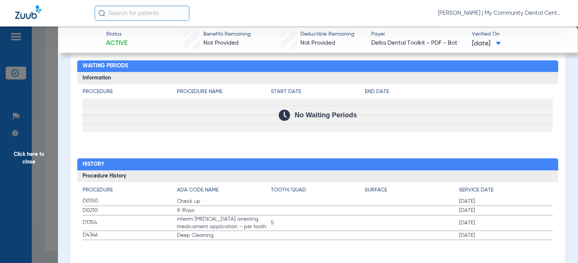
drag, startPoint x: 83, startPoint y: 200, endPoint x: 191, endPoint y: 223, distance: 110.4
click at [191, 223] on app-history-list "Procedure ADA Code Name Tooth/Quad Surface Service Date D0150 Check up [DATE] D…" at bounding box center [318, 214] width 470 height 54
click at [40, 209] on span "Click here to close" at bounding box center [29, 158] width 58 height 263
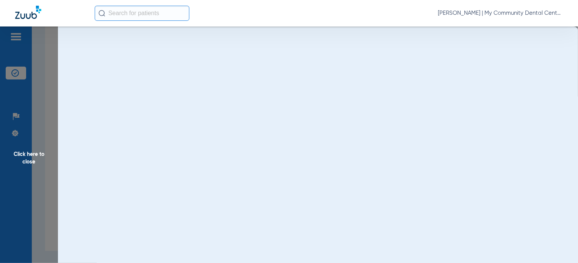
scroll to position [0, 0]
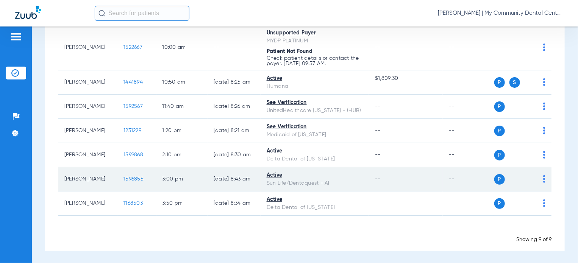
click at [126, 181] on span "1596855" at bounding box center [133, 178] width 20 height 5
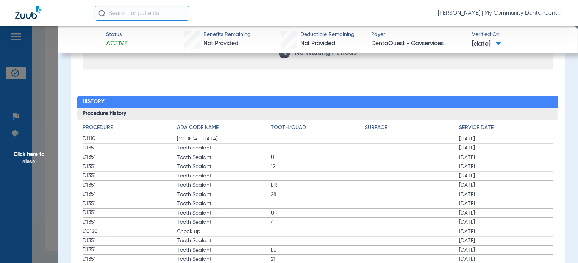
scroll to position [795, 0]
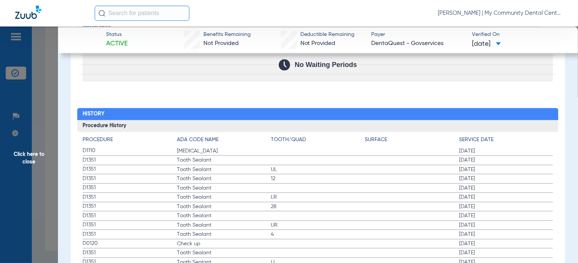
drag, startPoint x: 83, startPoint y: 147, endPoint x: 238, endPoint y: 161, distance: 155.9
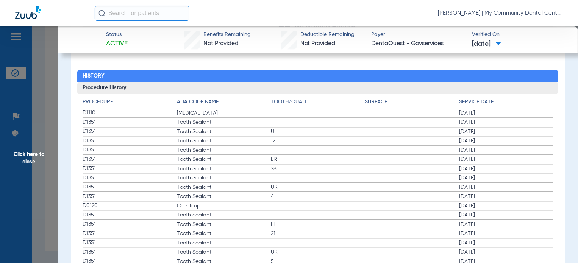
drag, startPoint x: 88, startPoint y: 204, endPoint x: 485, endPoint y: 210, distance: 397.6
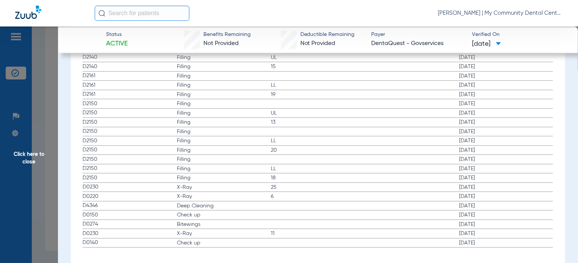
scroll to position [1119, 0]
drag, startPoint x: 84, startPoint y: 195, endPoint x: 206, endPoint y: 212, distance: 122.8
click at [206, 212] on app-history-list "Procedure ADA Code Name Tooth/Quad Surface Service Date D1110 [MEDICAL_DATA] [D…" at bounding box center [318, 26] width 470 height 428
click at [264, 222] on span "X-Ray" at bounding box center [224, 226] width 94 height 8
click at [33, 199] on span "Click here to close" at bounding box center [29, 158] width 58 height 263
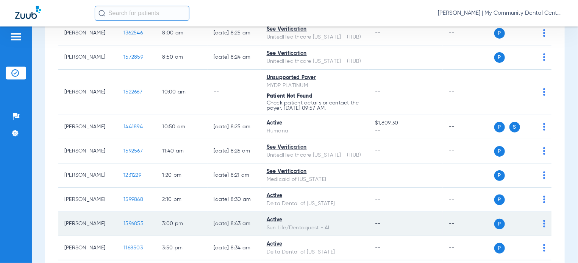
scroll to position [0, 0]
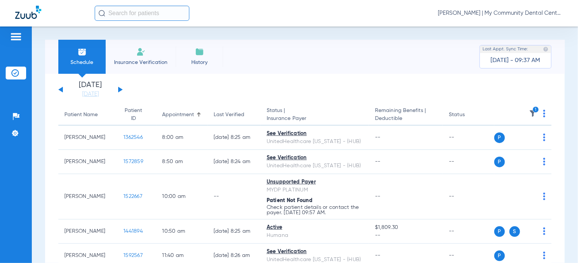
click at [524, 109] on th "1" at bounding box center [523, 115] width 58 height 21
click at [532, 113] on th "1" at bounding box center [523, 115] width 58 height 21
click at [532, 112] on icon "1" at bounding box center [535, 109] width 7 height 7
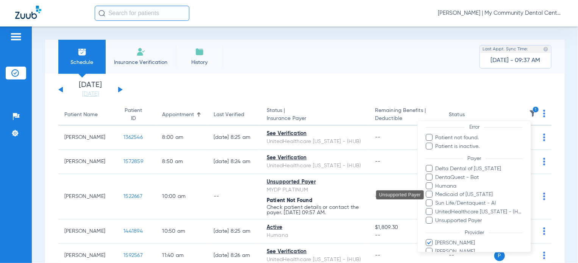
scroll to position [101, 0]
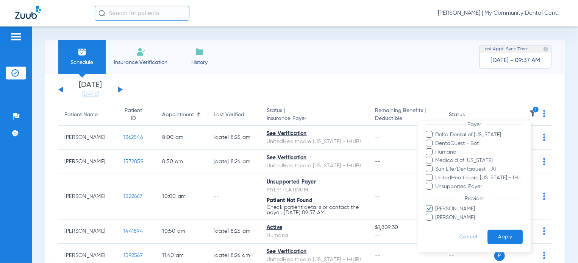
drag, startPoint x: 462, startPoint y: 210, endPoint x: 458, endPoint y: 221, distance: 11.6
click at [461, 212] on span "[PERSON_NAME]" at bounding box center [479, 209] width 88 height 8
click at [436, 214] on input "[PERSON_NAME]" at bounding box center [436, 214] width 0 height 0
drag, startPoint x: 457, startPoint y: 217, endPoint x: 484, endPoint y: 227, distance: 28.6
click at [459, 218] on span "[PERSON_NAME]" at bounding box center [479, 218] width 88 height 8
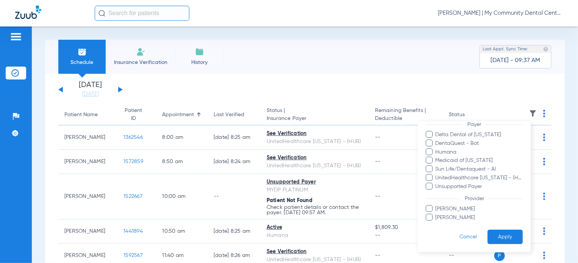
click at [436, 223] on input "[PERSON_NAME]" at bounding box center [436, 223] width 0 height 0
click at [495, 236] on button "Apply" at bounding box center [504, 236] width 35 height 15
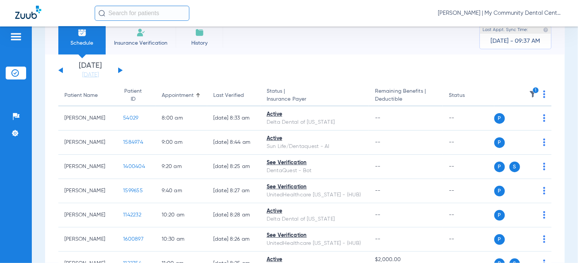
scroll to position [15, 0]
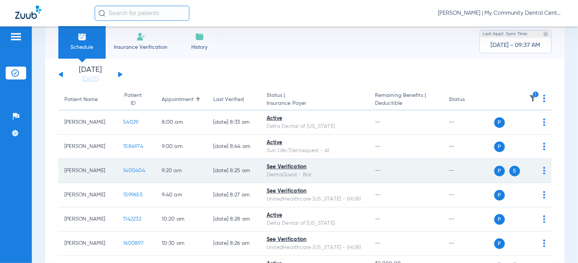
click at [123, 171] on span "1400404" at bounding box center [134, 170] width 22 height 5
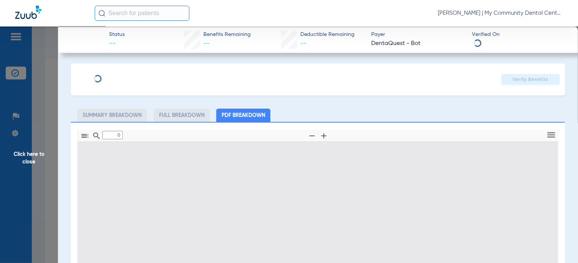
type input "1"
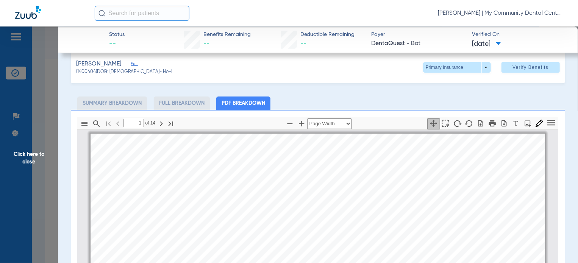
scroll to position [0, 0]
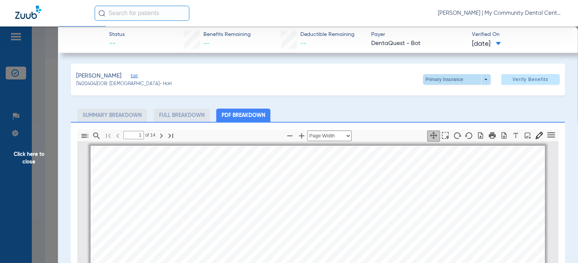
click at [435, 74] on span at bounding box center [457, 79] width 68 height 11
click at [444, 109] on span "Secondary Insurance" at bounding box center [449, 109] width 50 height 5
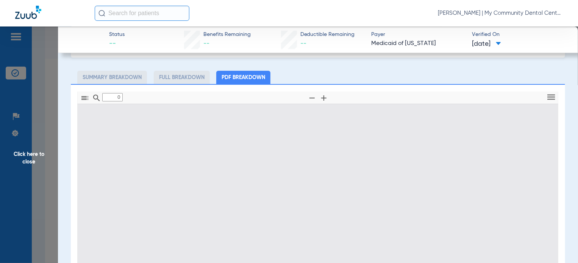
scroll to position [109, 0]
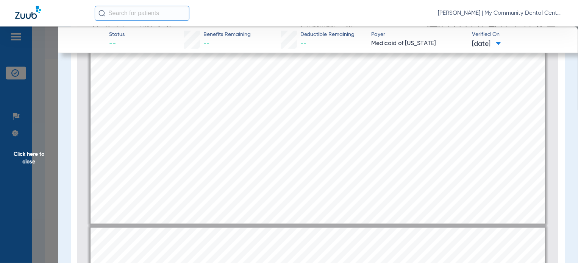
type input "2"
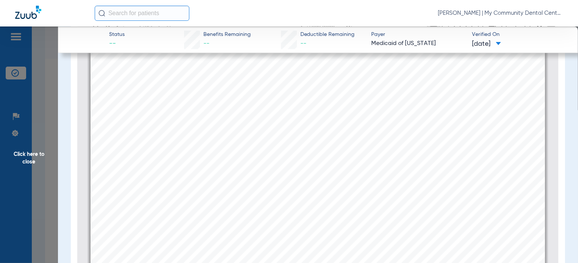
scroll to position [828, 0]
click at [42, 165] on span "Click here to close" at bounding box center [29, 158] width 58 height 263
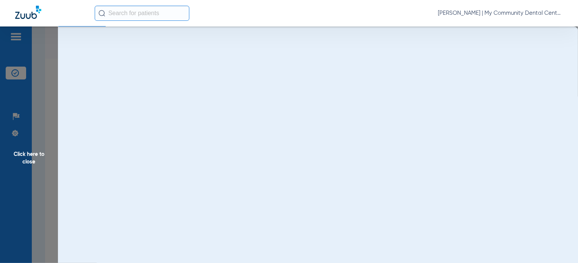
scroll to position [0, 0]
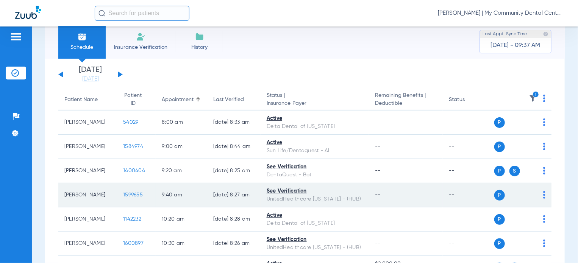
click at [126, 196] on span "1599655" at bounding box center [133, 194] width 20 height 5
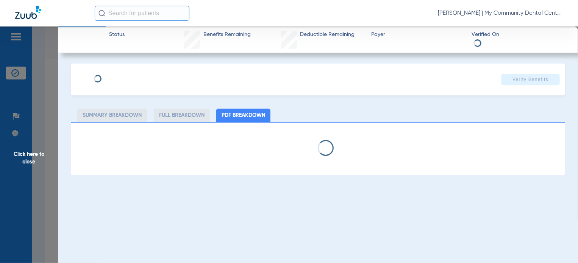
select select "page-width"
